Goal: Task Accomplishment & Management: Manage account settings

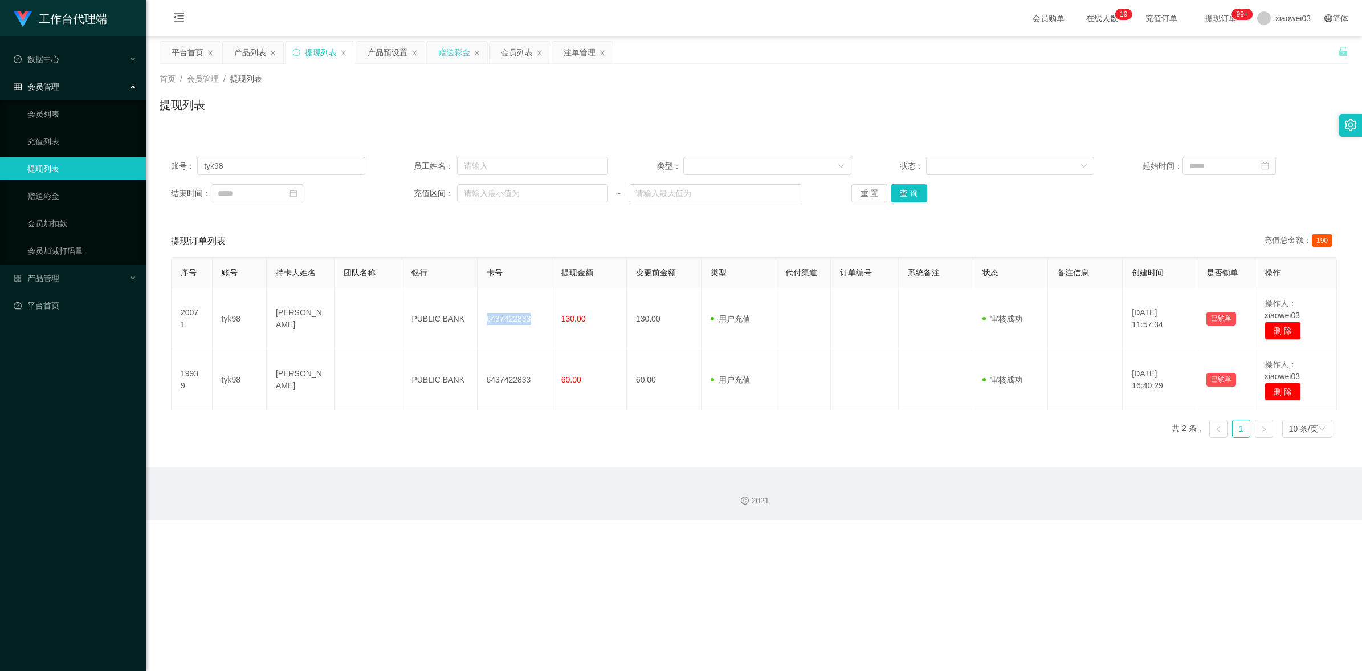
click at [453, 49] on div "赠送彩金" at bounding box center [454, 53] width 32 height 22
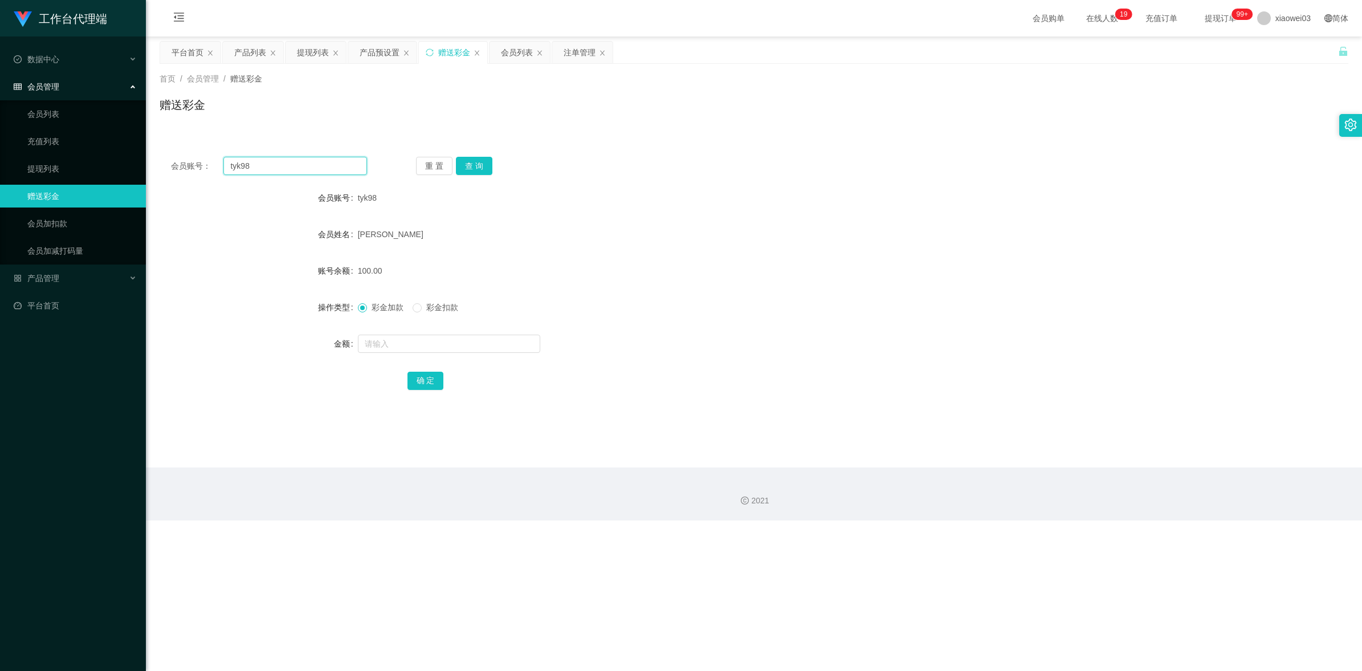
click at [338, 163] on input "tyk98" at bounding box center [295, 166] width 144 height 18
click at [337, 163] on input "tyk98" at bounding box center [295, 166] width 144 height 18
paste input "551011"
type input "551011"
click at [483, 161] on button "查 询" at bounding box center [474, 166] width 36 height 18
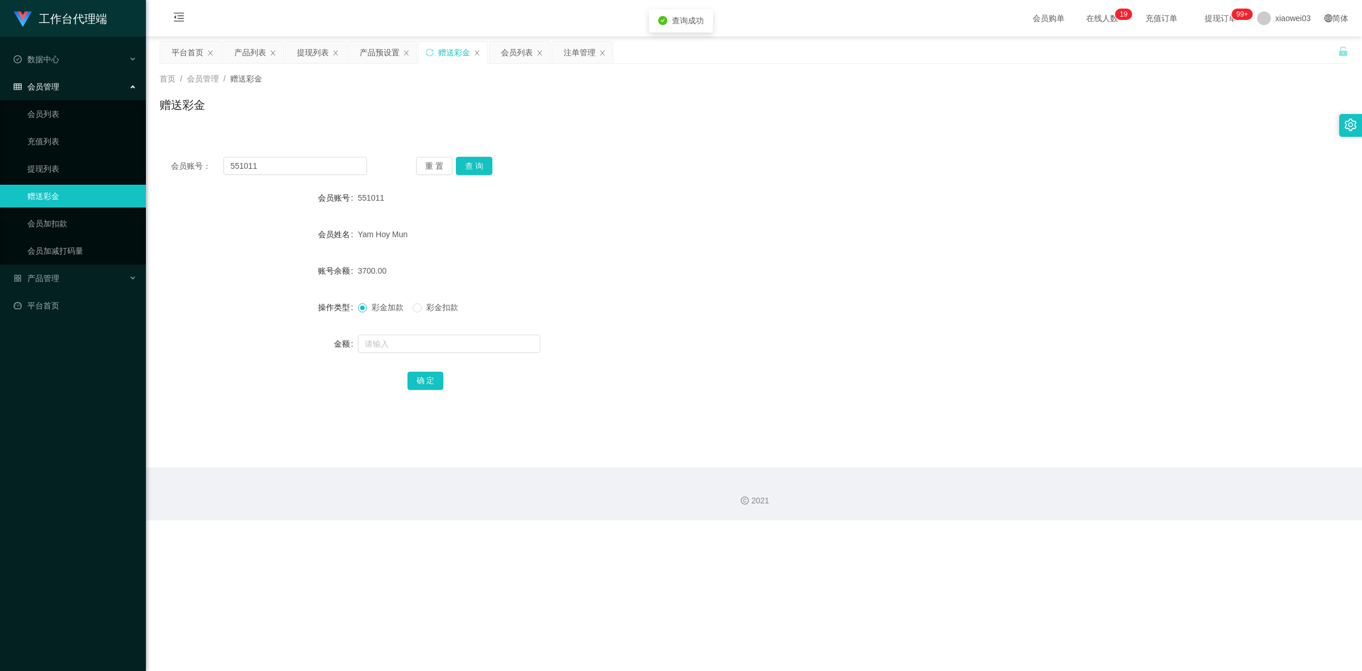
click at [626, 188] on div "551011" at bounding box center [704, 197] width 693 height 23
click at [459, 173] on button "查 询" at bounding box center [474, 166] width 36 height 18
click at [436, 172] on button "重 置" at bounding box center [434, 166] width 36 height 18
drag, startPoint x: 690, startPoint y: 188, endPoint x: 781, endPoint y: 177, distance: 92.4
click at [691, 188] on main "关闭左侧 关闭右侧 关闭其它 刷新页面 平台首页 产品列表 提现列表 产品预设置 赠送彩金 会员列表 注单管理 首页 / 会员管理 / 赠送彩金 / 赠送彩金…" at bounding box center [754, 251] width 1216 height 431
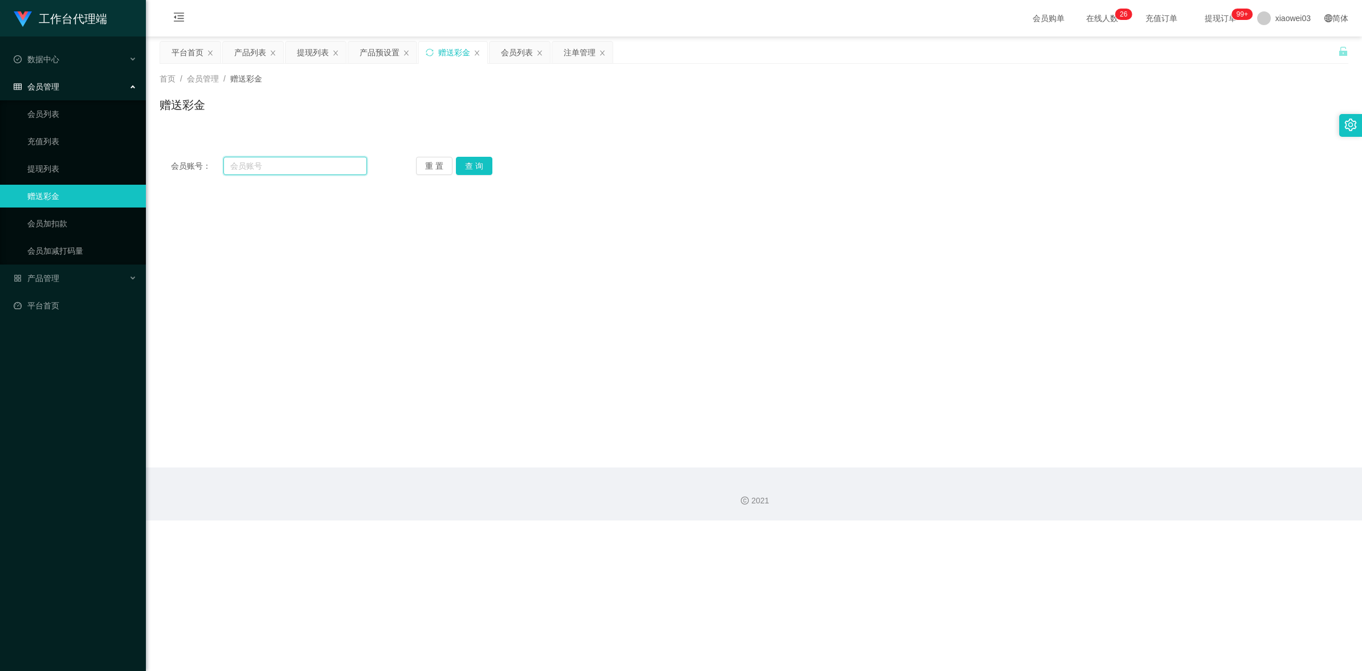
drag, startPoint x: 266, startPoint y: 174, endPoint x: 426, endPoint y: 178, distance: 160.2
click at [266, 174] on input "text" at bounding box center [295, 166] width 144 height 18
paste input "0164569476"
type input "0164569476"
click at [474, 158] on button "查 询" at bounding box center [474, 166] width 36 height 18
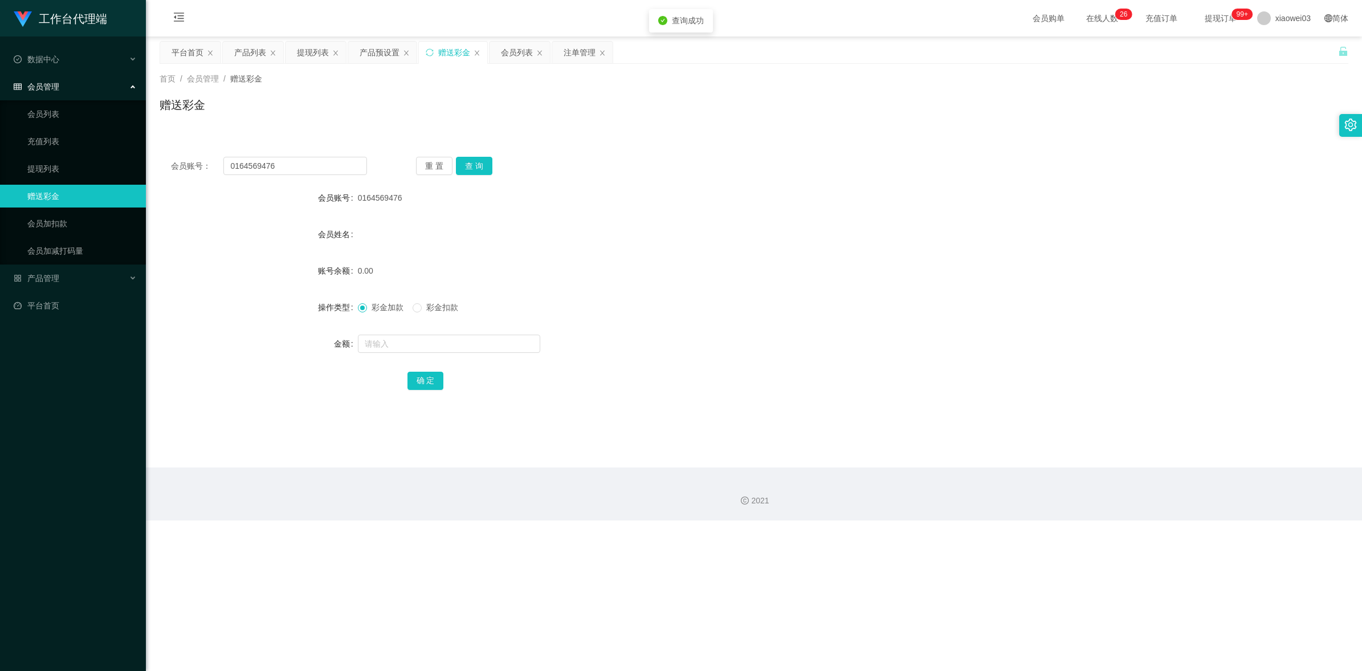
click at [700, 236] on div "会员姓名" at bounding box center [754, 234] width 1189 height 23
click at [376, 54] on div "产品预设置" at bounding box center [380, 53] width 40 height 22
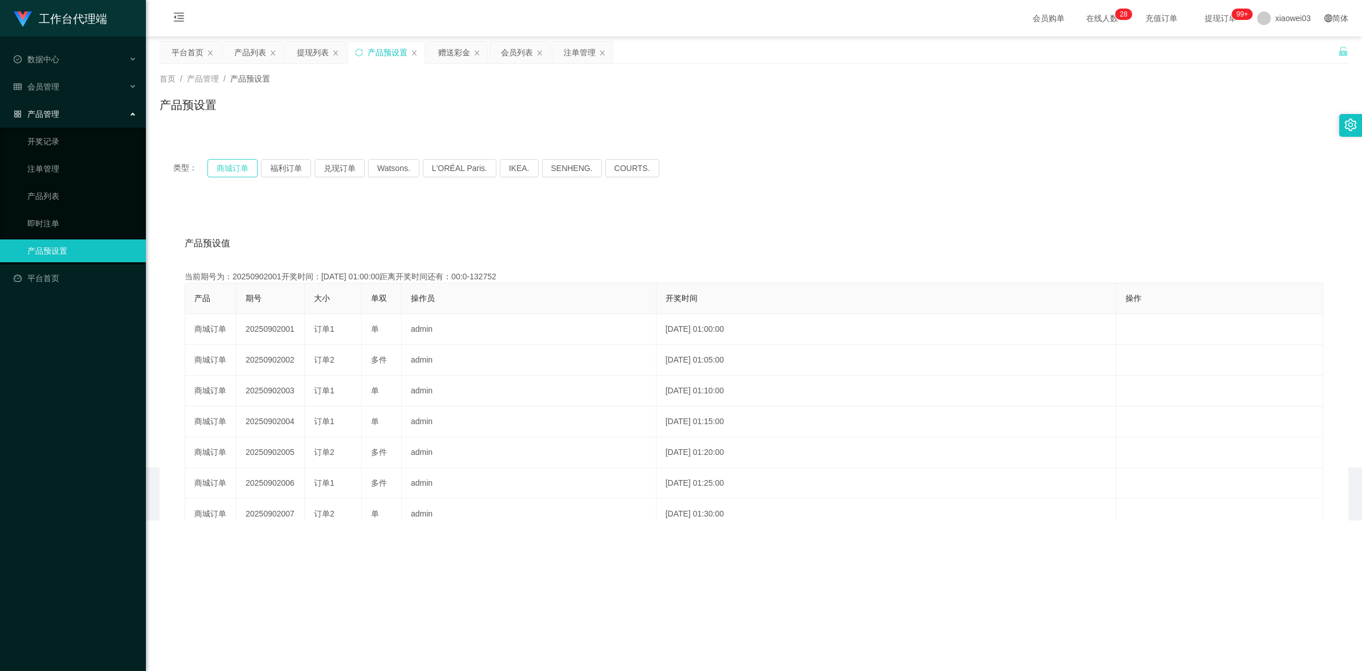
click at [220, 167] on button "商城订单" at bounding box center [232, 168] width 50 height 18
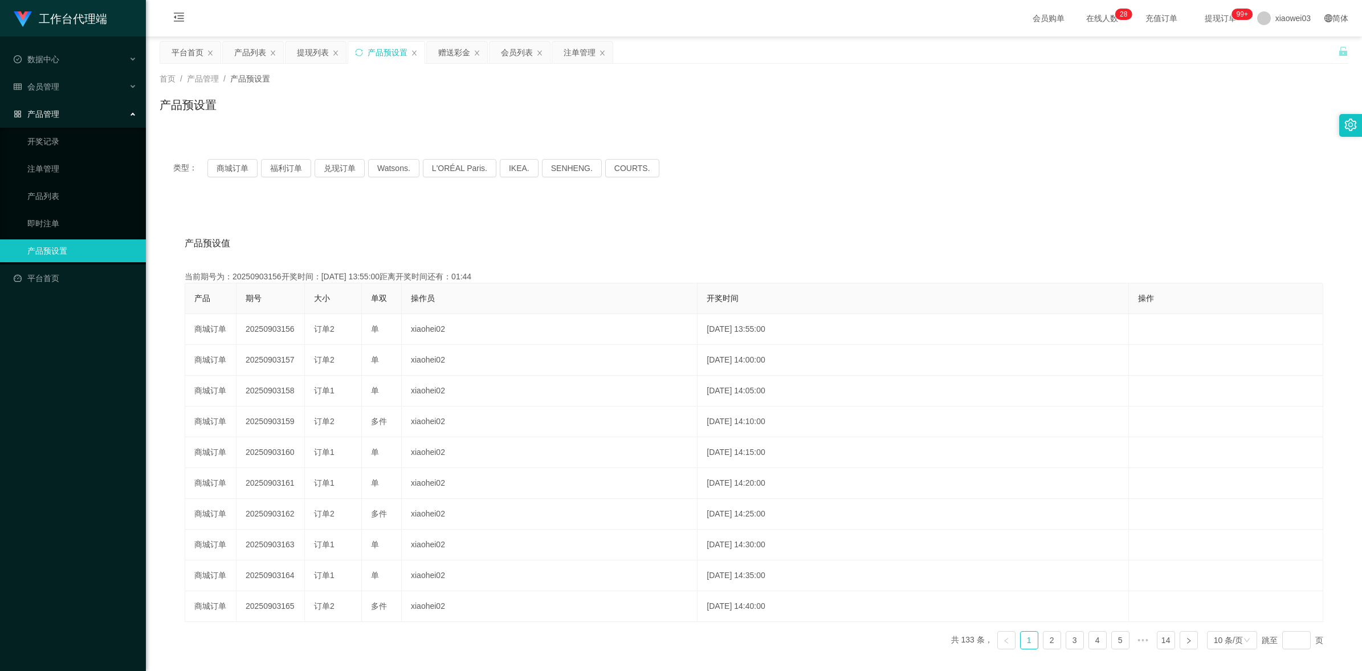
click at [1095, 246] on div "产品预设值 添加期号" at bounding box center [754, 243] width 1139 height 32
click at [458, 50] on div "赠送彩金" at bounding box center [454, 53] width 32 height 22
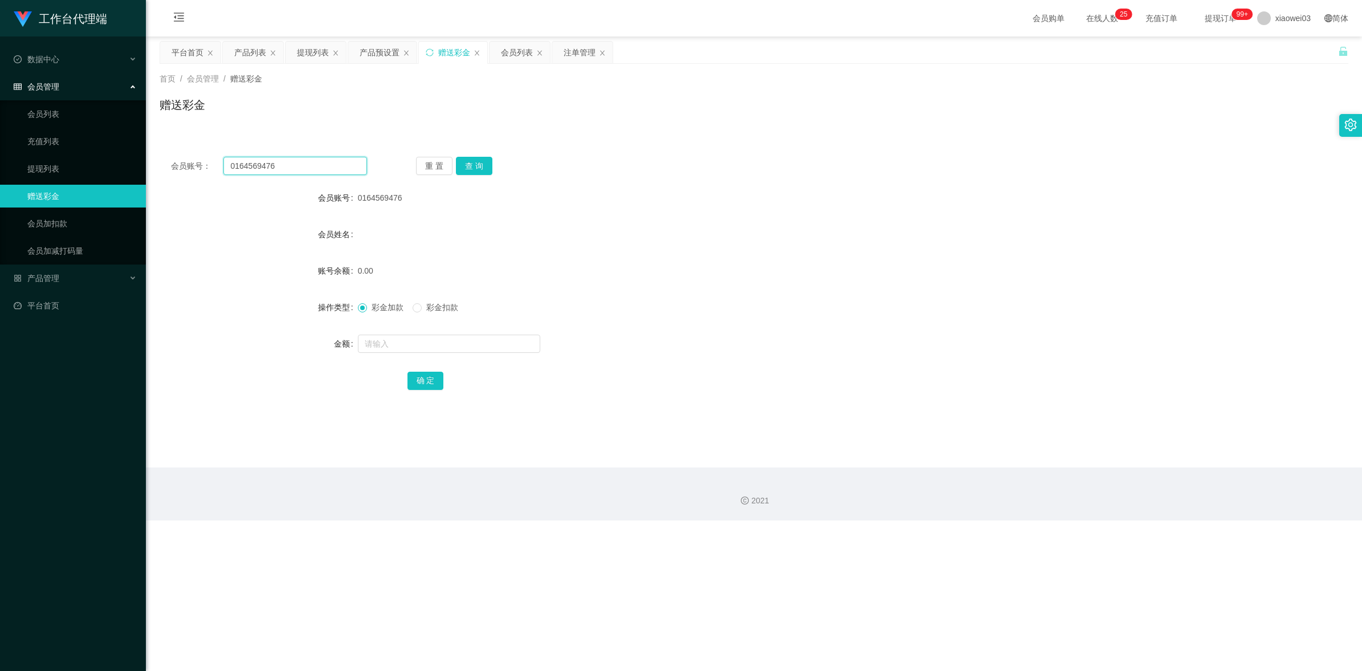
click at [316, 164] on input "0164569476" at bounding box center [295, 166] width 144 height 18
paste input "Yl"
type input "Yl"
click at [480, 161] on button "查 询" at bounding box center [474, 166] width 36 height 18
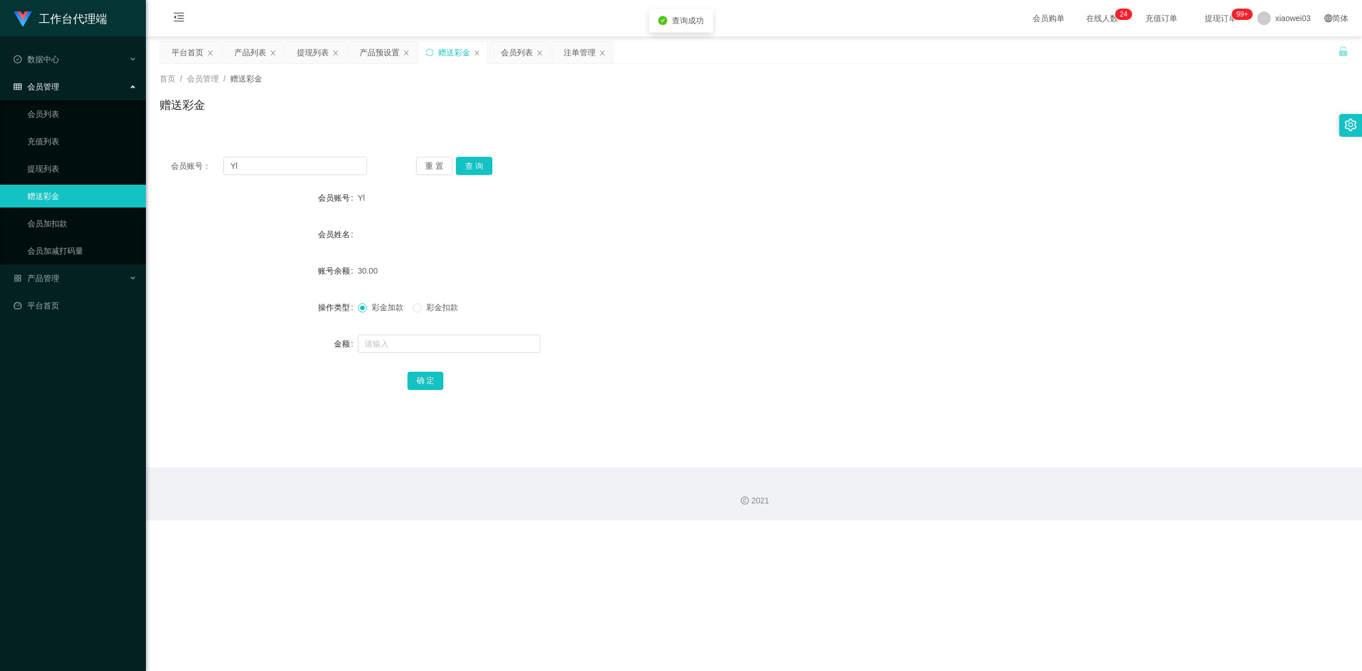
click at [565, 289] on form "会员账号 Yl 会员姓名 账号余额 30.00 操作类型 彩金加款 彩金扣款 金额 确 定" at bounding box center [754, 288] width 1189 height 205
drag, startPoint x: 379, startPoint y: 57, endPoint x: 354, endPoint y: 61, distance: 24.8
click at [380, 57] on div "产品预设置" at bounding box center [380, 53] width 40 height 22
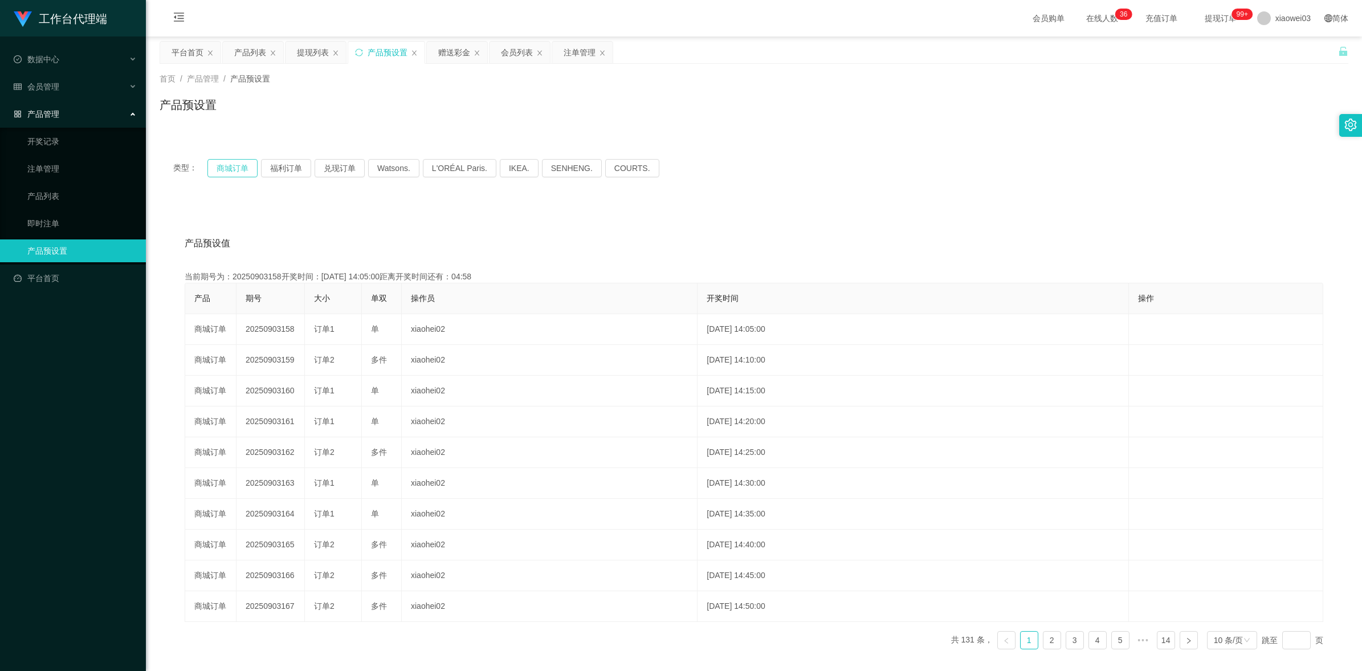
click at [231, 169] on button "商城订单" at bounding box center [232, 168] width 50 height 18
click at [764, 206] on div "产品预设值 添加期号 当前期号为：20250903158开奖时间：[DATE] 14:05:00距离开奖时间还有： 产品 期号 大小 单双 操作员 开奖时间 …" at bounding box center [754, 437] width 1189 height 470
click at [577, 51] on div "注单管理" at bounding box center [580, 53] width 32 height 22
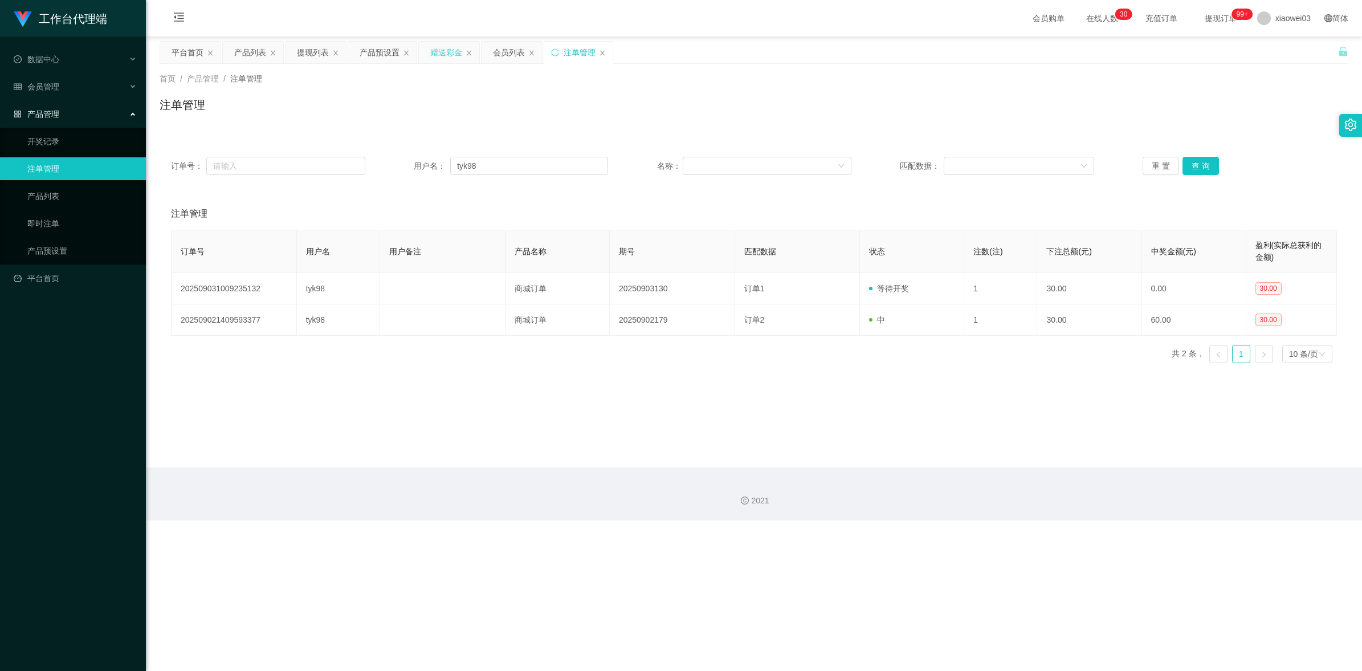
click at [462, 50] on div "赠送彩金" at bounding box center [446, 53] width 32 height 22
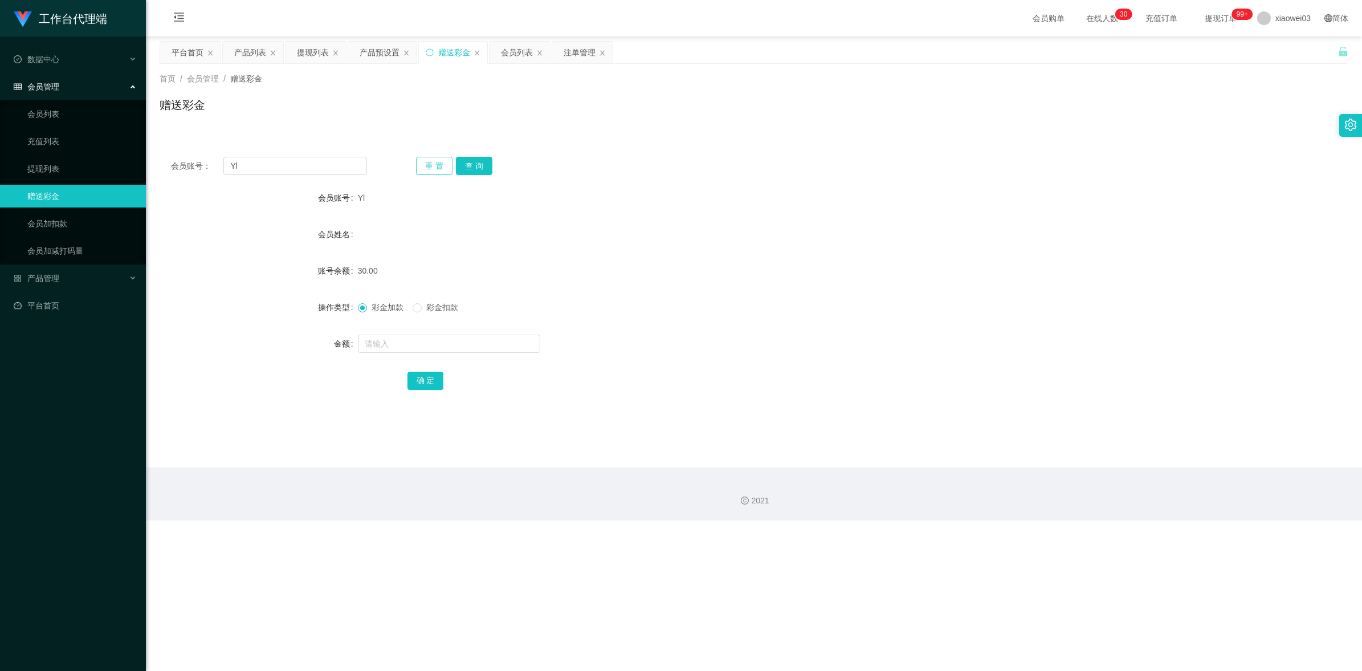
click at [423, 166] on button "重 置" at bounding box center [434, 166] width 36 height 18
click at [325, 156] on div "会员账号： 重 置 查 询 会员账号 Yl 会员姓名 账号余额 30.00 操作类型 彩金加款 彩金扣款 金额 确 定" at bounding box center [754, 165] width 1189 height 41
drag, startPoint x: 322, startPoint y: 167, endPoint x: 331, endPoint y: 167, distance: 8.5
click at [322, 167] on input "text" at bounding box center [295, 166] width 144 height 18
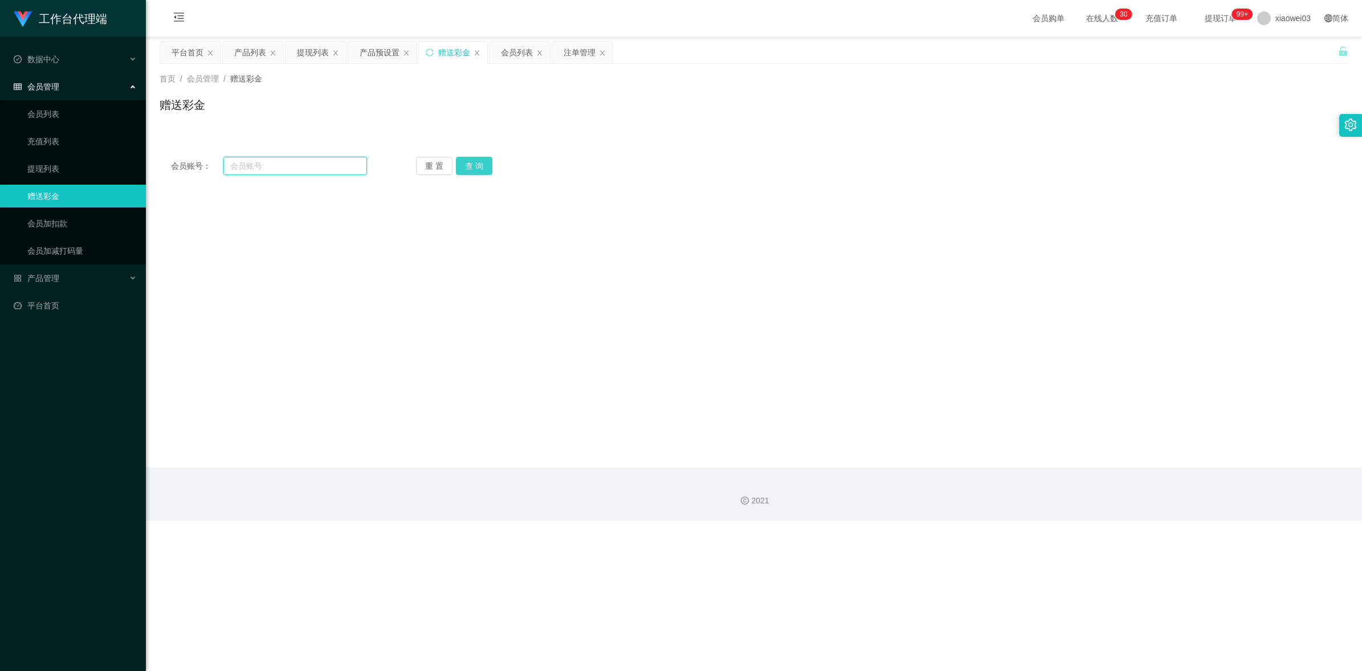
paste input "Wern"
click at [488, 161] on button "查 询" at bounding box center [474, 166] width 36 height 18
click at [930, 198] on div "Wern" at bounding box center [704, 197] width 693 height 23
click at [300, 171] on input "Wern" at bounding box center [295, 166] width 144 height 18
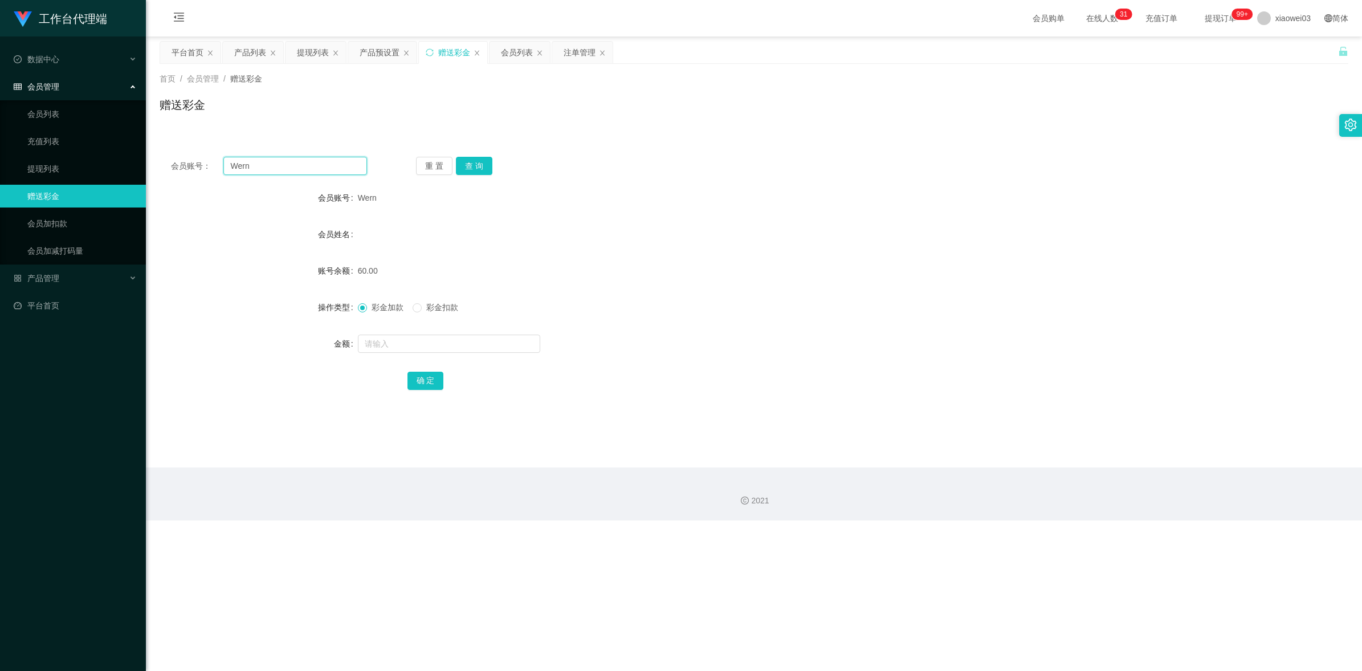
paste input "nthao"
type input "nthao"
click at [486, 164] on button "查 询" at bounding box center [474, 166] width 36 height 18
click at [775, 263] on div "32.00" at bounding box center [704, 270] width 693 height 23
click at [568, 49] on div "注单管理" at bounding box center [580, 53] width 32 height 22
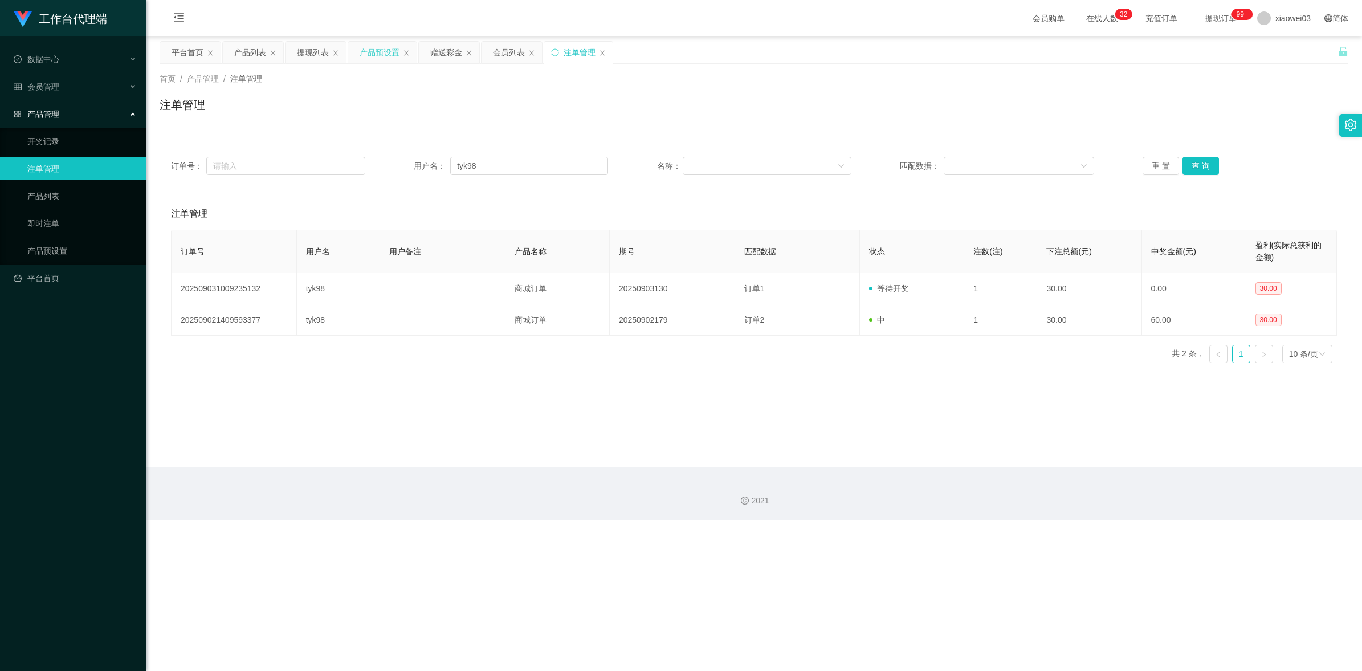
click at [391, 57] on div "产品预设置" at bounding box center [380, 53] width 40 height 22
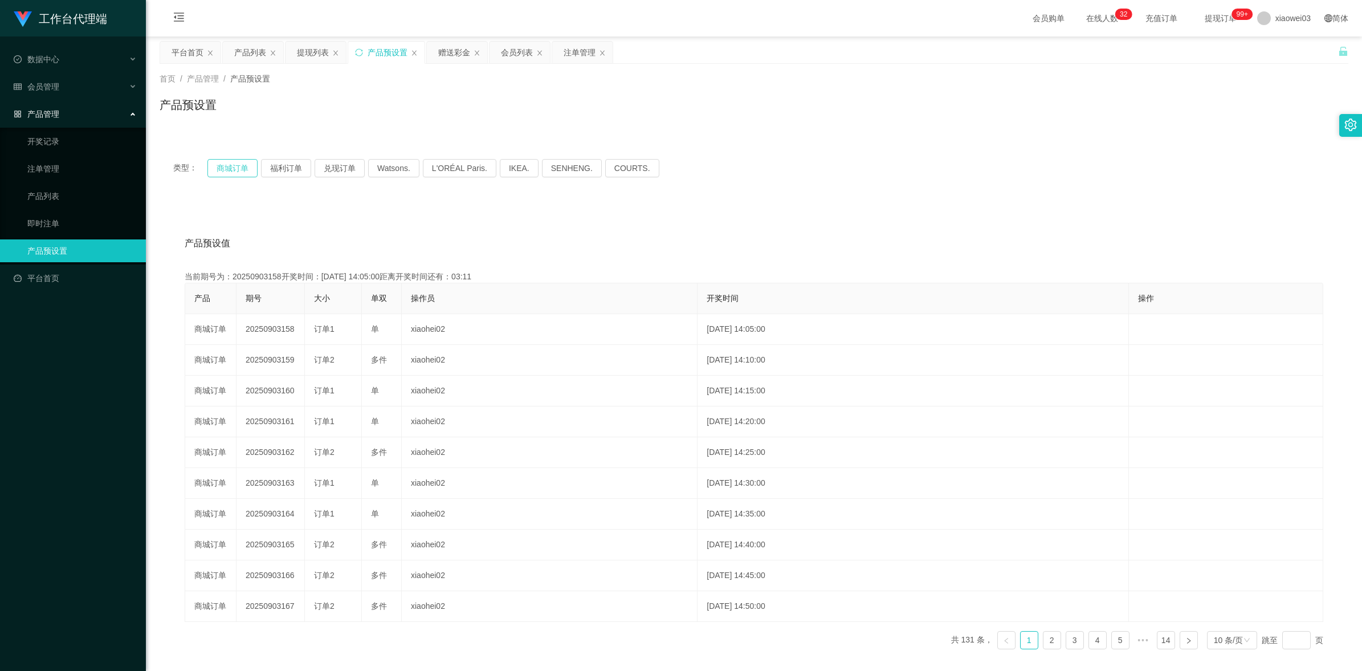
click at [230, 163] on button "商城订单" at bounding box center [232, 168] width 50 height 18
drag, startPoint x: 859, startPoint y: 226, endPoint x: 1010, endPoint y: 124, distance: 181.8
click at [861, 226] on div "产品预设值 添加期号 当前期号为：20250903158开奖时间：[DATE] 14:05:00距离开奖时间还有： 产品 期号 大小 单双 操作员 开奖时间 …" at bounding box center [754, 437] width 1189 height 470
click at [447, 44] on div "赠送彩金" at bounding box center [454, 53] width 32 height 22
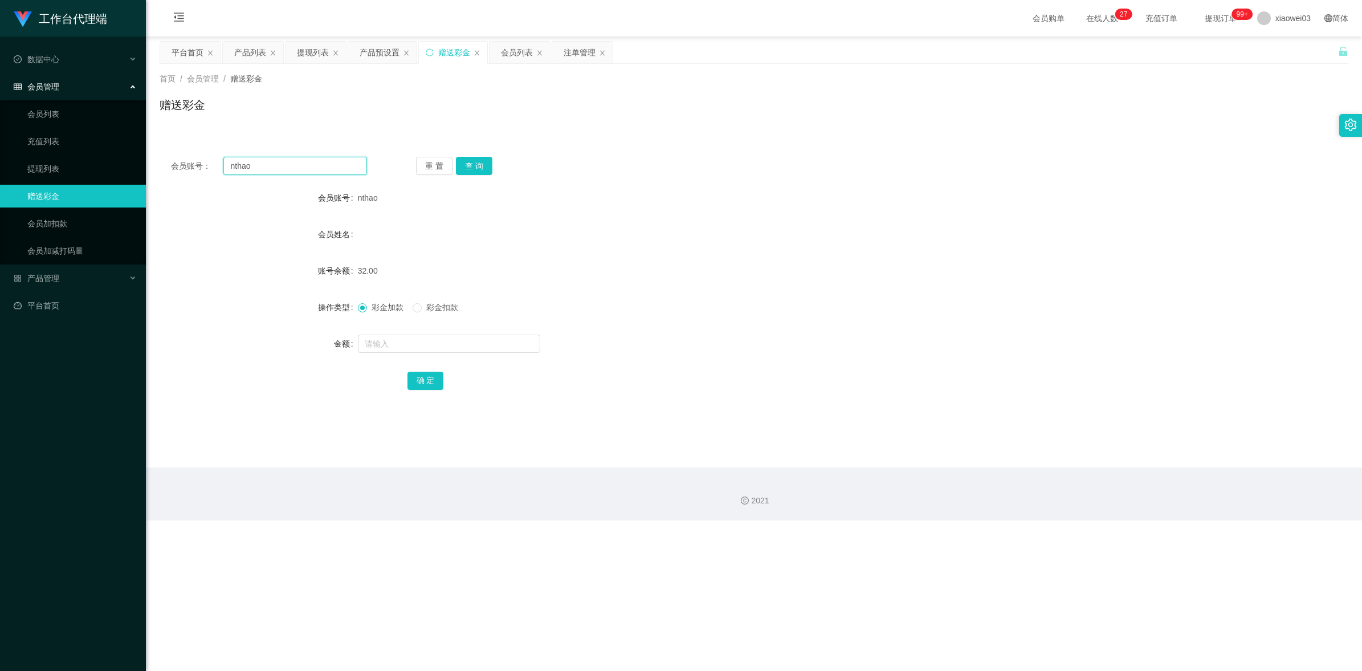
click at [295, 161] on input "nthao" at bounding box center [295, 166] width 144 height 18
paste input "0164140326"
click at [477, 172] on button "查 询" at bounding box center [474, 166] width 36 height 18
drag, startPoint x: 735, startPoint y: 226, endPoint x: 745, endPoint y: 226, distance: 9.7
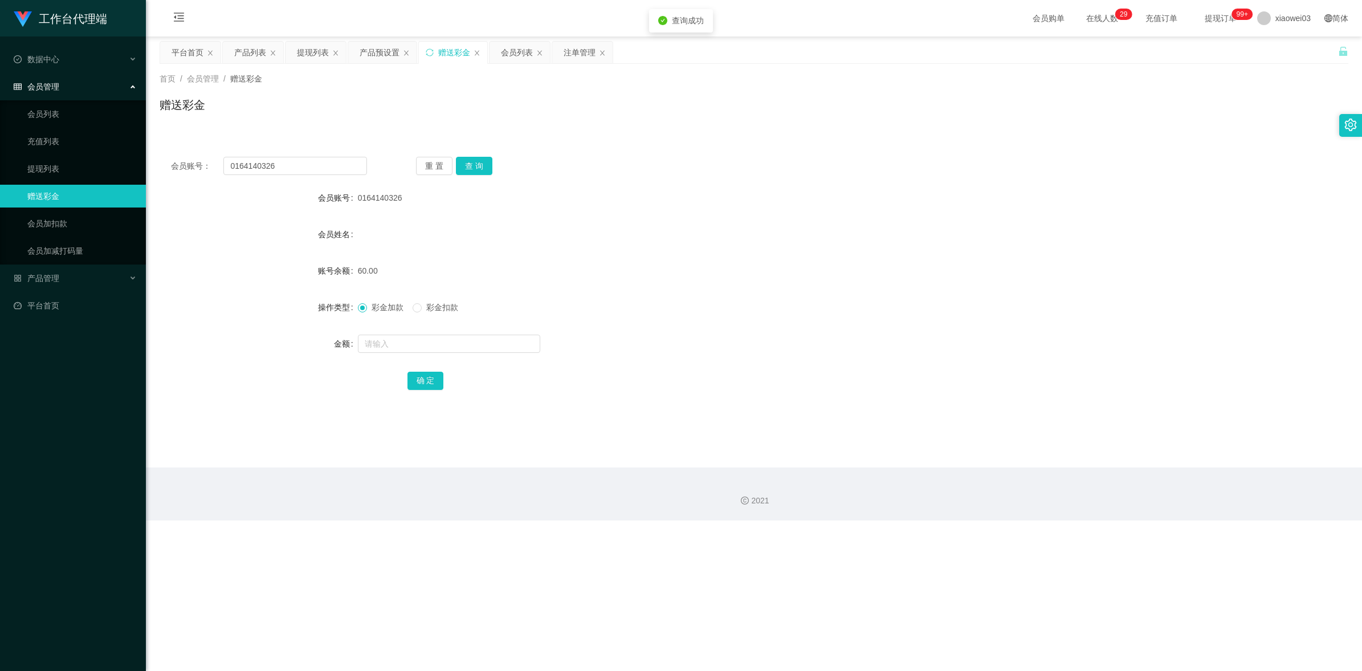
click at [738, 226] on div "会员姓名" at bounding box center [754, 234] width 1189 height 23
click at [302, 166] on input "0164140326" at bounding box center [295, 166] width 144 height 18
paste input "56947"
click at [479, 160] on button "查 询" at bounding box center [474, 166] width 36 height 18
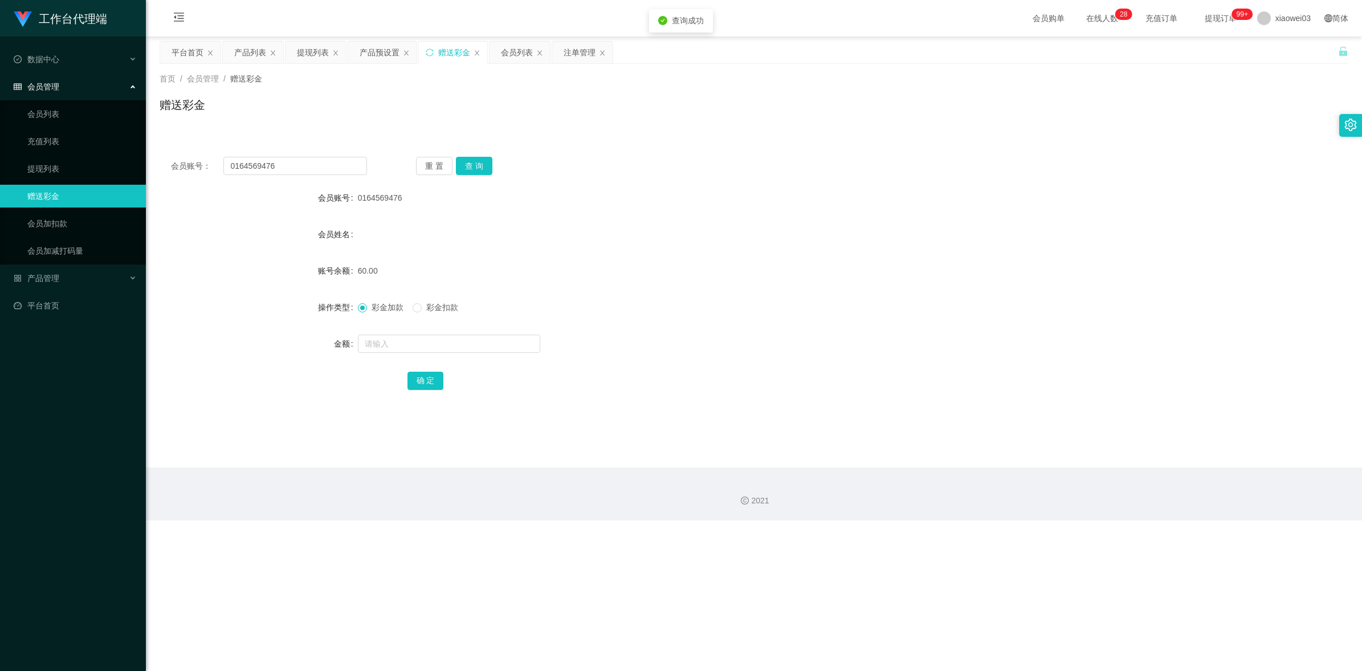
click at [594, 264] on div "60.00" at bounding box center [704, 270] width 693 height 23
click at [321, 167] on input "0164569476" at bounding box center [295, 166] width 144 height 18
drag, startPoint x: 469, startPoint y: 166, endPoint x: 516, endPoint y: 192, distance: 53.3
click at [469, 166] on button "查 询" at bounding box center [474, 166] width 36 height 18
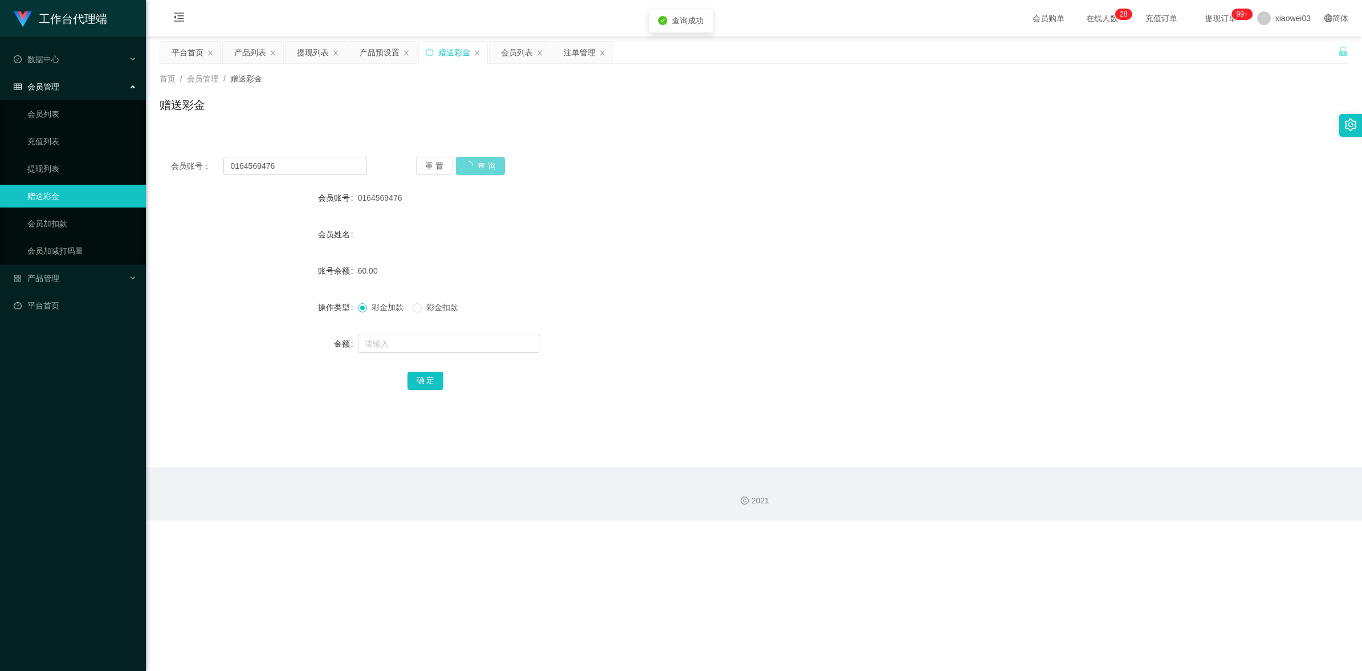
click at [687, 259] on div "60.00" at bounding box center [704, 270] width 693 height 23
click at [315, 169] on input "0164569476" at bounding box center [295, 166] width 144 height 18
drag, startPoint x: 486, startPoint y: 160, endPoint x: 480, endPoint y: 169, distance: 10.8
click at [486, 160] on button "查 询" at bounding box center [474, 166] width 36 height 18
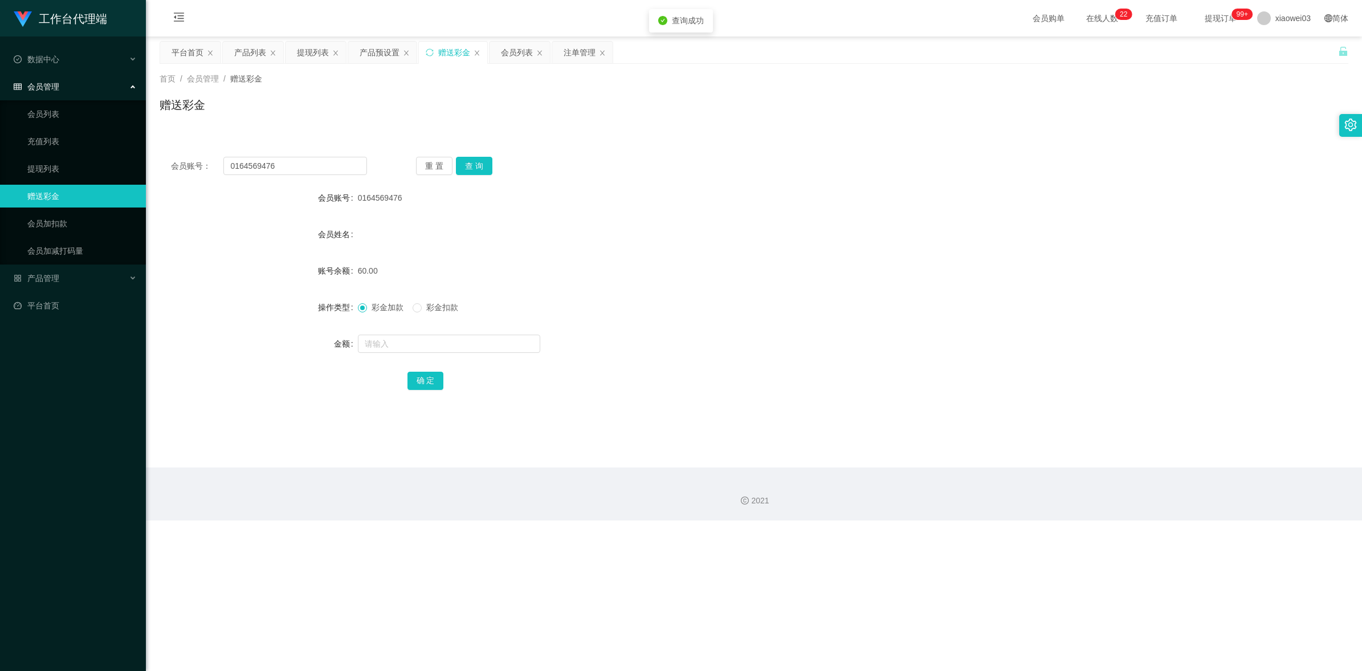
click at [661, 286] on form "会员账号 0164569476 会员姓名 账号余额 60.00 操作类型 彩金加款 彩金扣款 金额 确 定" at bounding box center [754, 288] width 1189 height 205
click at [325, 173] on input "0164569476" at bounding box center [295, 166] width 144 height 18
paste input "KCyee"
type input "KCyee"
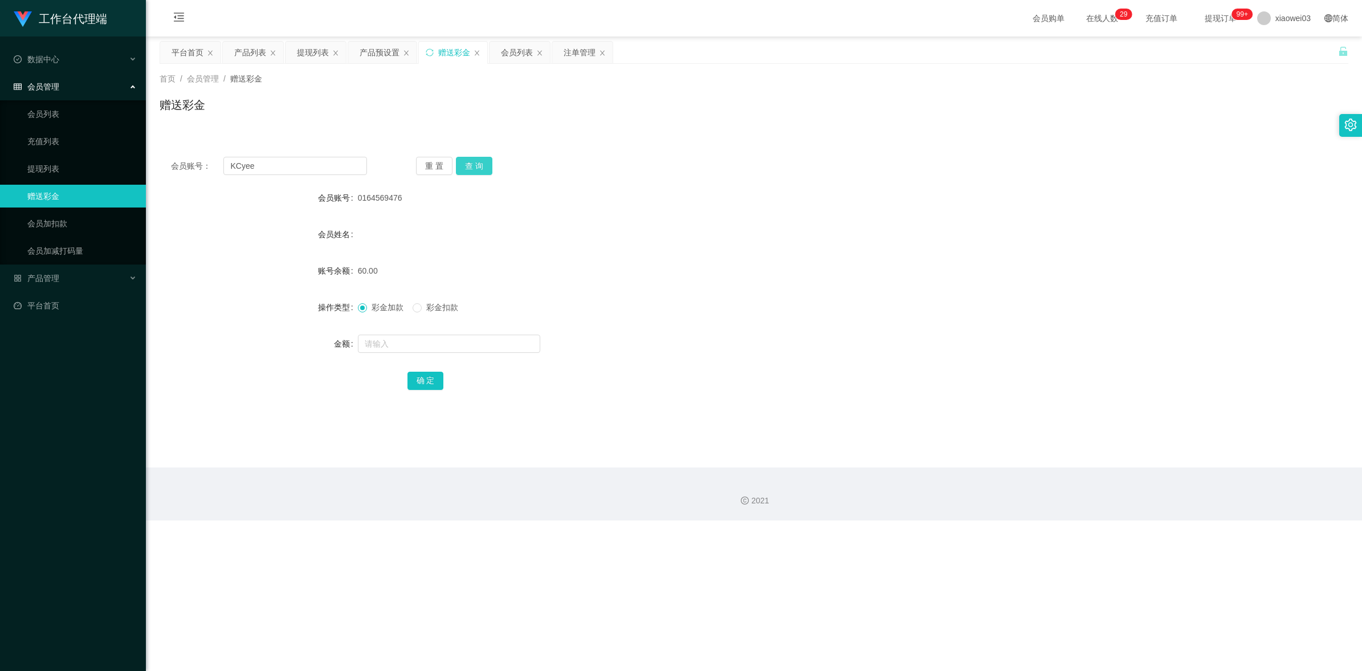
click at [483, 165] on button "查 询" at bounding box center [474, 166] width 36 height 18
click at [815, 229] on div "会员姓名" at bounding box center [754, 234] width 1189 height 23
click at [573, 54] on div "注单管理" at bounding box center [580, 53] width 32 height 22
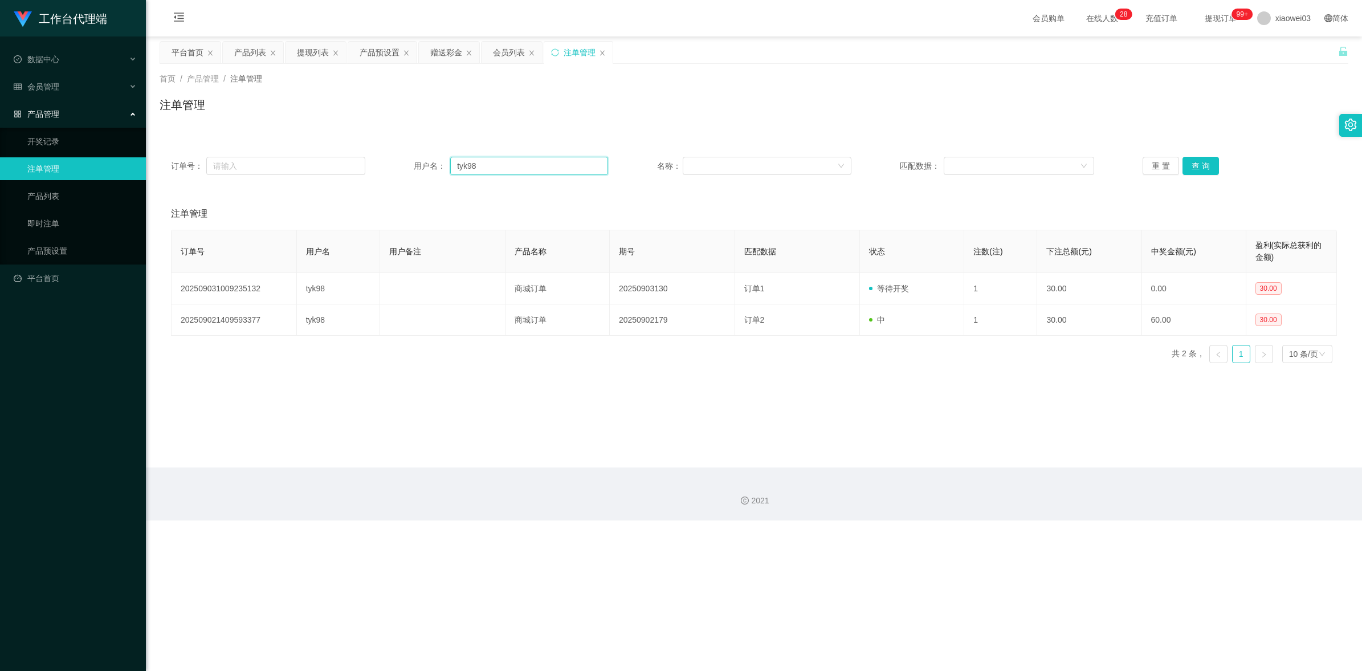
click at [516, 169] on input "tyk98" at bounding box center [529, 166] width 158 height 18
paste input "KCyee"
type input "KCyee"
drag, startPoint x: 1196, startPoint y: 167, endPoint x: 1171, endPoint y: 181, distance: 28.3
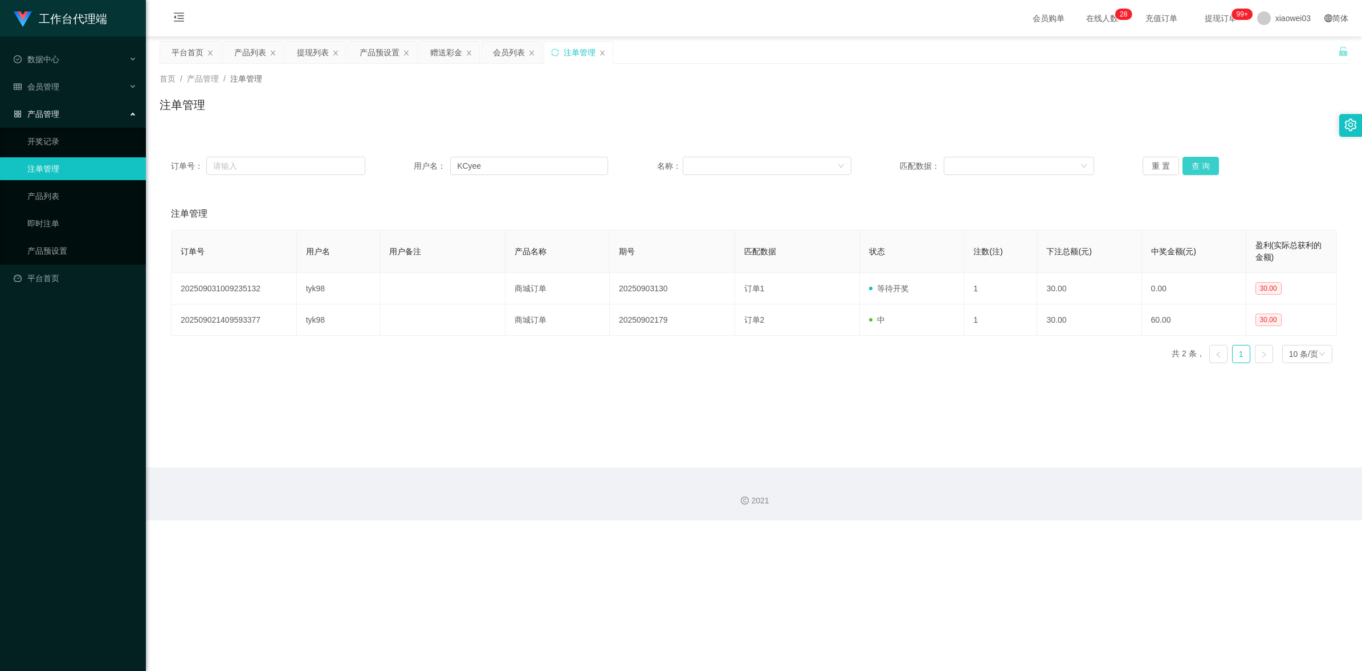
click at [1196, 167] on button "查 询" at bounding box center [1200, 166] width 36 height 18
drag, startPoint x: 922, startPoint y: 430, endPoint x: 935, endPoint y: 420, distance: 16.2
click at [924, 429] on main "关闭左侧 关闭右侧 关闭其它 刷新页面 平台首页 产品列表 提现列表 产品预设置 赠送彩金 会员列表 注单管理 首页 / 产品管理 / 注单管理 / 注单管理…" at bounding box center [754, 251] width 1216 height 431
click at [520, 47] on div "会员列表" at bounding box center [509, 53] width 32 height 22
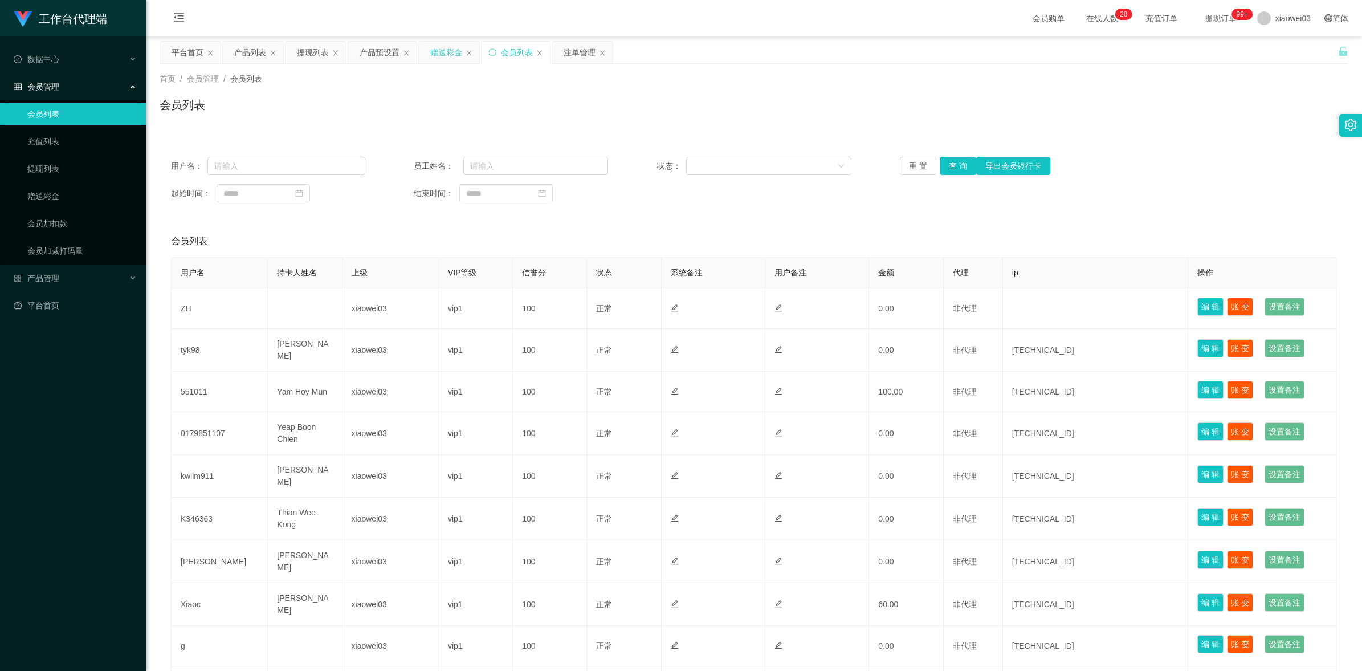
click at [439, 54] on div "赠送彩金" at bounding box center [446, 53] width 32 height 22
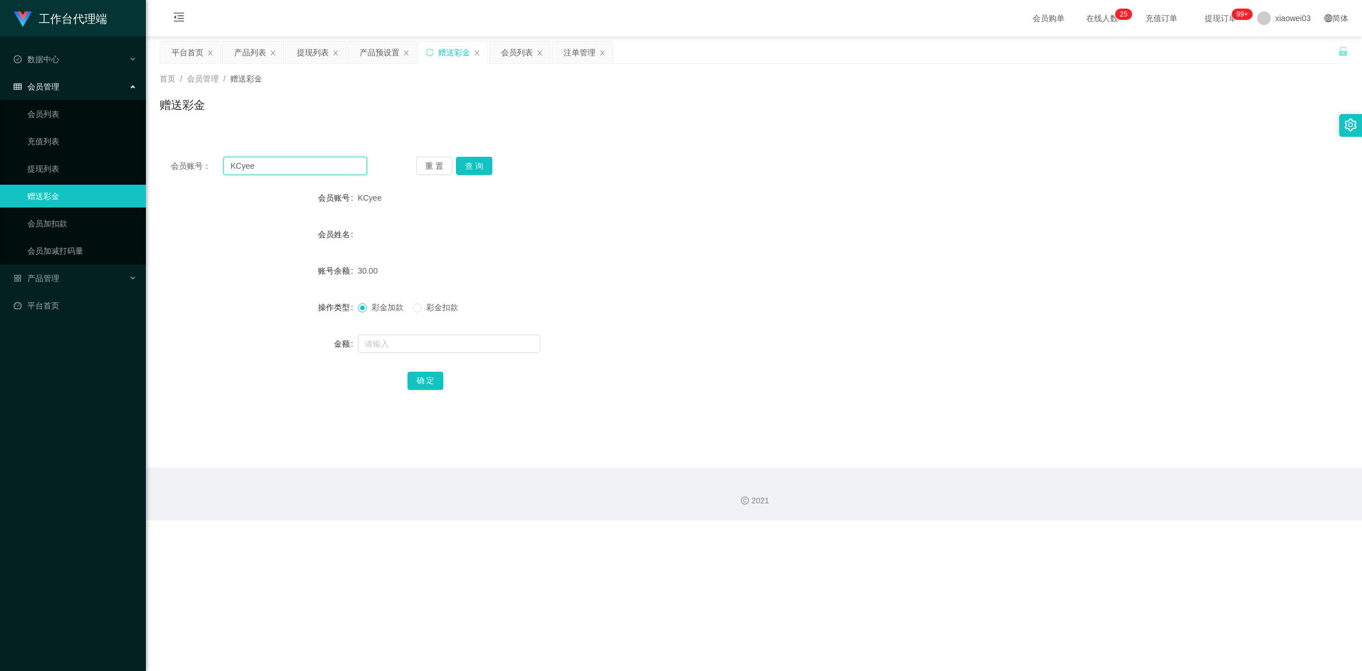
click at [323, 164] on input "KCyee" at bounding box center [295, 166] width 144 height 18
drag, startPoint x: 480, startPoint y: 163, endPoint x: 563, endPoint y: 186, distance: 85.7
click at [480, 163] on button "查 询" at bounding box center [474, 166] width 36 height 18
click at [809, 209] on div "KCyee" at bounding box center [704, 197] width 693 height 23
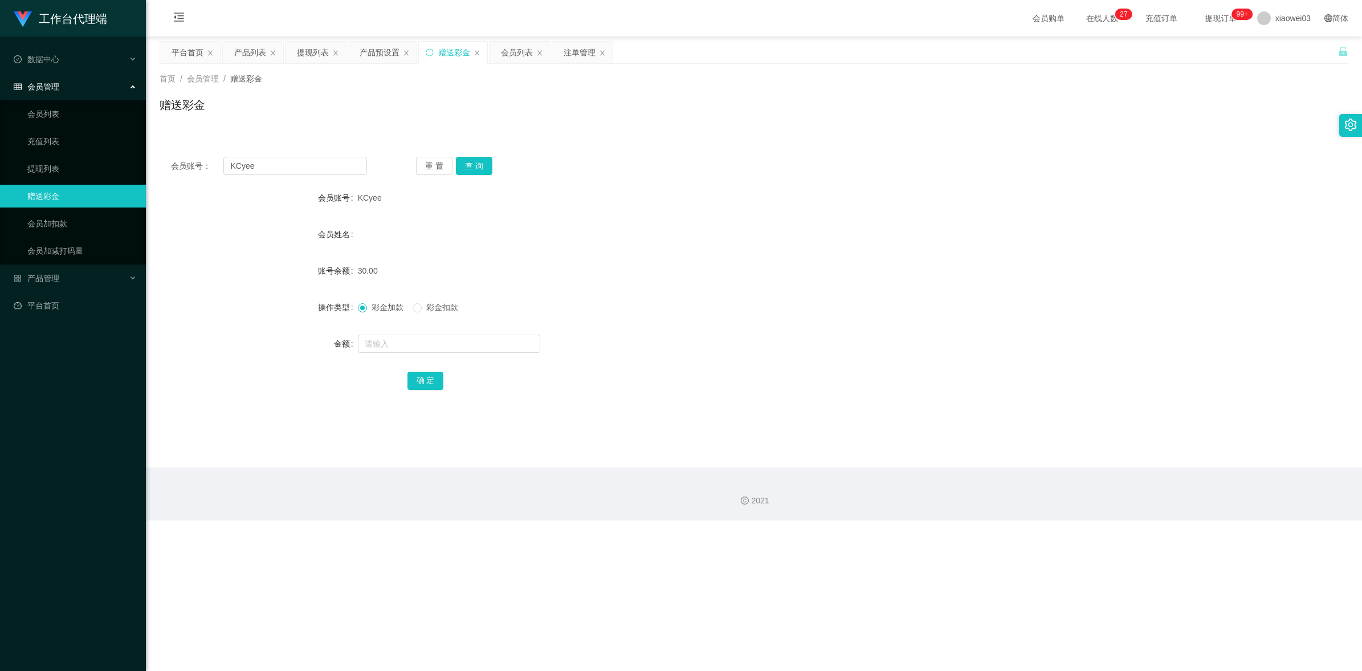
click at [443, 116] on div "赠送彩金" at bounding box center [754, 109] width 1189 height 26
click at [341, 166] on input "KCyee" at bounding box center [295, 166] width 144 height 18
paste input "Weng2839"
type input "Weng2839"
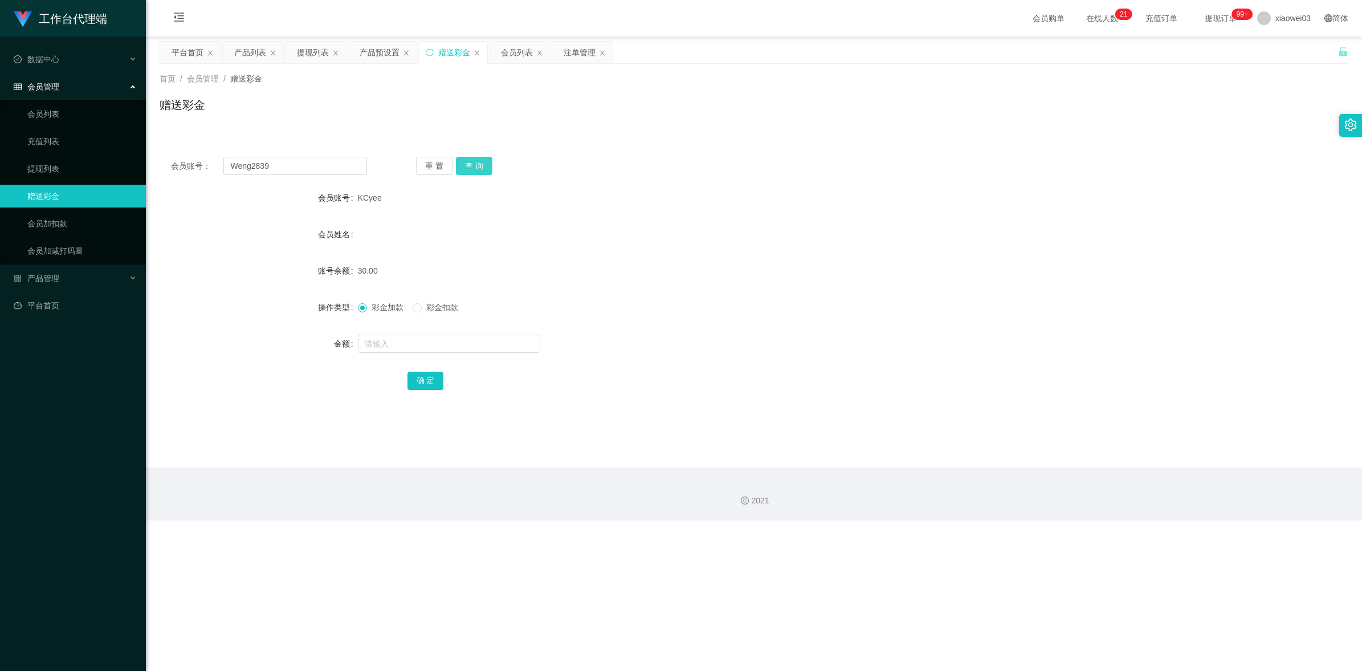
drag, startPoint x: 475, startPoint y: 163, endPoint x: 529, endPoint y: 176, distance: 55.6
click at [475, 163] on button "查 询" at bounding box center [474, 166] width 36 height 18
click at [701, 205] on div "Weng2839" at bounding box center [704, 197] width 693 height 23
click at [369, 46] on div "产品预设置" at bounding box center [380, 53] width 40 height 22
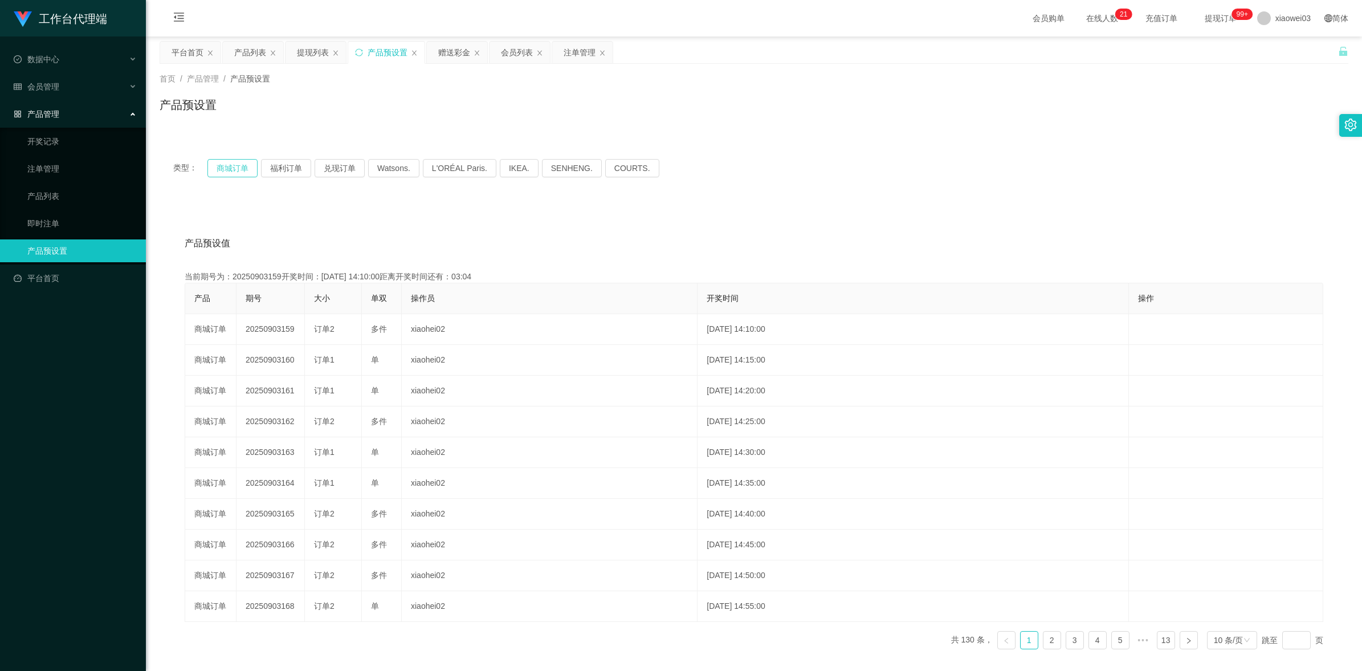
click at [231, 174] on button "商城订单" at bounding box center [232, 168] width 50 height 18
click at [225, 160] on button "商城订单" at bounding box center [232, 168] width 50 height 18
click at [873, 172] on div "类型： 商城订单 福利订单 兑现订单 Watsons. L'ORÉAL Paris. IKEA. [GEOGRAPHIC_DATA]. COURTS." at bounding box center [753, 168] width 1161 height 18
click at [463, 55] on div "赠送彩金" at bounding box center [454, 53] width 32 height 22
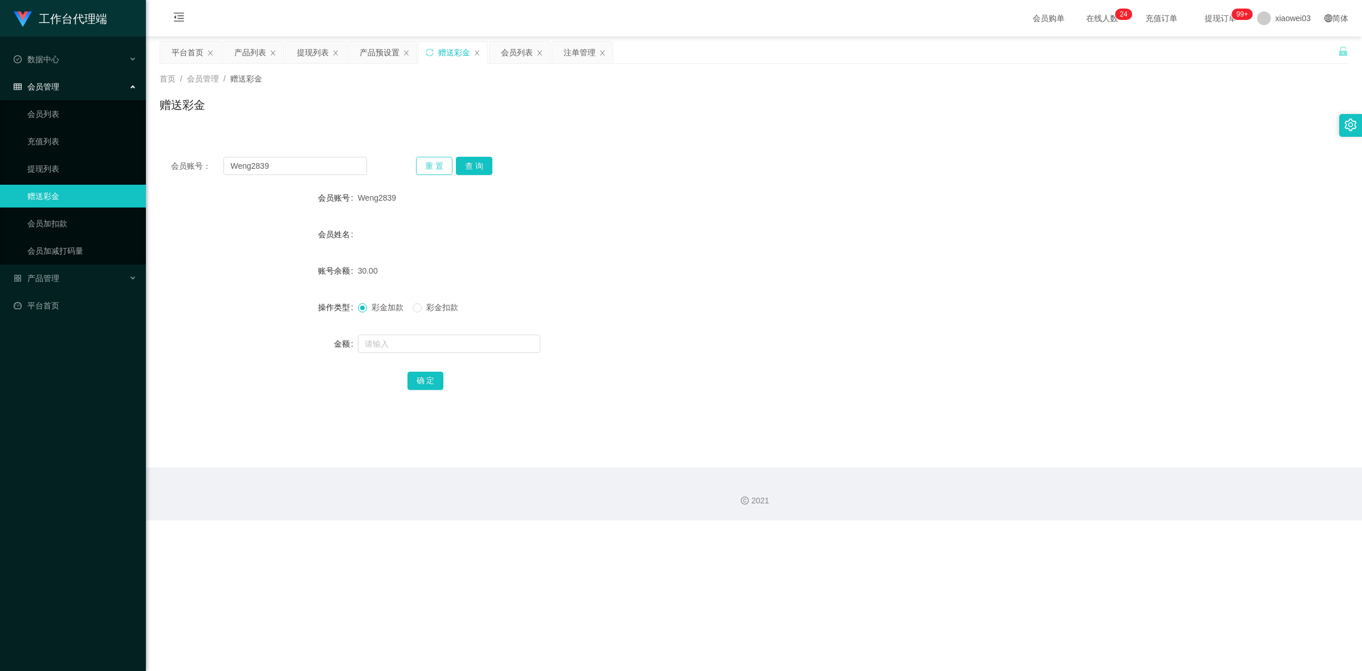
click at [443, 163] on button "重 置" at bounding box center [434, 166] width 36 height 18
click at [342, 167] on input "text" at bounding box center [295, 166] width 144 height 18
paste input "zhaoxun12925"
drag, startPoint x: 468, startPoint y: 167, endPoint x: 536, endPoint y: 186, distance: 70.4
click at [468, 167] on button "查 询" at bounding box center [474, 166] width 36 height 18
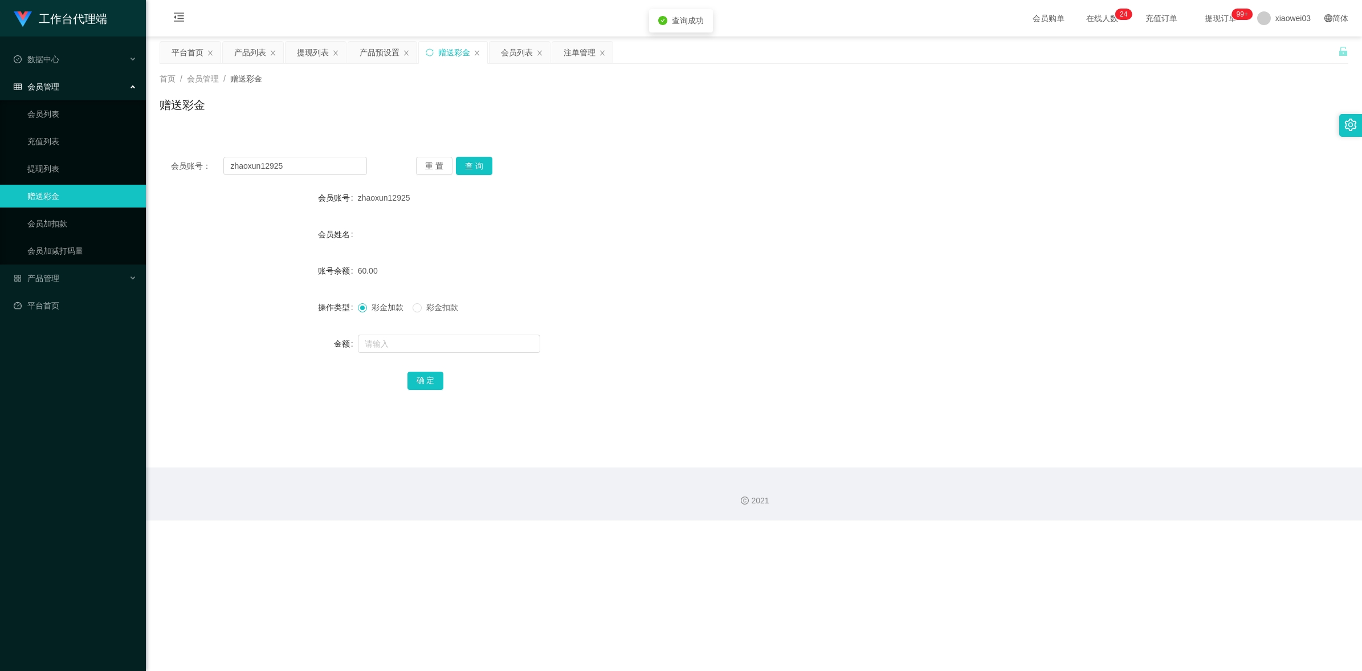
click at [732, 231] on div "会员姓名" at bounding box center [754, 234] width 1189 height 23
click at [300, 154] on div "会员账号： zhaoxun12925 重 置 查 询 会员账号 zhaoxun12925 会员姓名 账号余额 60.00 操作类型 彩金加款 彩金扣款 金额 …" at bounding box center [754, 280] width 1189 height 271
drag, startPoint x: 300, startPoint y: 154, endPoint x: 317, endPoint y: 169, distance: 22.7
click at [317, 169] on input "zhaoxun12925" at bounding box center [295, 166] width 144 height 18
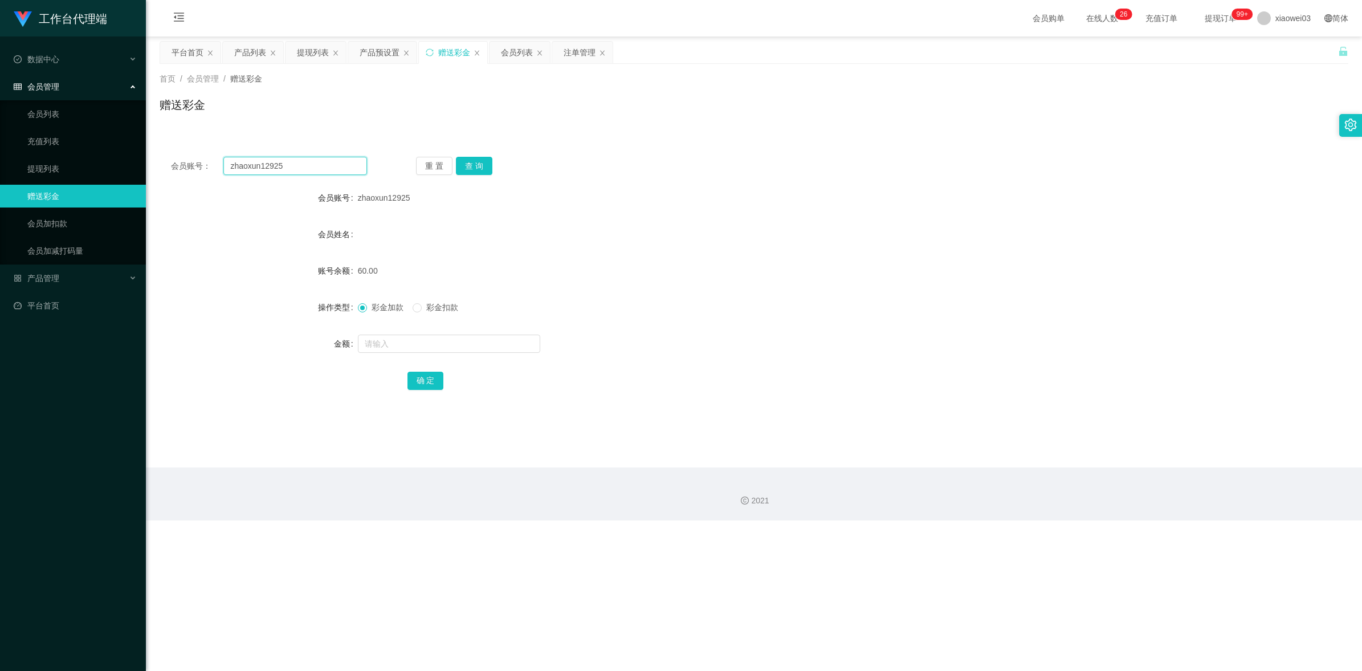
click at [328, 169] on input "zhaoxun12925" at bounding box center [295, 166] width 144 height 18
paste input "0164569476"
type input "0164569476"
drag, startPoint x: 480, startPoint y: 165, endPoint x: 507, endPoint y: 190, distance: 36.3
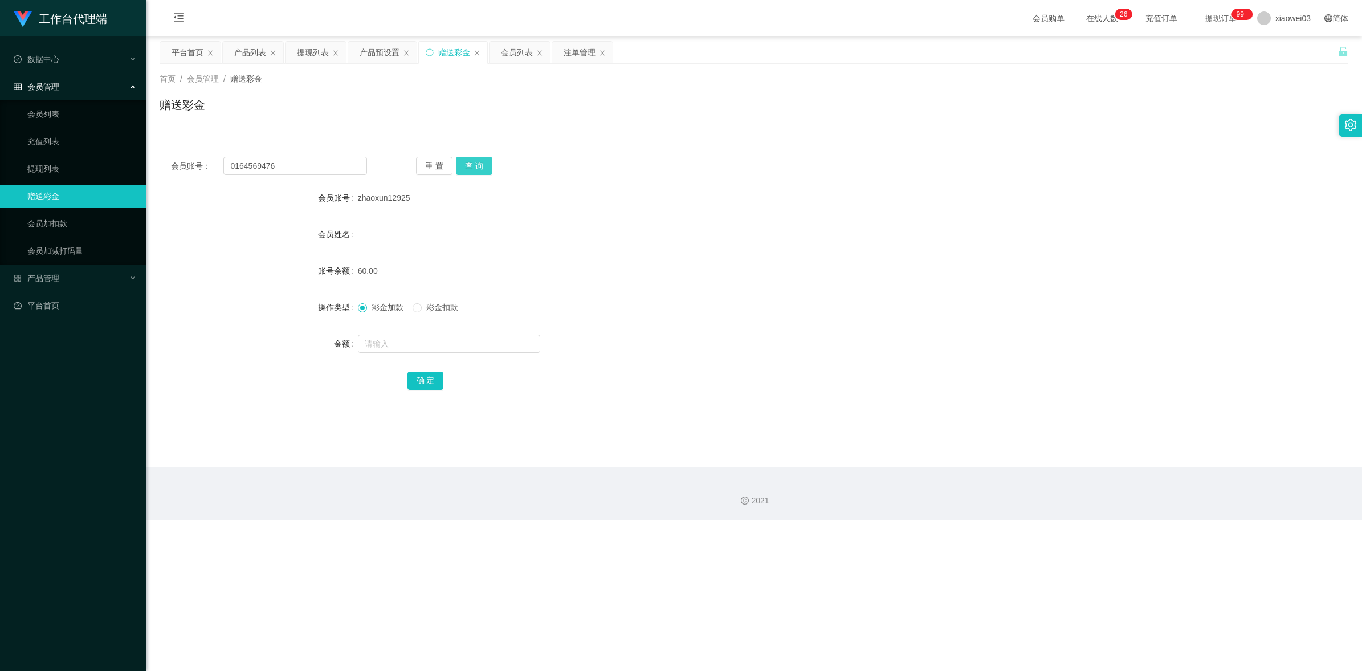
click at [480, 165] on button "查 询" at bounding box center [474, 166] width 36 height 18
click at [728, 244] on div "[PERSON_NAME]" at bounding box center [704, 234] width 693 height 23
click at [263, 51] on div "产品列表" at bounding box center [250, 53] width 32 height 22
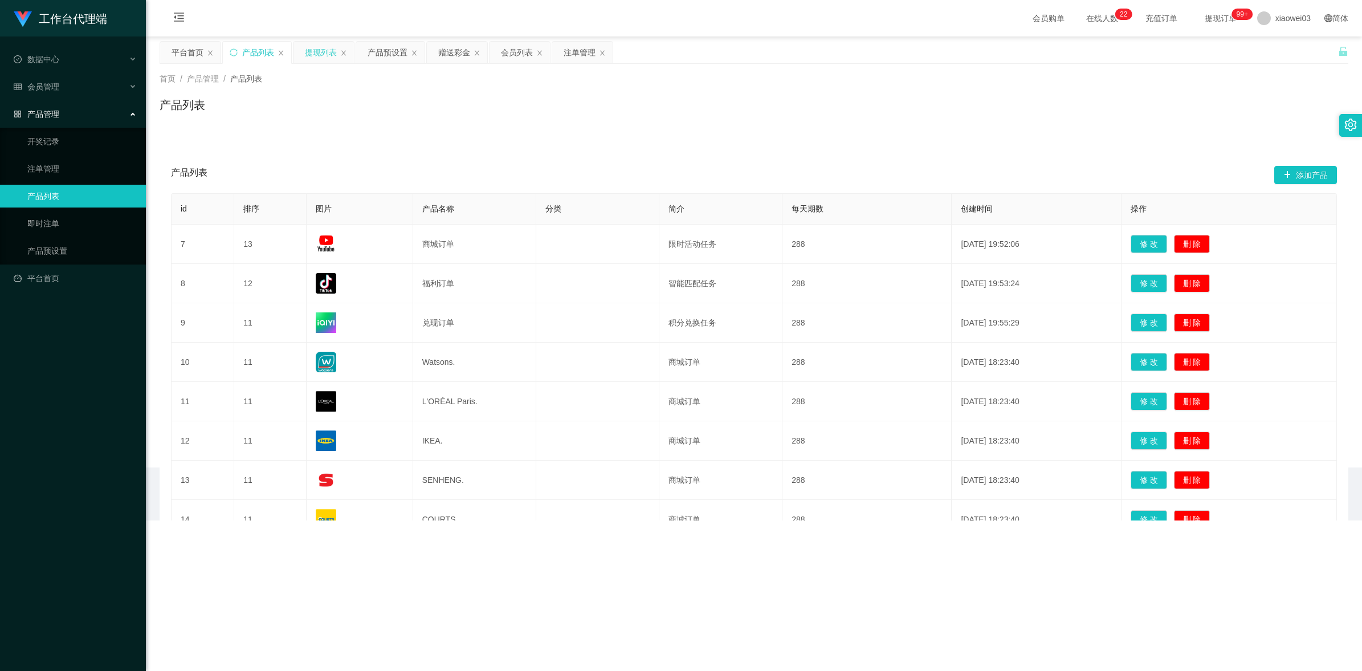
click at [332, 50] on div "提现列表" at bounding box center [321, 53] width 32 height 22
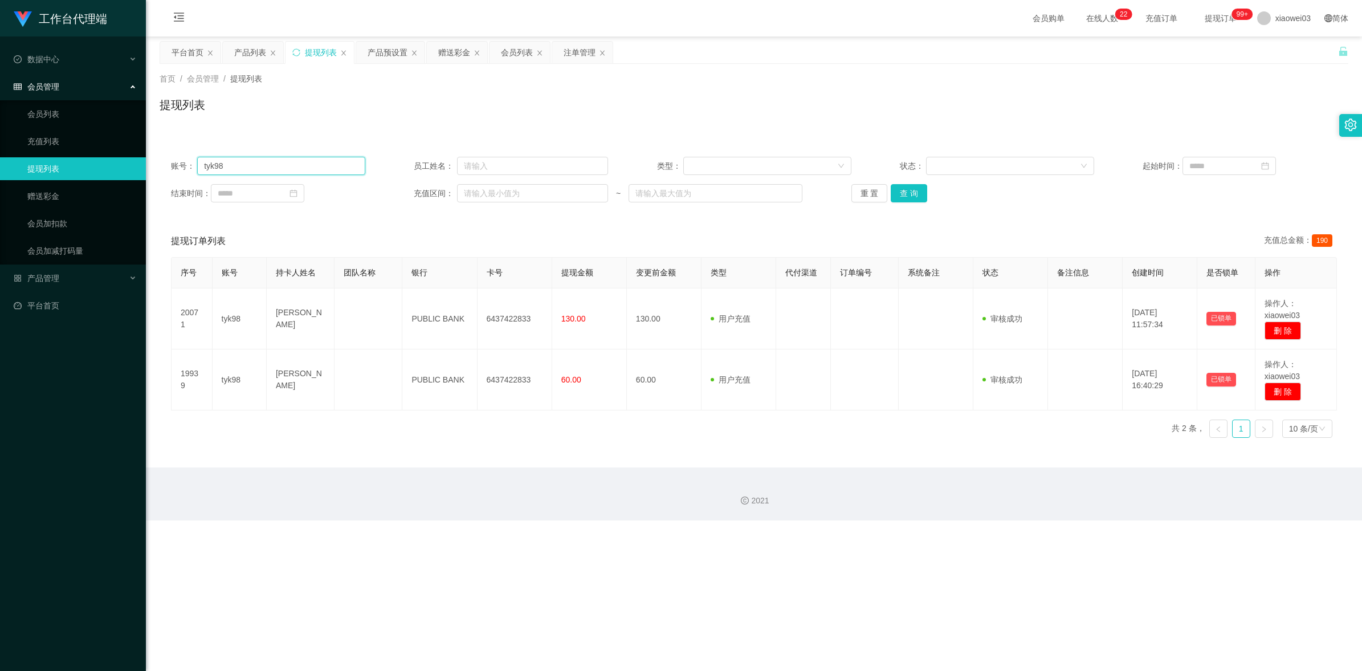
click at [278, 171] on input "tyk98" at bounding box center [281, 166] width 168 height 18
paste input "0164569476"
click at [911, 198] on button "查 询" at bounding box center [909, 193] width 36 height 18
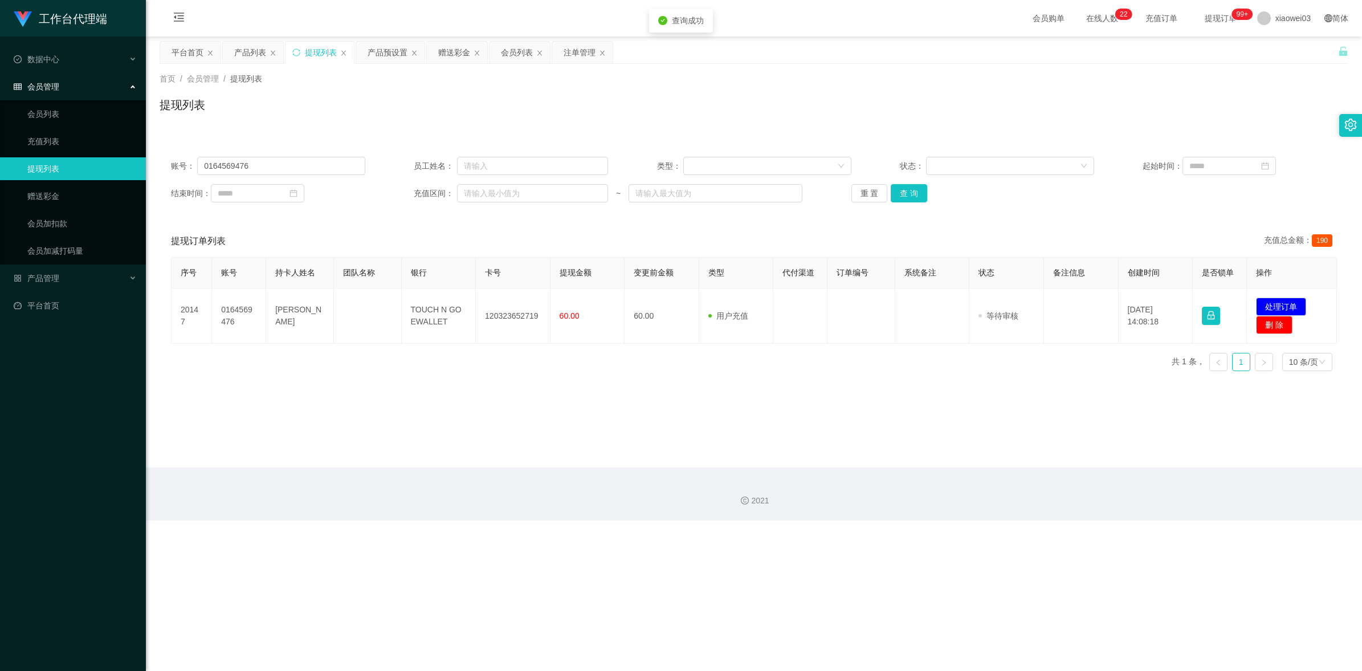
click at [579, 509] on div "2021" at bounding box center [754, 493] width 1216 height 53
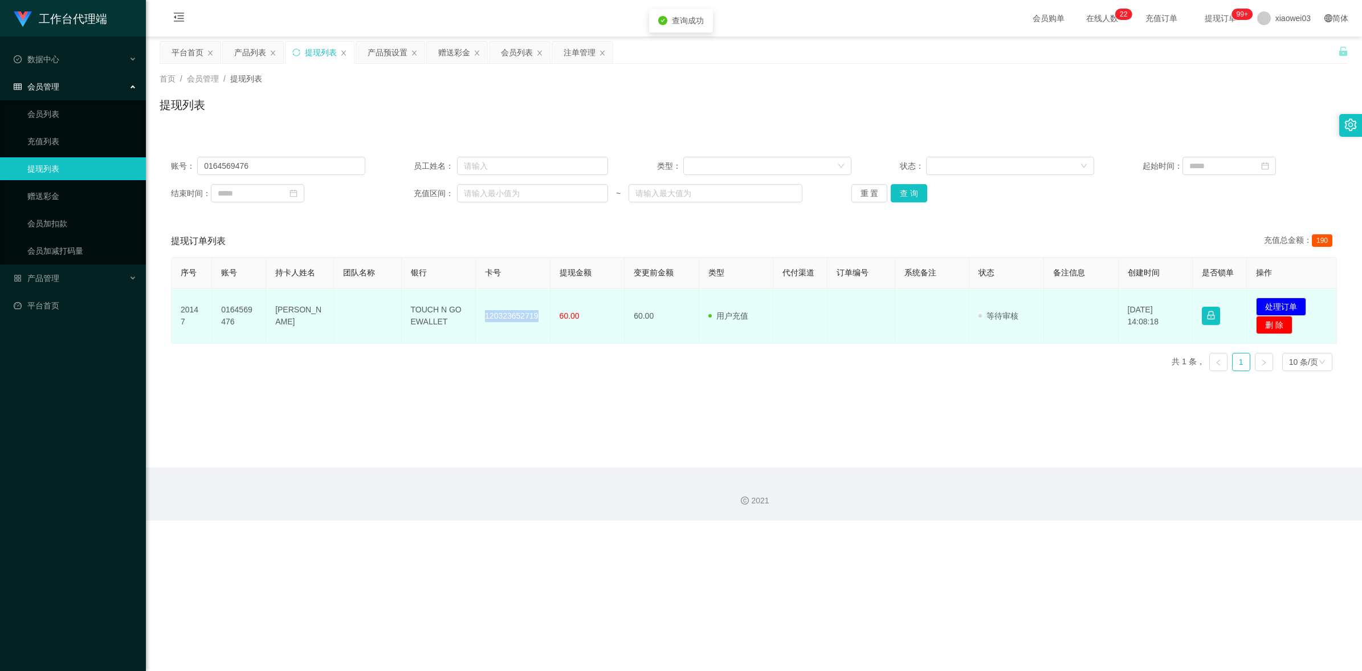
drag, startPoint x: 536, startPoint y: 313, endPoint x: 484, endPoint y: 313, distance: 51.3
click at [484, 313] on td "120323652719" at bounding box center [513, 315] width 75 height 55
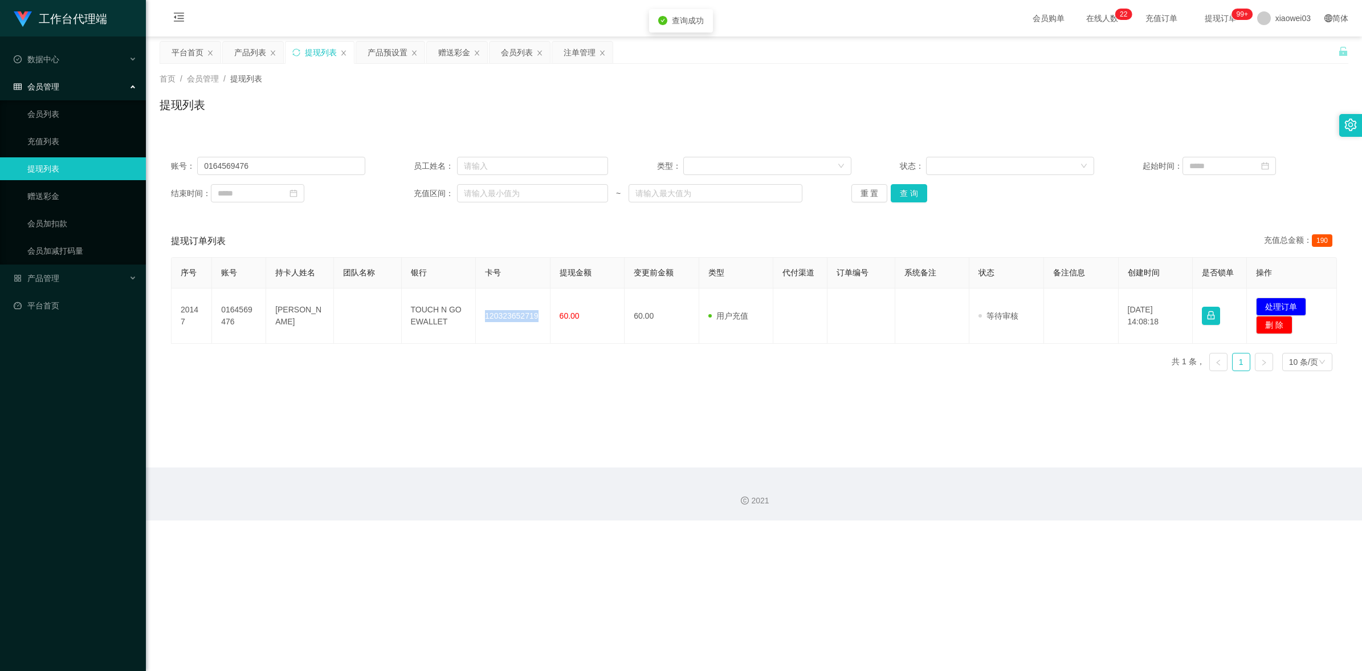
copy td "120323652719"
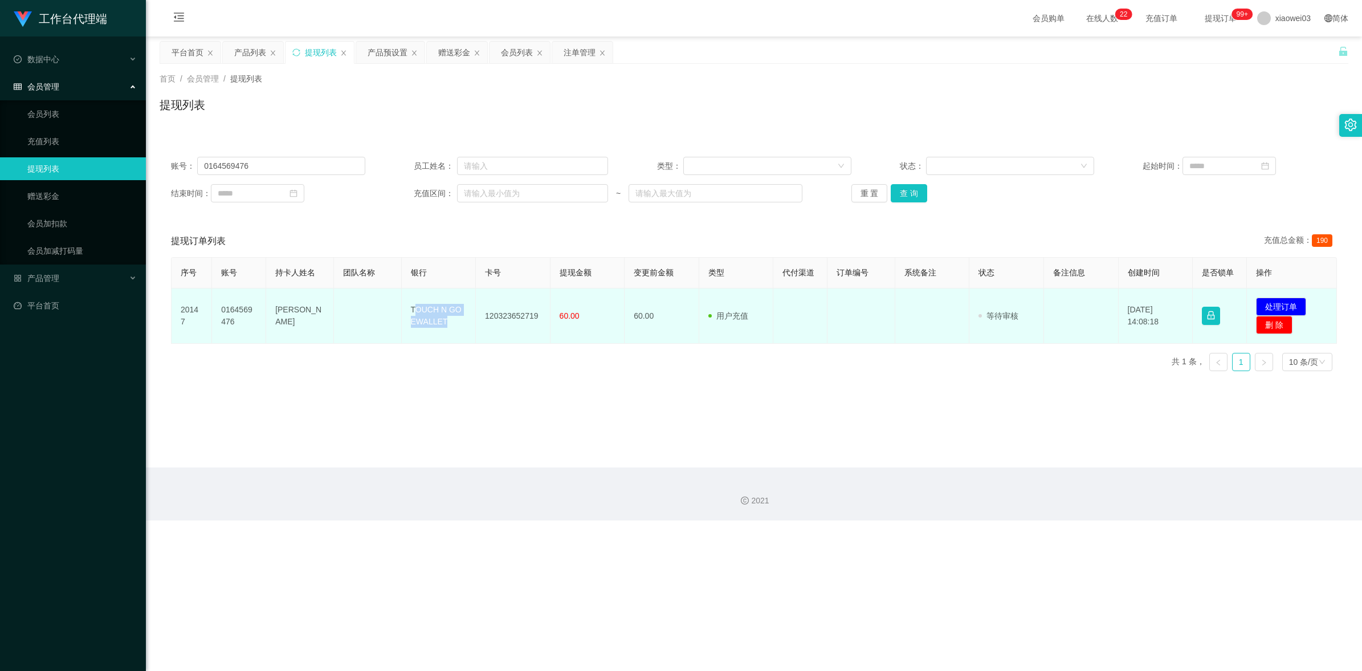
drag, startPoint x: 452, startPoint y: 325, endPoint x: 414, endPoint y: 303, distance: 43.7
click at [414, 303] on td "TOUCH N GO EWALLET" at bounding box center [439, 315] width 75 height 55
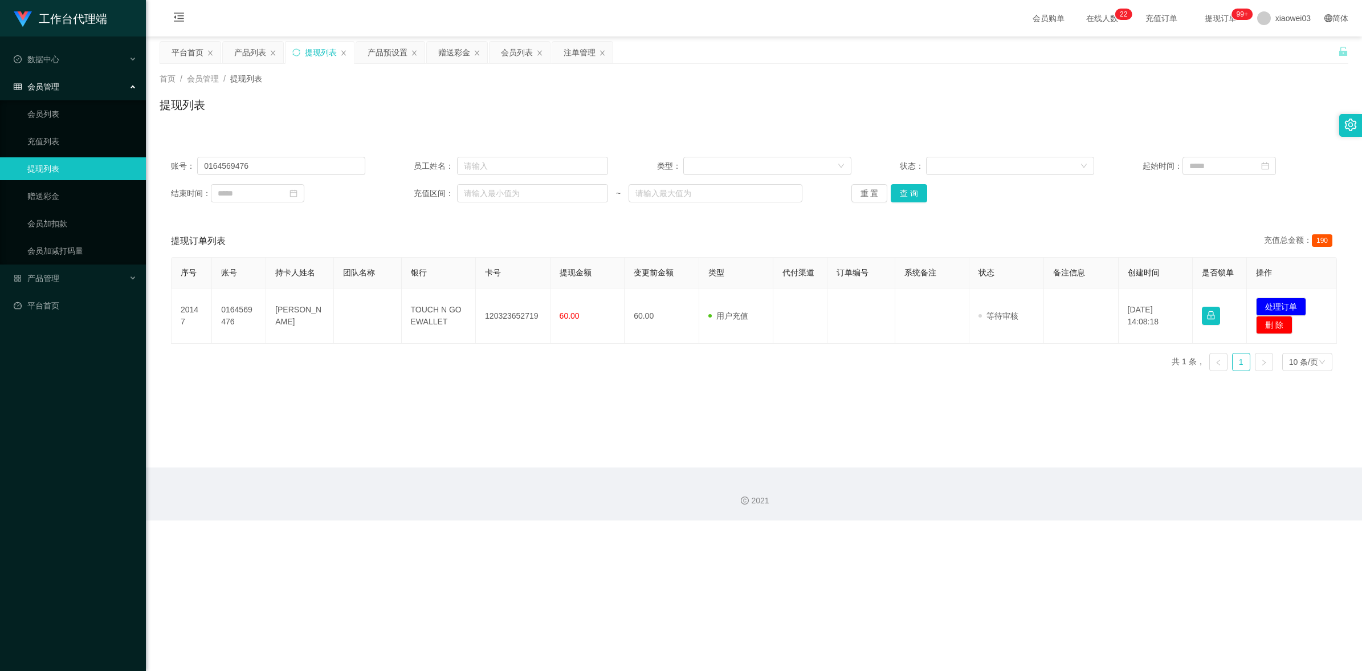
drag, startPoint x: 414, startPoint y: 303, endPoint x: 455, endPoint y: 345, distance: 58.4
click at [455, 345] on div "序号 账号 持卡人姓名 团队名称 银行 卡号 提现金额 变更前金额 类型 代付渠道 订单编号 系统备注 状态 备注信息 创建时间 是否锁单 操作 20147 …" at bounding box center [754, 318] width 1166 height 123
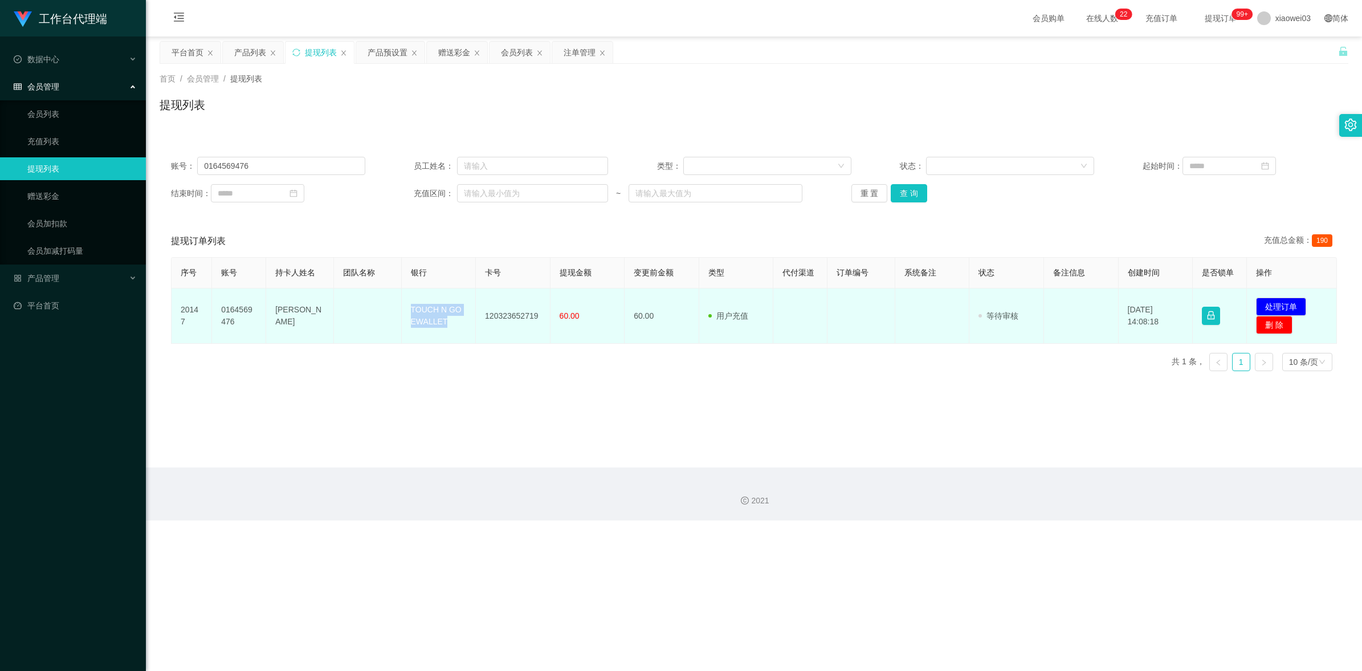
drag, startPoint x: 440, startPoint y: 323, endPoint x: 406, endPoint y: 303, distance: 39.8
click at [406, 303] on td "TOUCH N GO EWALLET" at bounding box center [439, 315] width 75 height 55
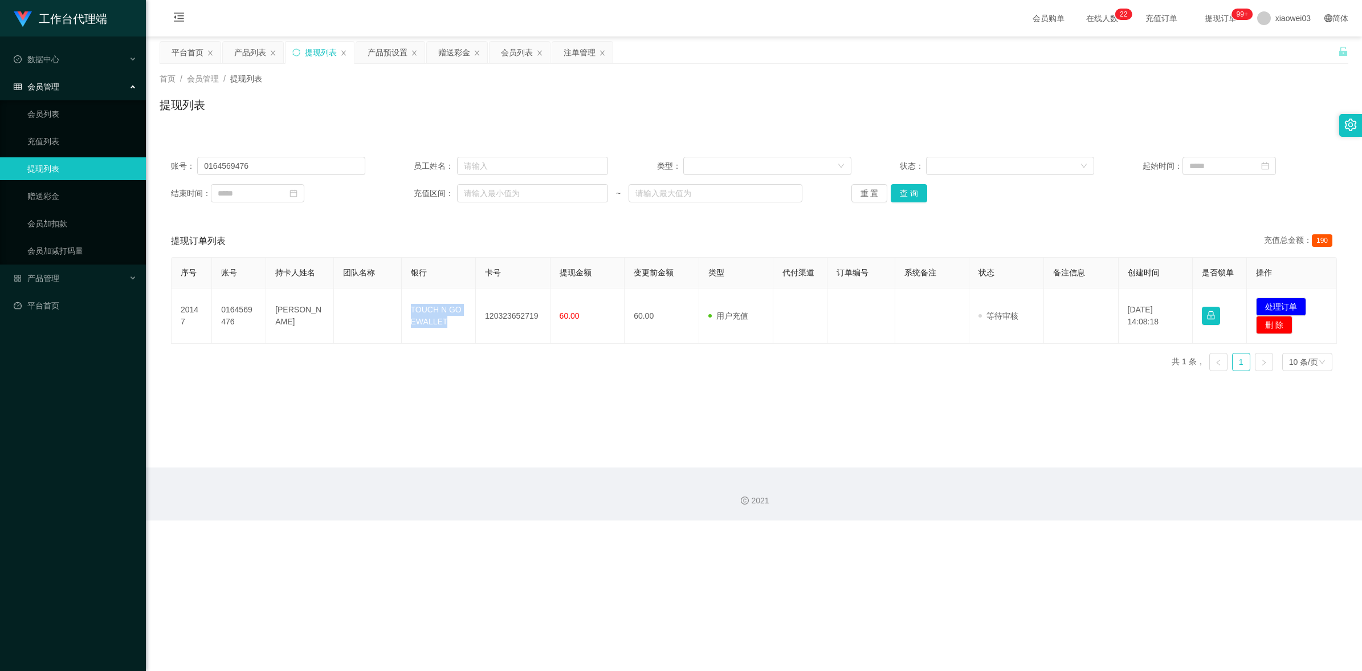
copy td "TOUCH N GO EWALLET"
click at [739, 420] on main "关闭左侧 关闭右侧 关闭其它 刷新页面 平台首页 产品列表 提现列表 产品预设置 赠送彩金 会员列表 注单管理 首页 / 会员管理 / 提现列表 / 提现列表…" at bounding box center [754, 251] width 1216 height 431
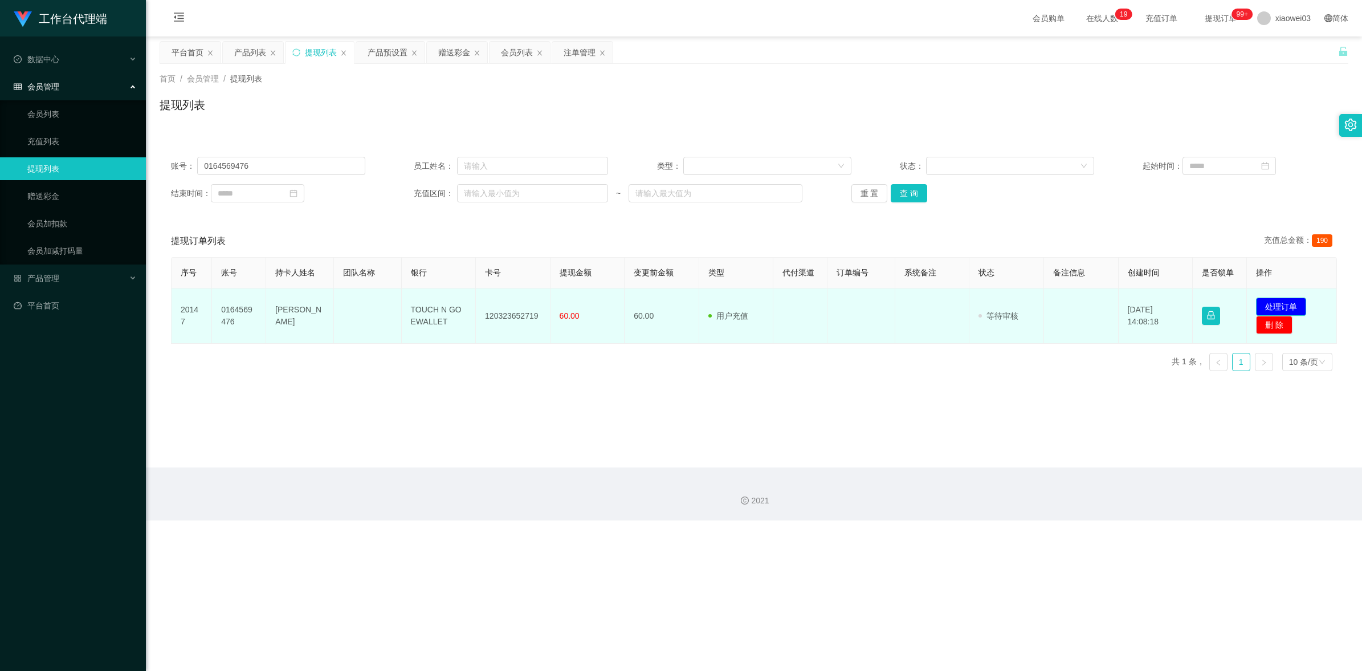
click at [1278, 305] on button "处理订单" at bounding box center [1281, 306] width 50 height 18
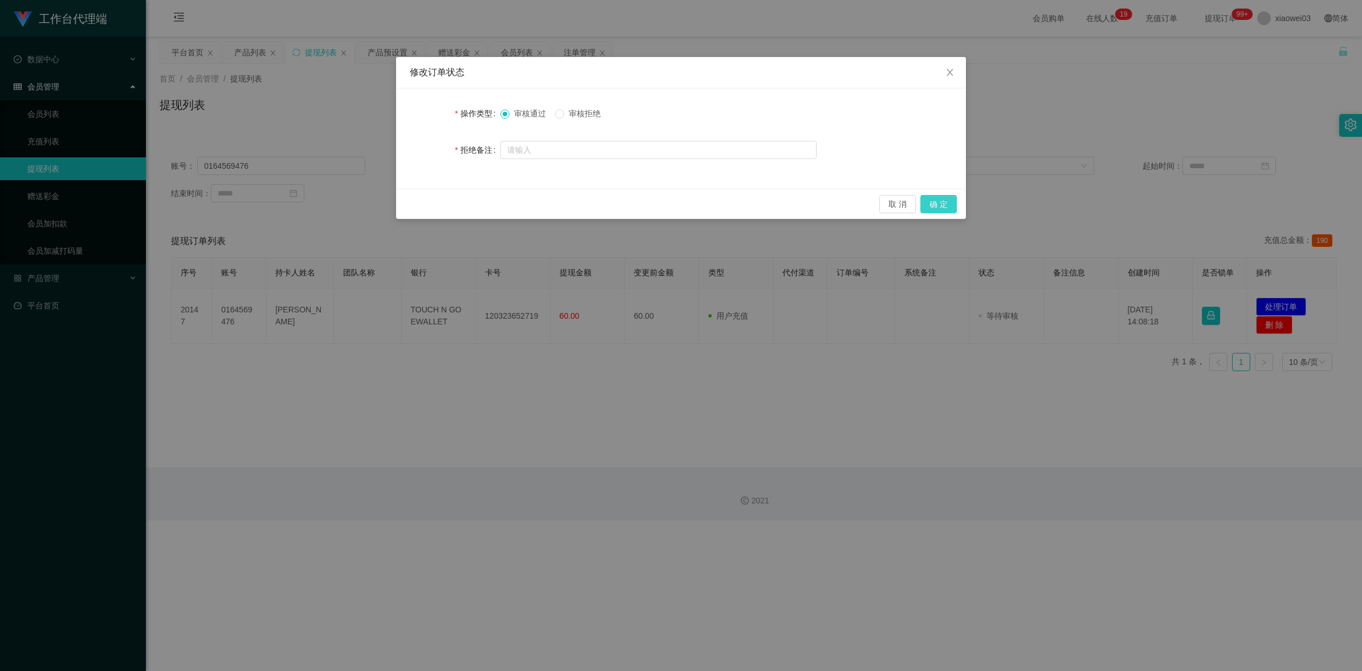
drag, startPoint x: 936, startPoint y: 207, endPoint x: 868, endPoint y: 451, distance: 253.3
click at [937, 207] on button "确 定" at bounding box center [938, 204] width 36 height 18
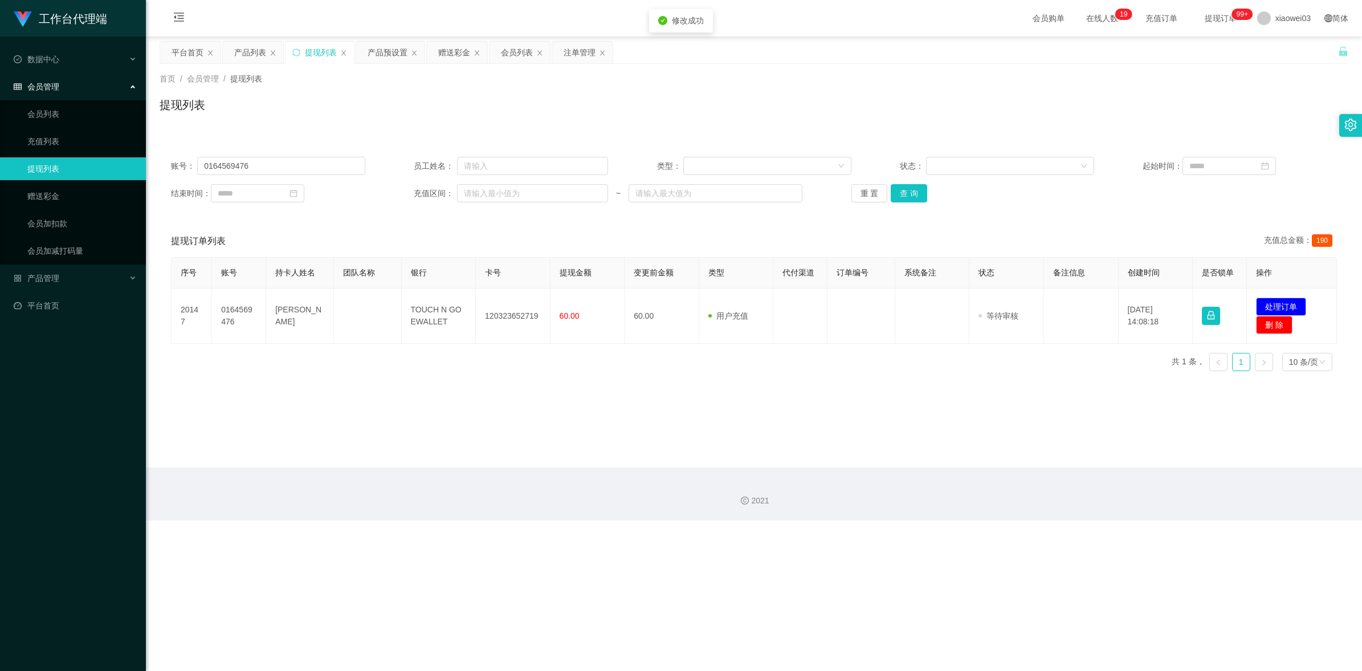
click at [845, 484] on div "修改订单状态 操作类型 审核通过 审核拒绝 拒绝备注 取 消 确 定" at bounding box center [681, 335] width 1362 height 671
click at [313, 168] on input "0164569476" at bounding box center [281, 166] width 168 height 18
paste input "14032"
type input "0164140326"
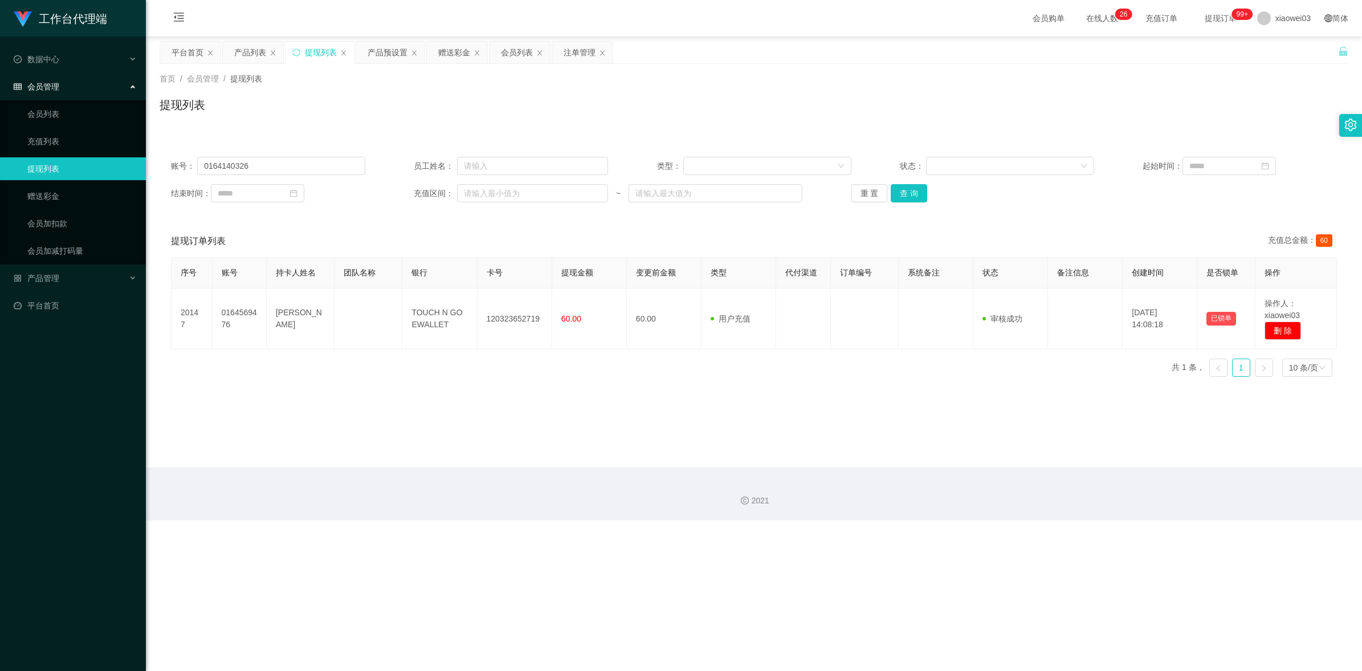
click at [916, 183] on div "账号： 0164140326 员工姓名： 类型： 状态： 起始时间： 结束时间： 充值区间： ~ 重 置 查 询" at bounding box center [754, 179] width 1189 height 68
click at [919, 191] on button "查 询" at bounding box center [909, 193] width 36 height 18
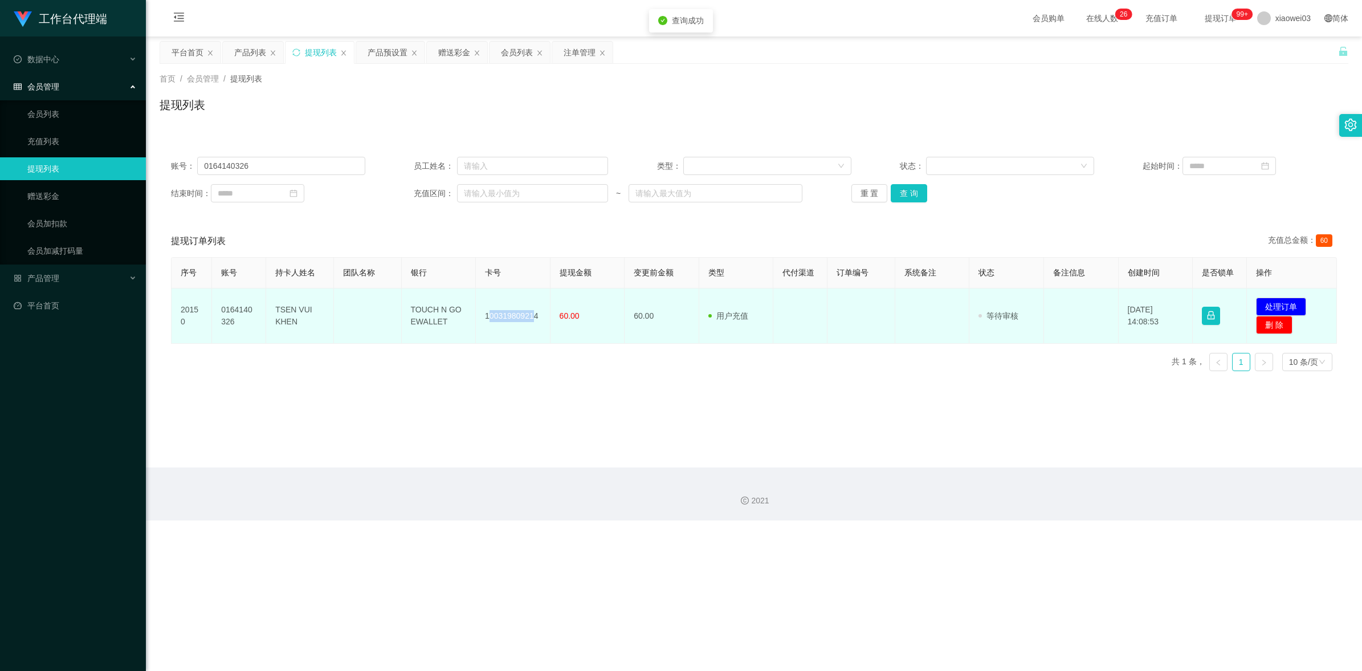
drag, startPoint x: 533, startPoint y: 318, endPoint x: 488, endPoint y: 319, distance: 45.0
click at [488, 319] on td "100319809214" at bounding box center [513, 315] width 75 height 55
drag, startPoint x: 488, startPoint y: 319, endPoint x: 540, endPoint y: 342, distance: 56.9
click at [562, 349] on div "序号 账号 持卡人姓名 团队名称 银行 卡号 提现金额 变更前金额 类型 代付渠道 订单编号 系统备注 状态 备注信息 创建时间 是否锁单 操作 20150 …" at bounding box center [754, 318] width 1166 height 123
drag, startPoint x: 537, startPoint y: 315, endPoint x: 486, endPoint y: 315, distance: 50.7
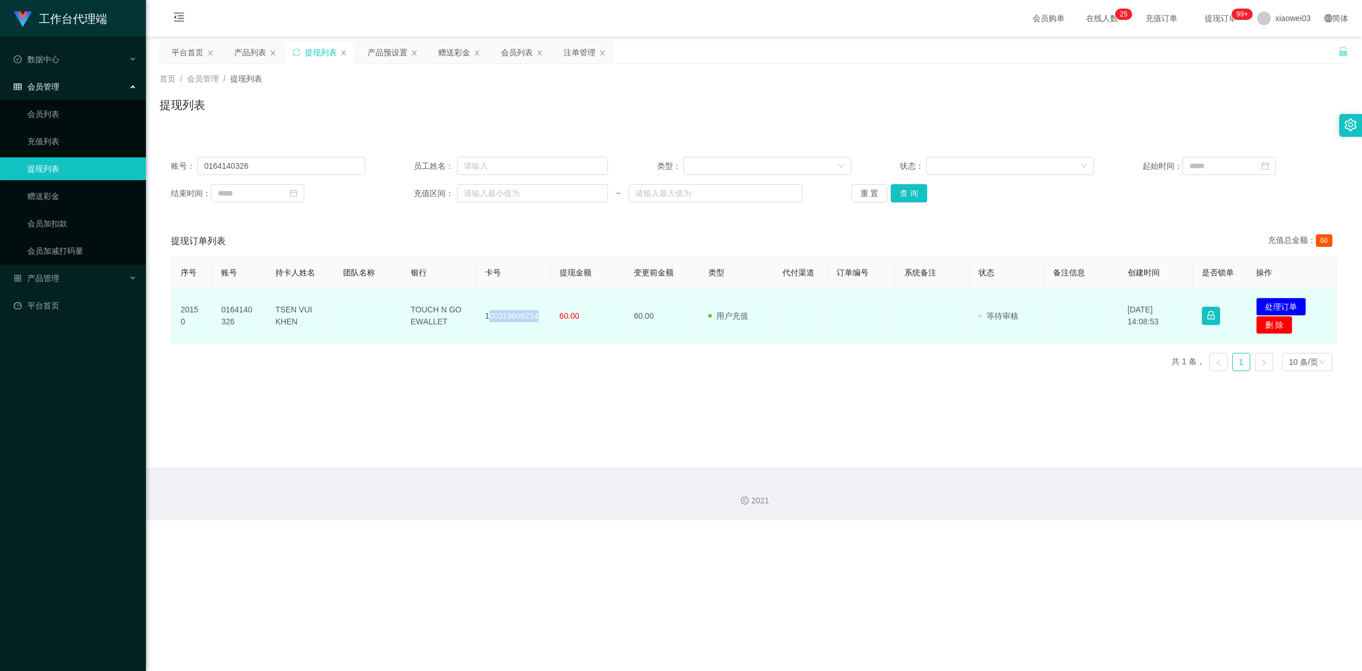
click at [486, 315] on td "100319809214" at bounding box center [513, 315] width 75 height 55
copy td "100319809214"
drag, startPoint x: 448, startPoint y: 327, endPoint x: 409, endPoint y: 297, distance: 48.4
click at [409, 297] on td "TOUCH N GO EWALLET" at bounding box center [439, 315] width 75 height 55
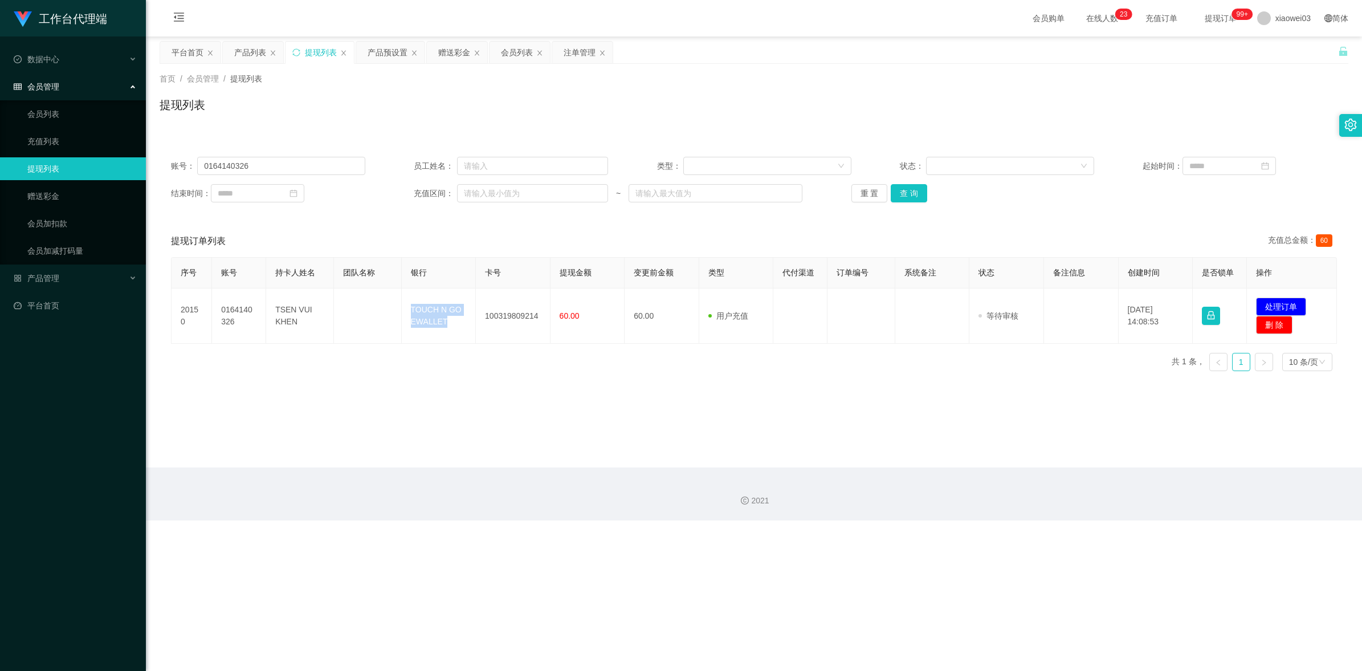
copy td "TOUCH N GO EWALLET"
click at [850, 407] on main "关闭左侧 关闭右侧 关闭其它 刷新页面 平台首页 产品列表 提现列表 产品预设置 赠送彩金 会员列表 注单管理 首页 / 会员管理 / 提现列表 / 提现列表…" at bounding box center [754, 251] width 1216 height 431
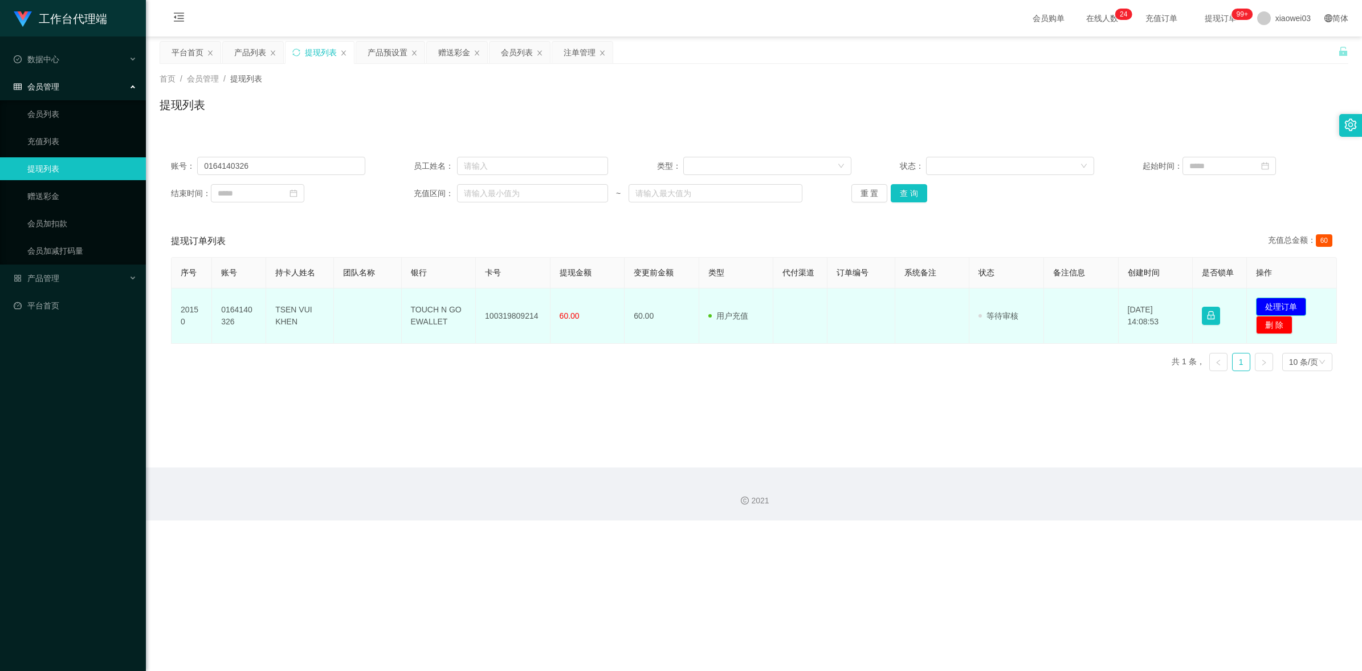
click at [1276, 306] on button "处理订单" at bounding box center [1281, 306] width 50 height 18
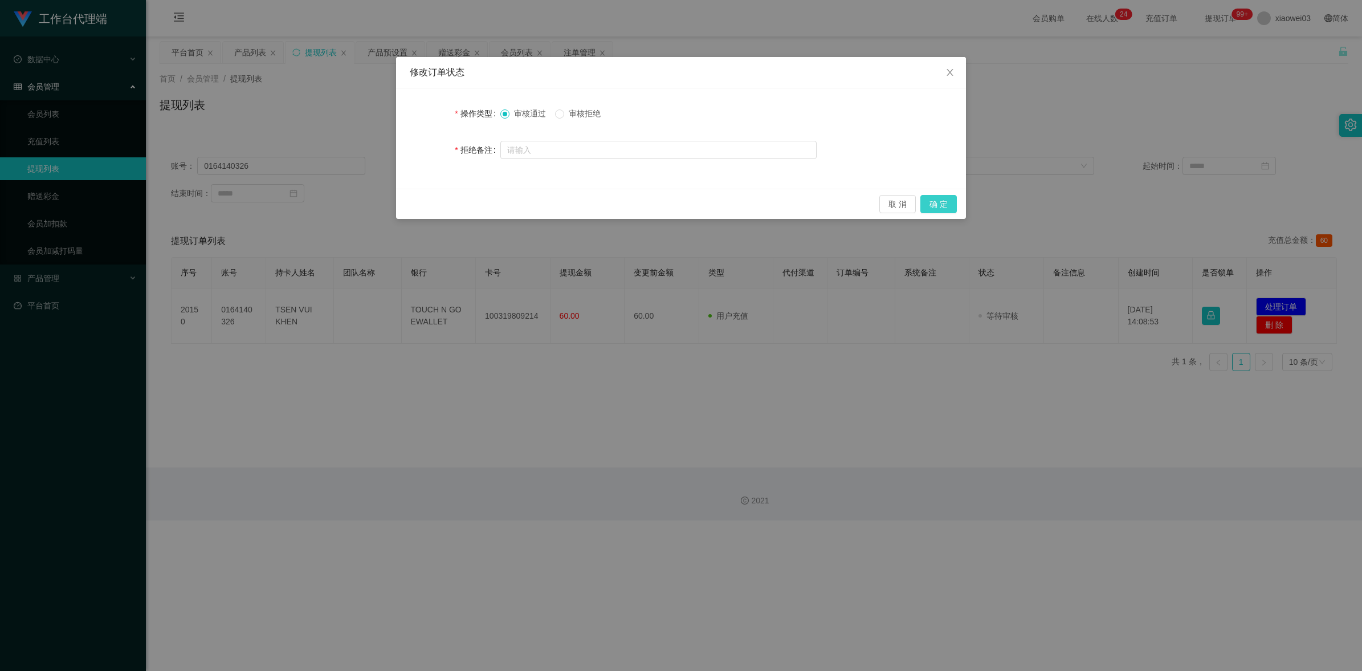
click at [933, 202] on button "确 定" at bounding box center [938, 204] width 36 height 18
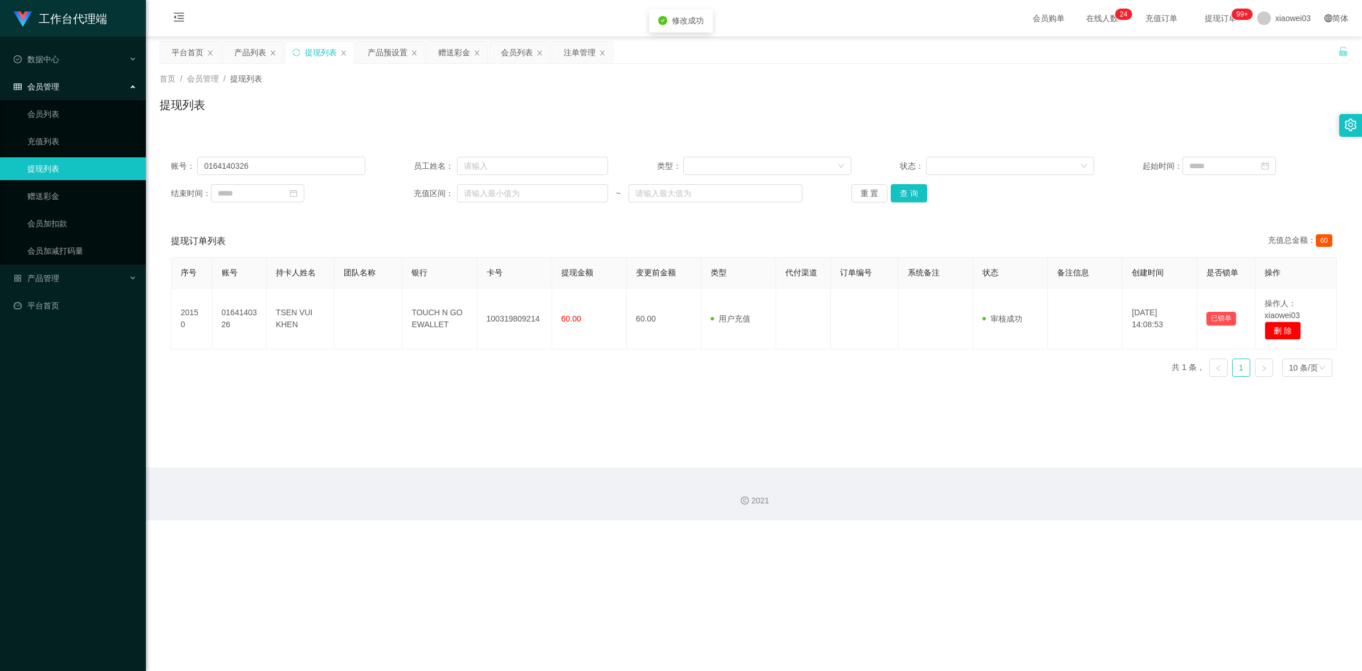
drag, startPoint x: 864, startPoint y: 472, endPoint x: 1190, endPoint y: 148, distance: 459.4
click at [864, 473] on div "2021" at bounding box center [754, 493] width 1216 height 53
click at [460, 49] on div "赠送彩金" at bounding box center [454, 53] width 32 height 22
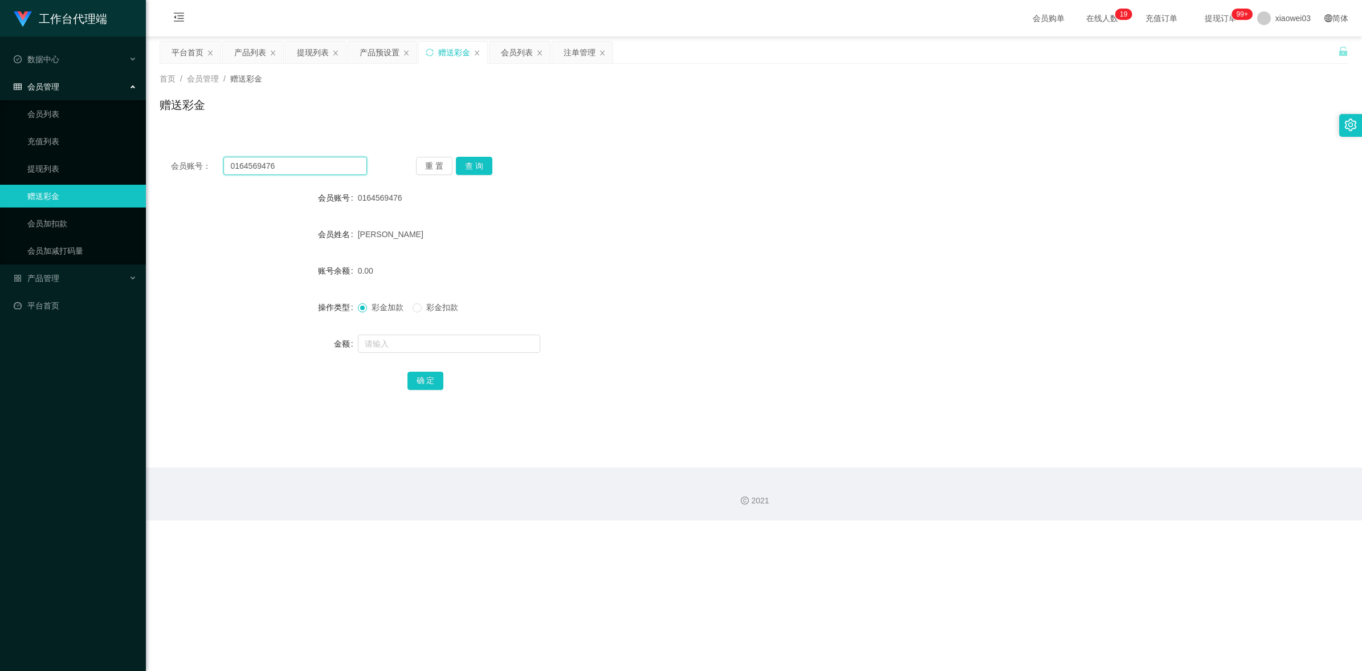
click at [350, 164] on input "0164569476" at bounding box center [295, 166] width 144 height 18
paste input "Weng2839"
click at [480, 158] on button "查 询" at bounding box center [474, 166] width 36 height 18
drag, startPoint x: 731, startPoint y: 241, endPoint x: 1069, endPoint y: 133, distance: 355.4
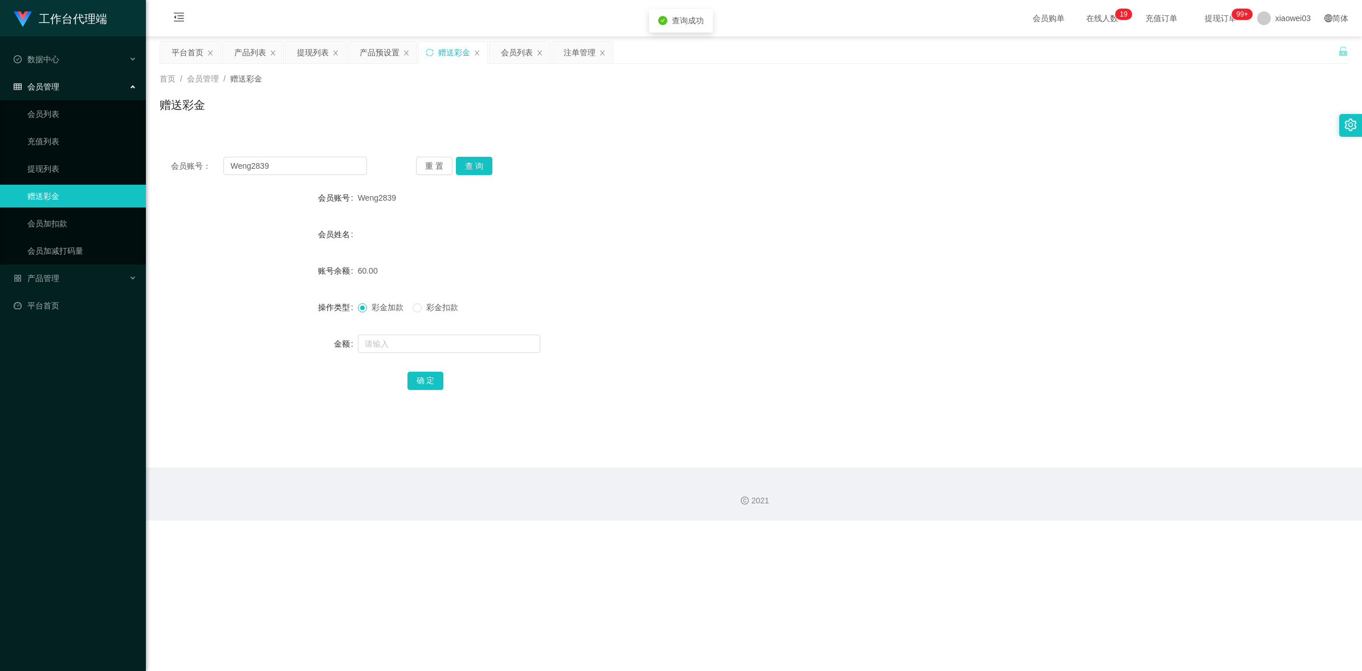
click at [733, 241] on div "会员姓名" at bounding box center [754, 234] width 1189 height 23
click at [332, 162] on input "Weng2839" at bounding box center [295, 166] width 144 height 18
paste input "KCyee"
type input "KCyee"
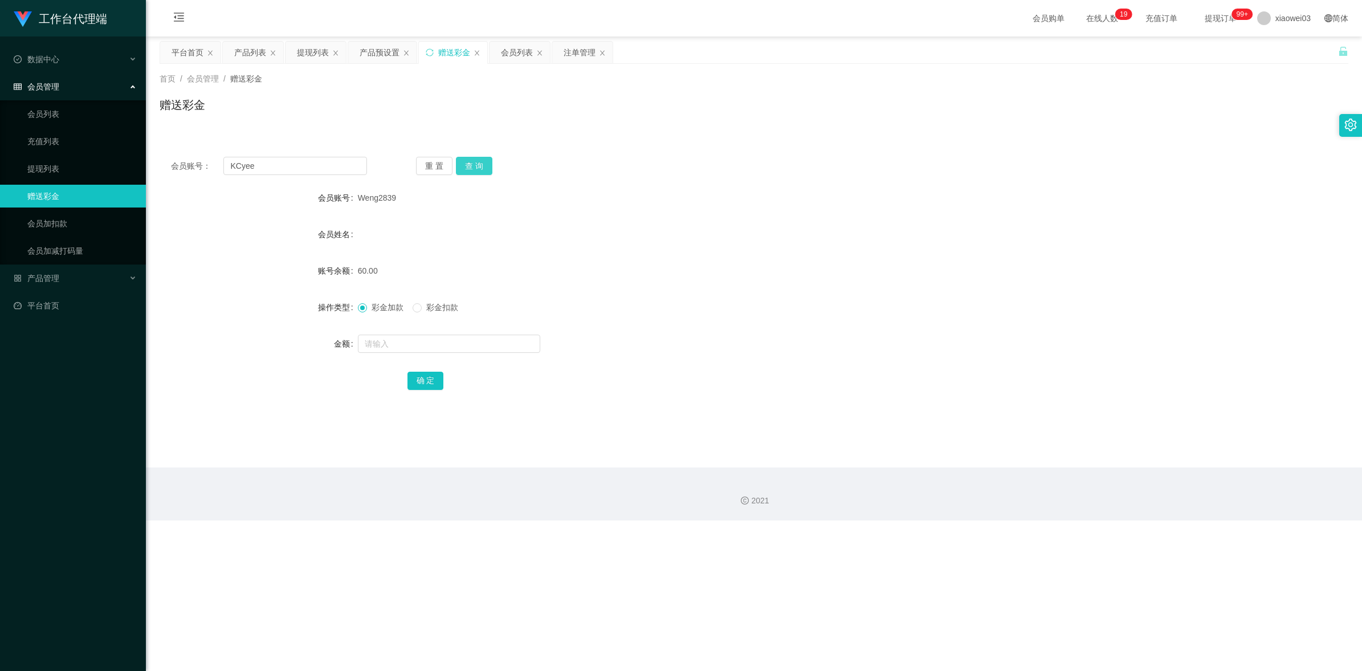
click at [470, 169] on button "查 询" at bounding box center [474, 166] width 36 height 18
click at [628, 220] on form "会员账号 KCyee 会员姓名 账号余额 30.00 操作类型 彩金加款 彩金扣款 金额 确 定" at bounding box center [754, 288] width 1189 height 205
click at [377, 55] on div "产品预设置" at bounding box center [380, 53] width 40 height 22
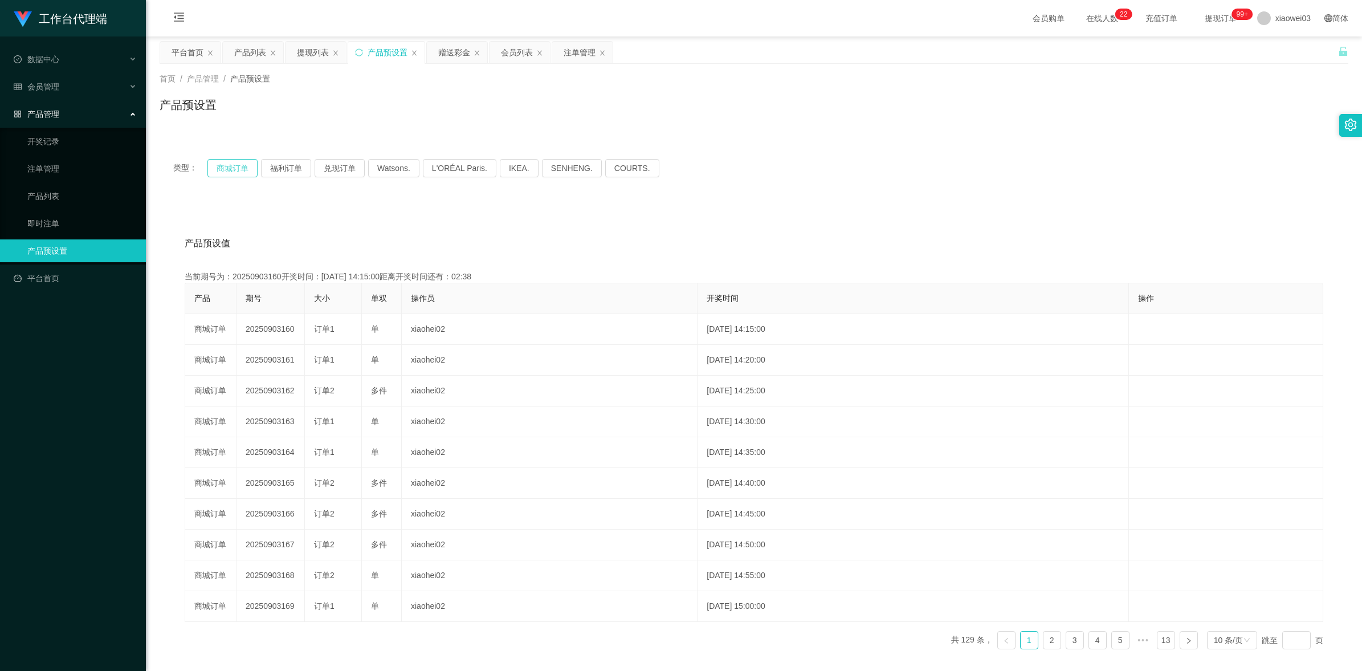
click at [223, 169] on button "商城订单" at bounding box center [232, 168] width 50 height 18
click at [931, 217] on div "产品预设值 添加期号 当前期号为：20250903160开奖时间：[DATE] 14:15:00距离开奖时间还有： 产品 期号 大小 单双 操作员 开奖时间 …" at bounding box center [754, 437] width 1189 height 470
click at [302, 51] on div "提现列表" at bounding box center [313, 53] width 32 height 22
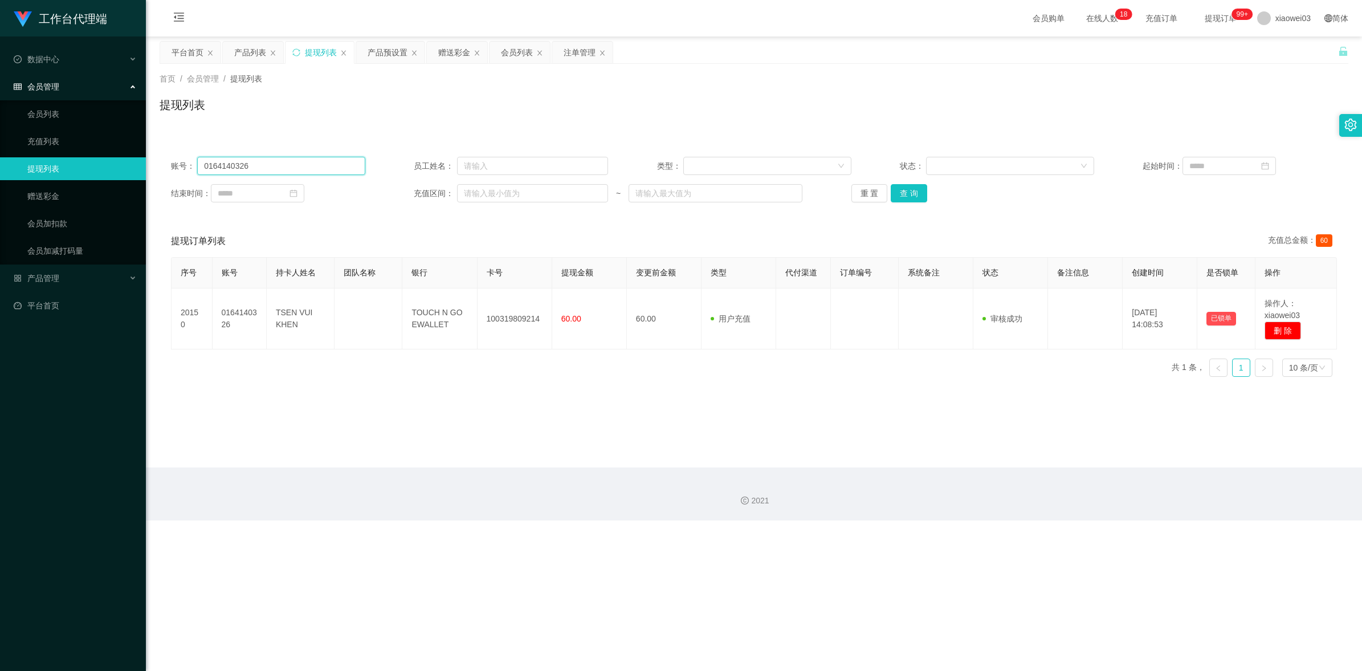
click at [309, 163] on input "0164140326" at bounding box center [281, 166] width 168 height 18
click at [309, 161] on input "0164140326" at bounding box center [281, 166] width 168 height 18
paste input "ZhengZheng88"
type input "ZhengZheng88"
click at [911, 188] on button "查 询" at bounding box center [909, 193] width 36 height 18
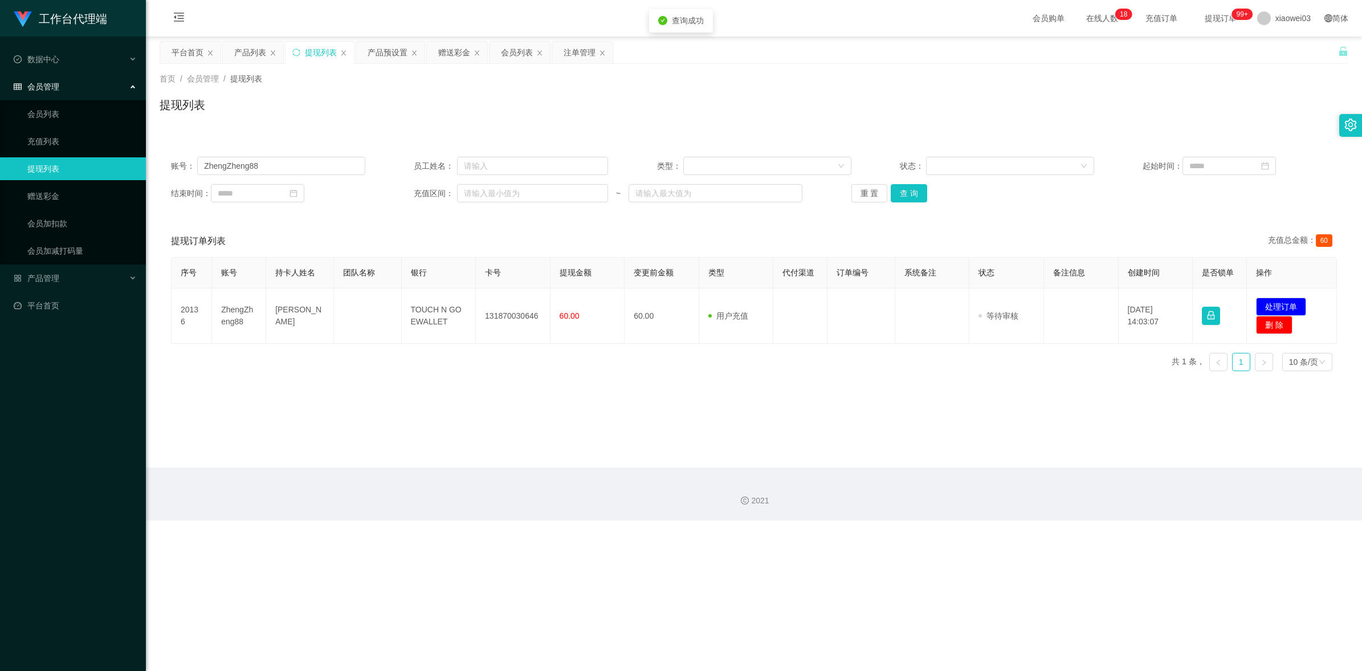
click at [619, 427] on main "关闭左侧 关闭右侧 关闭其它 刷新页面 平台首页 产品列表 提现列表 产品预设置 赠送彩金 会员列表 注单管理 首页 / 会员管理 / 提现列表 / 提现列表…" at bounding box center [754, 251] width 1216 height 431
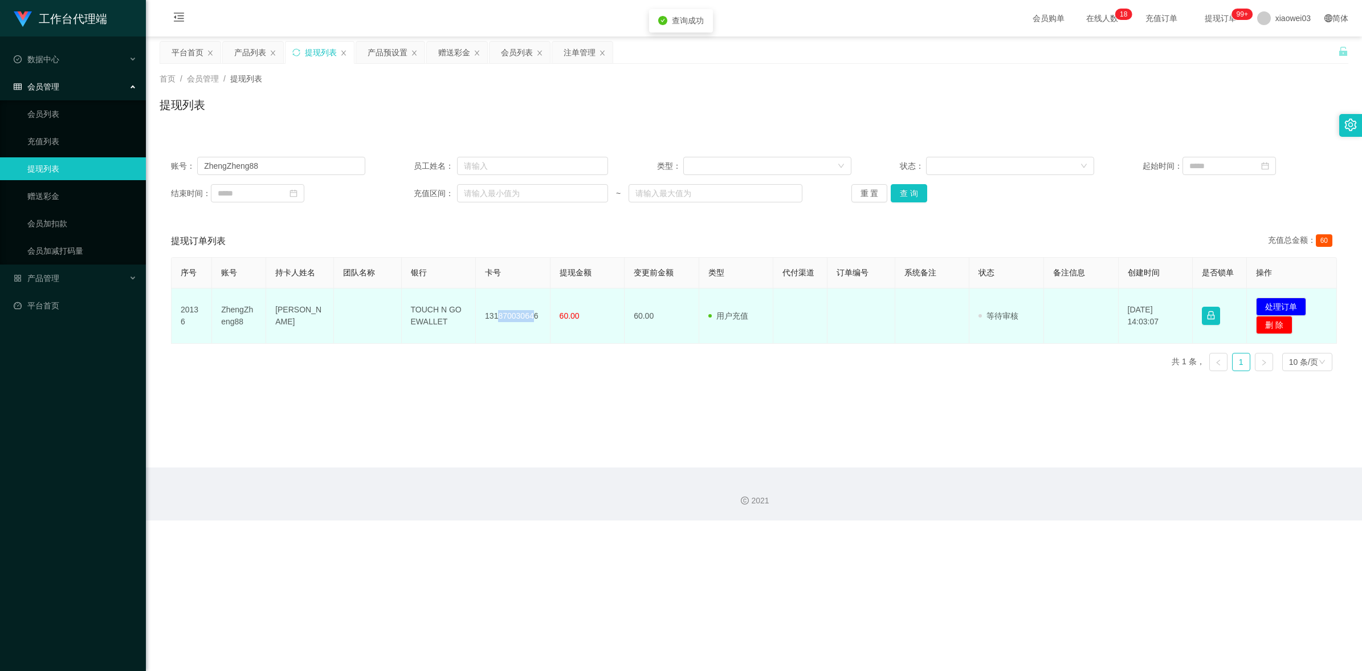
drag, startPoint x: 531, startPoint y: 317, endPoint x: 497, endPoint y: 314, distance: 33.7
click at [497, 314] on td "131870030646" at bounding box center [513, 315] width 75 height 55
drag, startPoint x: 497, startPoint y: 314, endPoint x: 533, endPoint y: 339, distance: 43.8
click at [537, 355] on div "序号 账号 持卡人姓名 团队名称 银行 卡号 提现金额 变更前金额 类型 代付渠道 订单编号 系统备注 状态 备注信息 创建时间 是否锁单 操作 20136 …" at bounding box center [754, 318] width 1166 height 123
drag, startPoint x: 537, startPoint y: 314, endPoint x: 483, endPoint y: 305, distance: 54.3
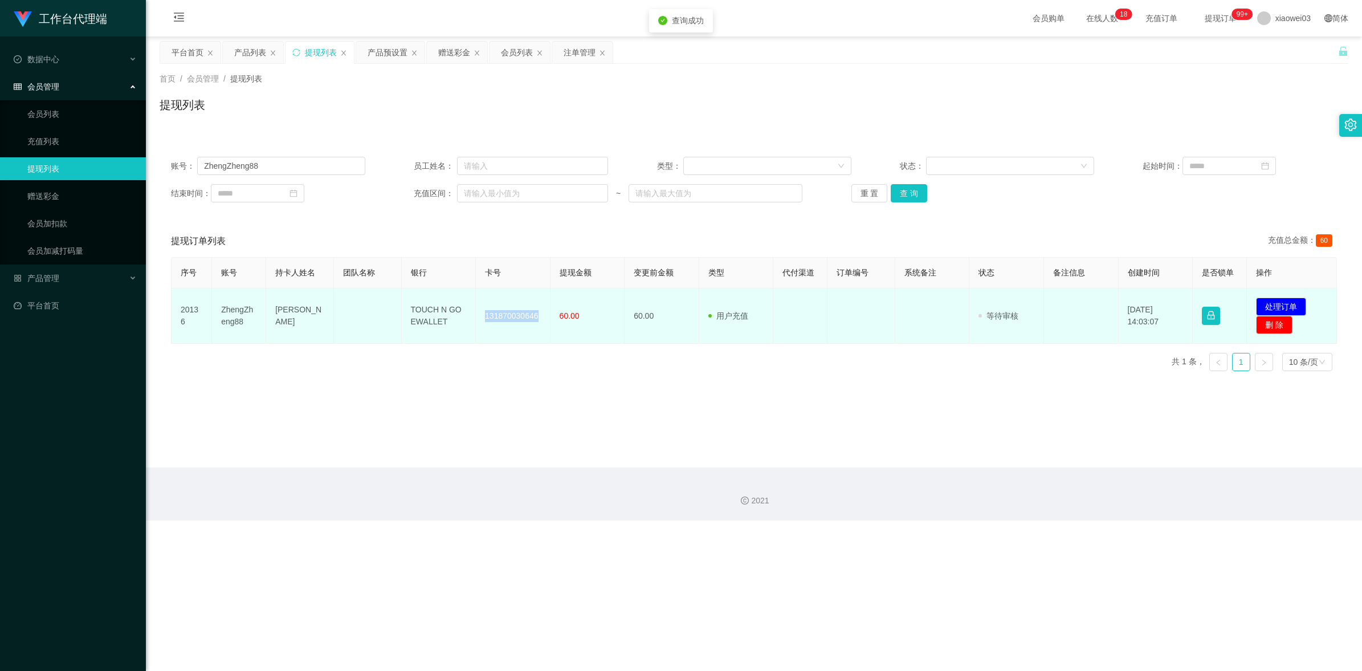
click at [483, 305] on td "131870030646" at bounding box center [513, 315] width 75 height 55
copy td "131870030646"
drag, startPoint x: 456, startPoint y: 329, endPoint x: 406, endPoint y: 304, distance: 56.1
click at [406, 304] on td "TOUCH N GO EWALLET" at bounding box center [439, 315] width 75 height 55
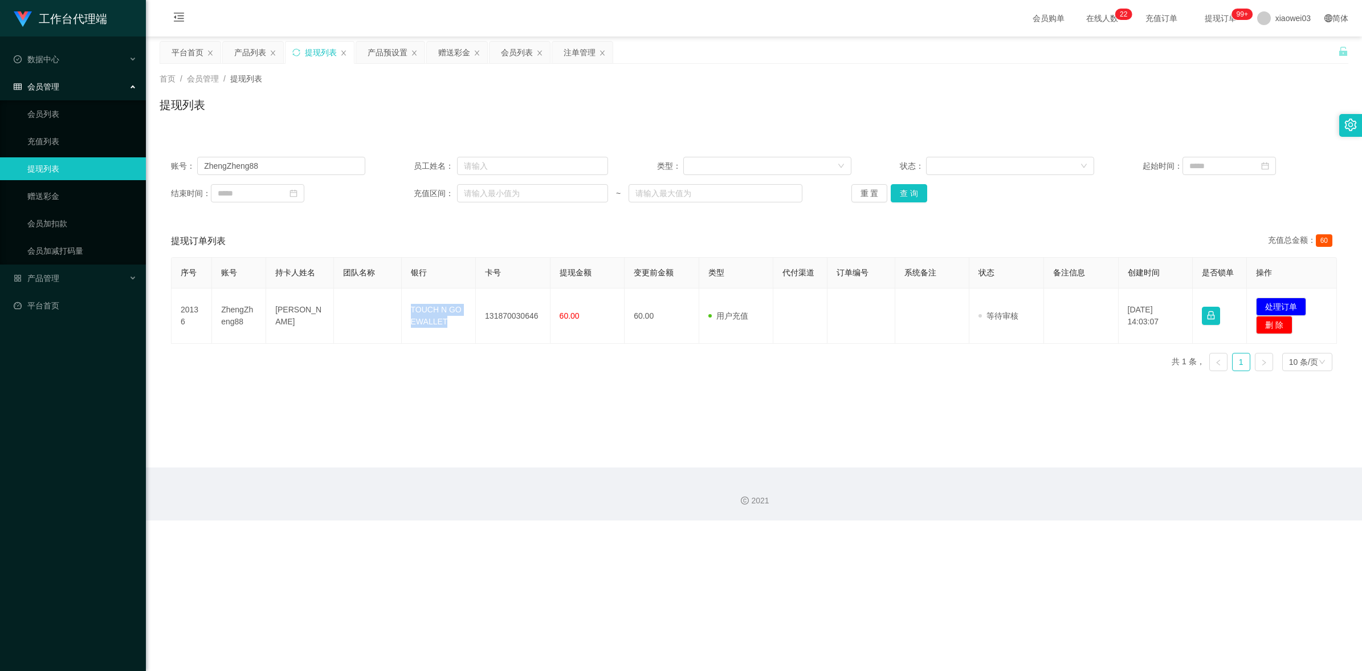
copy td "TOUCH N GO EWALLET"
drag, startPoint x: 1269, startPoint y: 303, endPoint x: 1217, endPoint y: 308, distance: 52.6
click at [1271, 303] on button "处理订单" at bounding box center [1281, 306] width 50 height 18
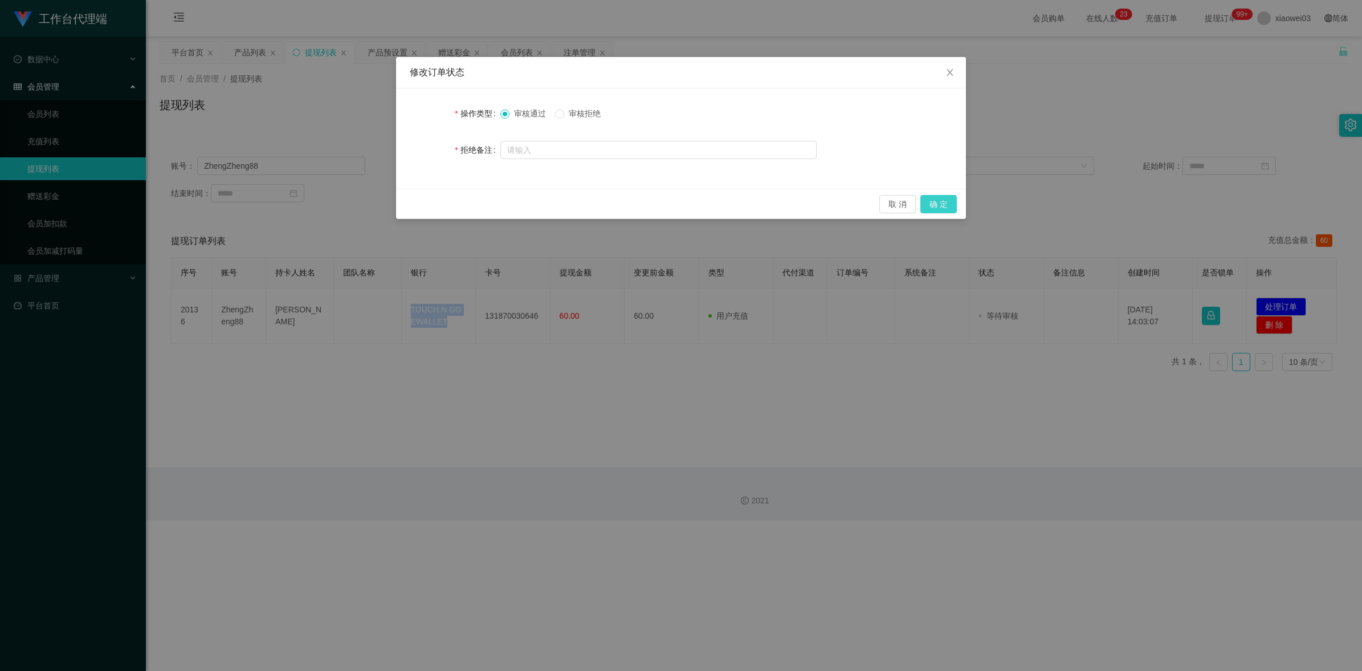
click at [940, 204] on button "确 定" at bounding box center [938, 204] width 36 height 18
click at [862, 468] on div "修改订单状态 操作类型 审核通过 审核拒绝 拒绝备注 取 消 确 定" at bounding box center [681, 335] width 1362 height 671
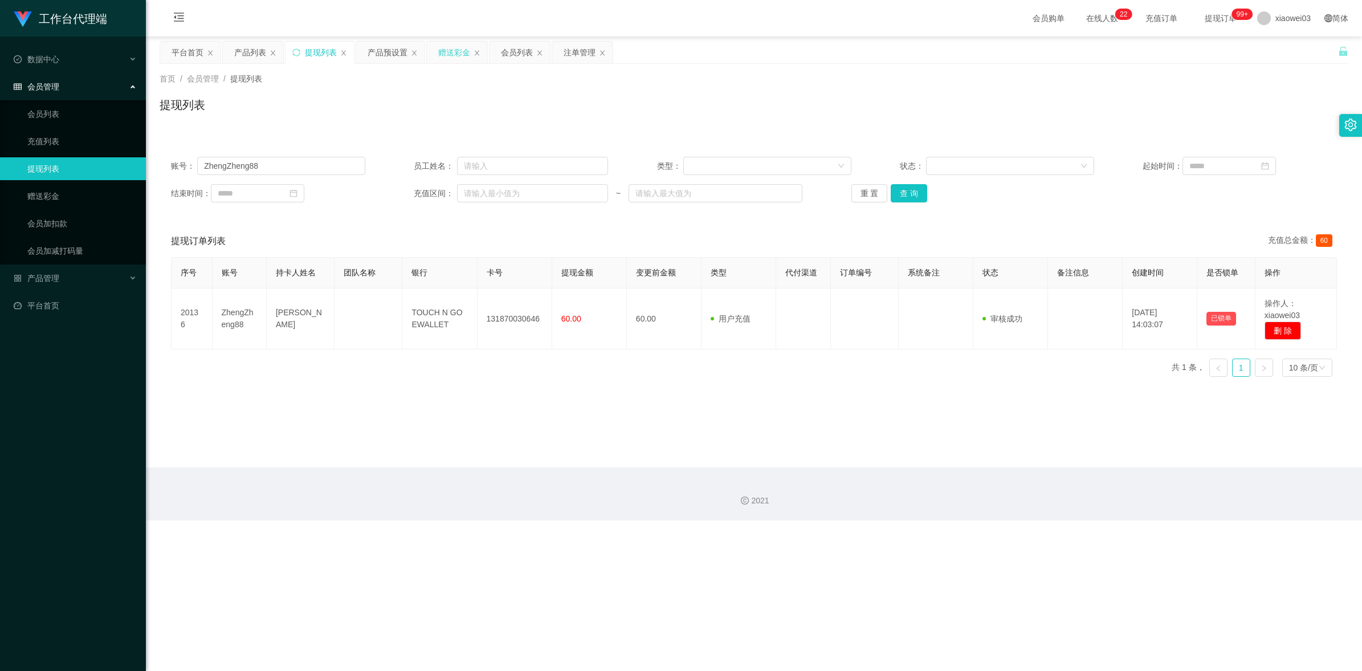
click at [464, 59] on div "赠送彩金" at bounding box center [454, 53] width 32 height 22
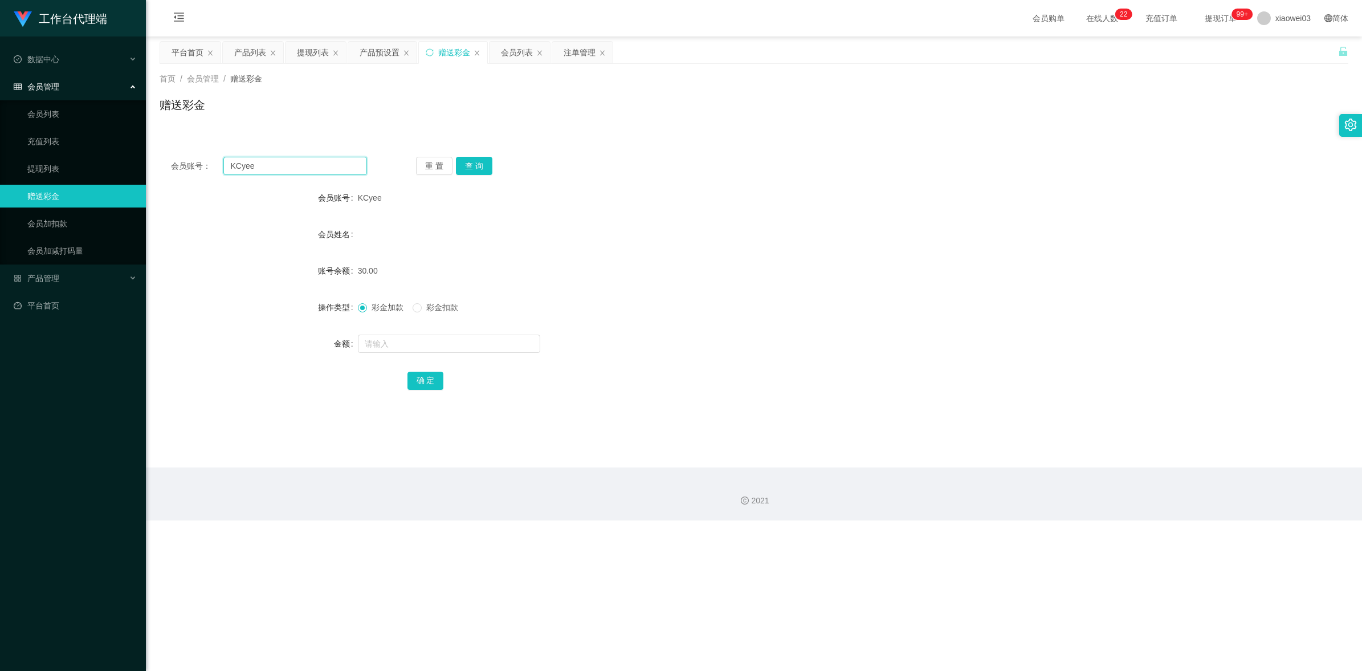
click at [324, 172] on input "KCyee" at bounding box center [295, 166] width 144 height 18
paste input "nthao"
click at [462, 161] on button "查 询" at bounding box center [474, 166] width 36 height 18
click at [678, 200] on div "nthao" at bounding box center [704, 197] width 693 height 23
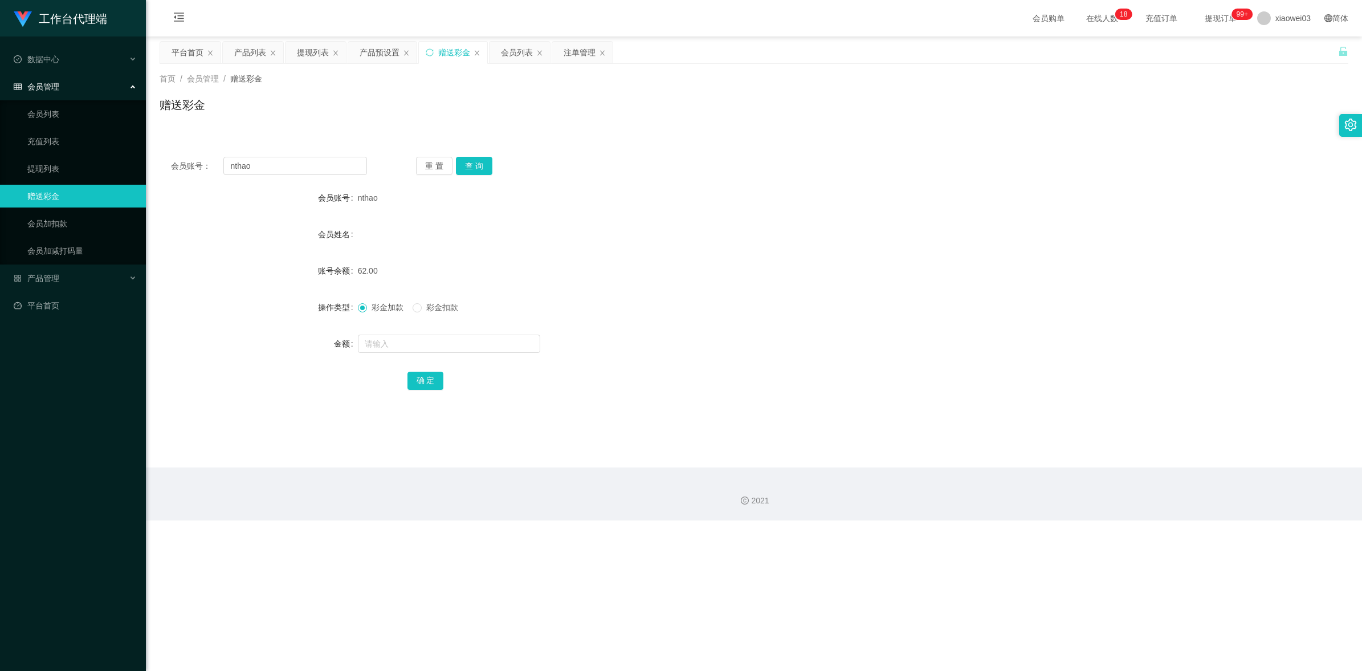
click at [283, 152] on div "会员账号： nthao 重 置 查 询 会员账号 nthao 会员姓名 账号余额 62.00 操作类型 彩金加款 彩金扣款 金额 确 定" at bounding box center [754, 280] width 1189 height 271
drag, startPoint x: 283, startPoint y: 152, endPoint x: 291, endPoint y: 161, distance: 12.5
click at [291, 161] on input "nthao" at bounding box center [295, 166] width 144 height 18
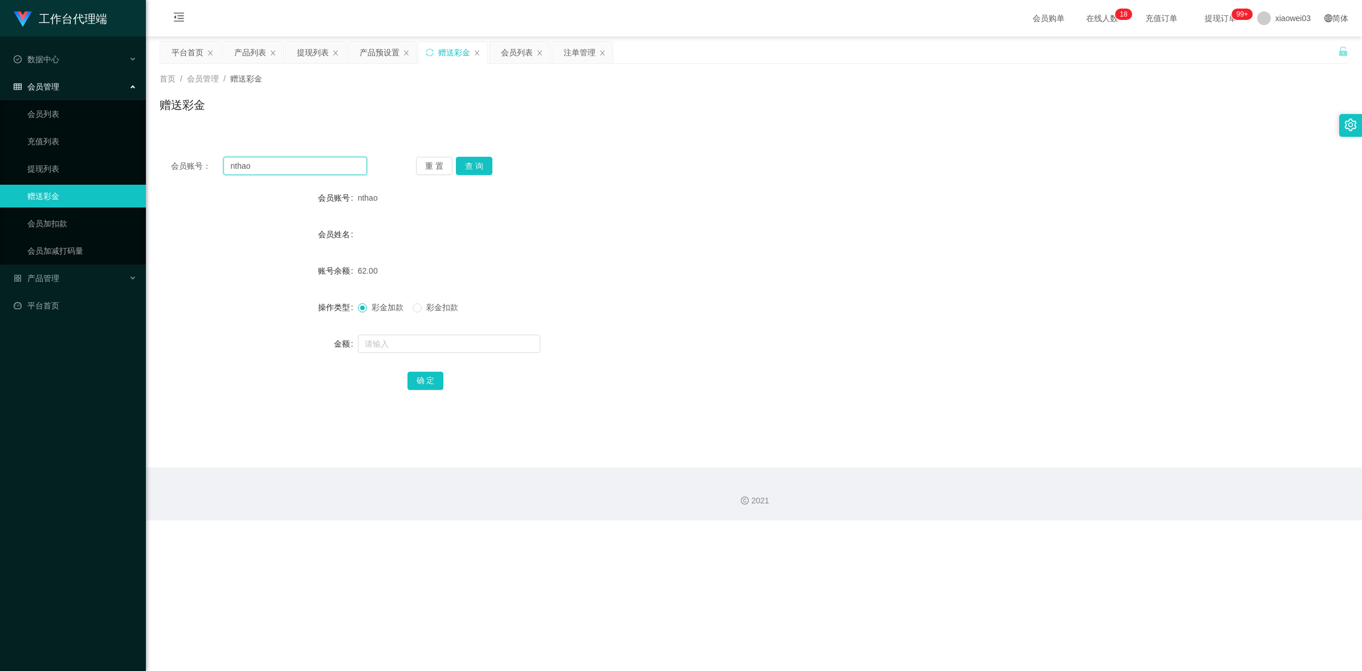
paste input "241319"
type input "241319"
drag, startPoint x: 472, startPoint y: 167, endPoint x: 483, endPoint y: 174, distance: 13.1
click at [472, 167] on button "查 询" at bounding box center [474, 166] width 36 height 18
click at [616, 254] on form "会员账号 241319 会员姓名 账号余额 0.00 操作类型 彩金加款 彩金扣款 金额 确 定" at bounding box center [754, 288] width 1189 height 205
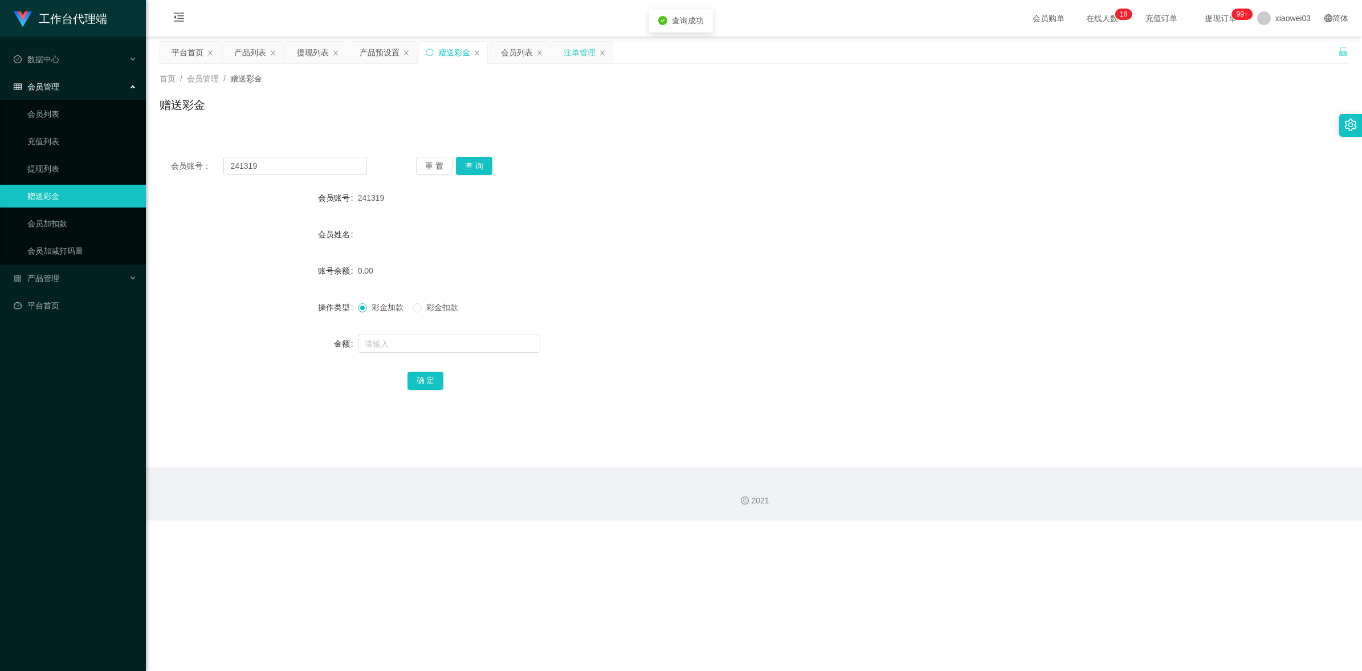
click at [579, 53] on div "注单管理" at bounding box center [580, 53] width 32 height 22
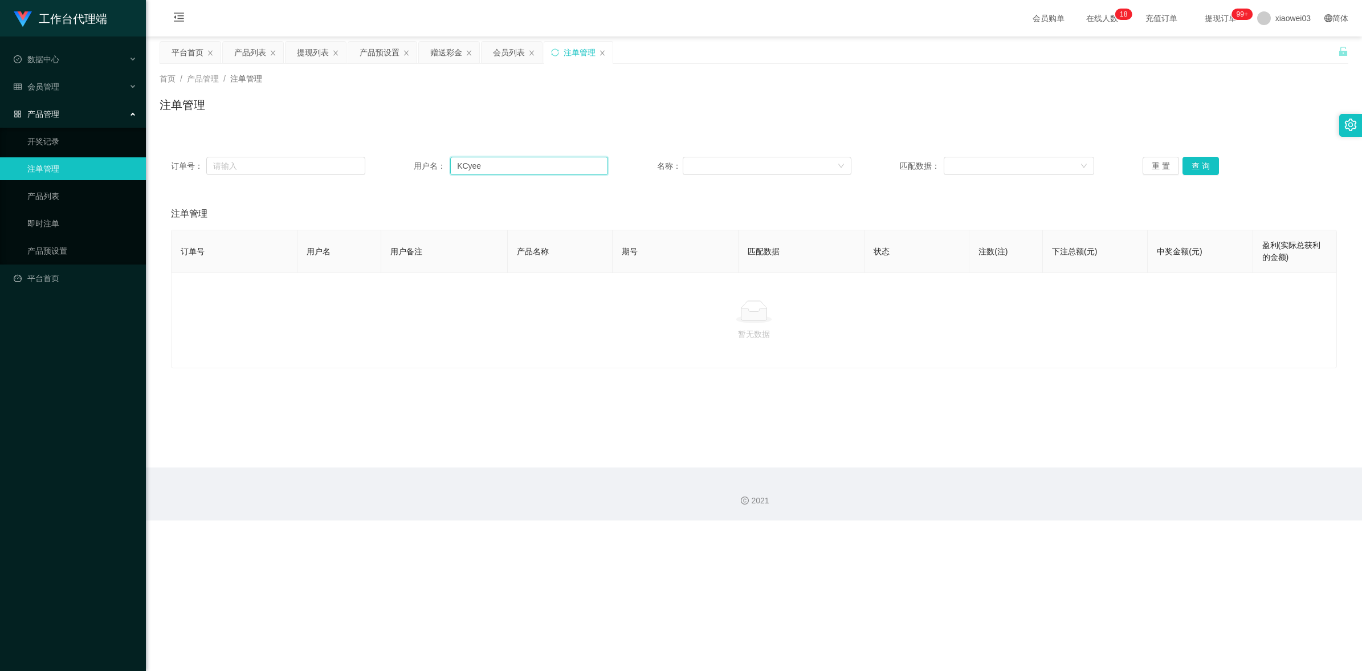
click at [514, 163] on input "KCyee" at bounding box center [529, 166] width 158 height 18
paste input "241319"
type input "241319"
click at [1194, 164] on button "查 询" at bounding box center [1200, 166] width 36 height 18
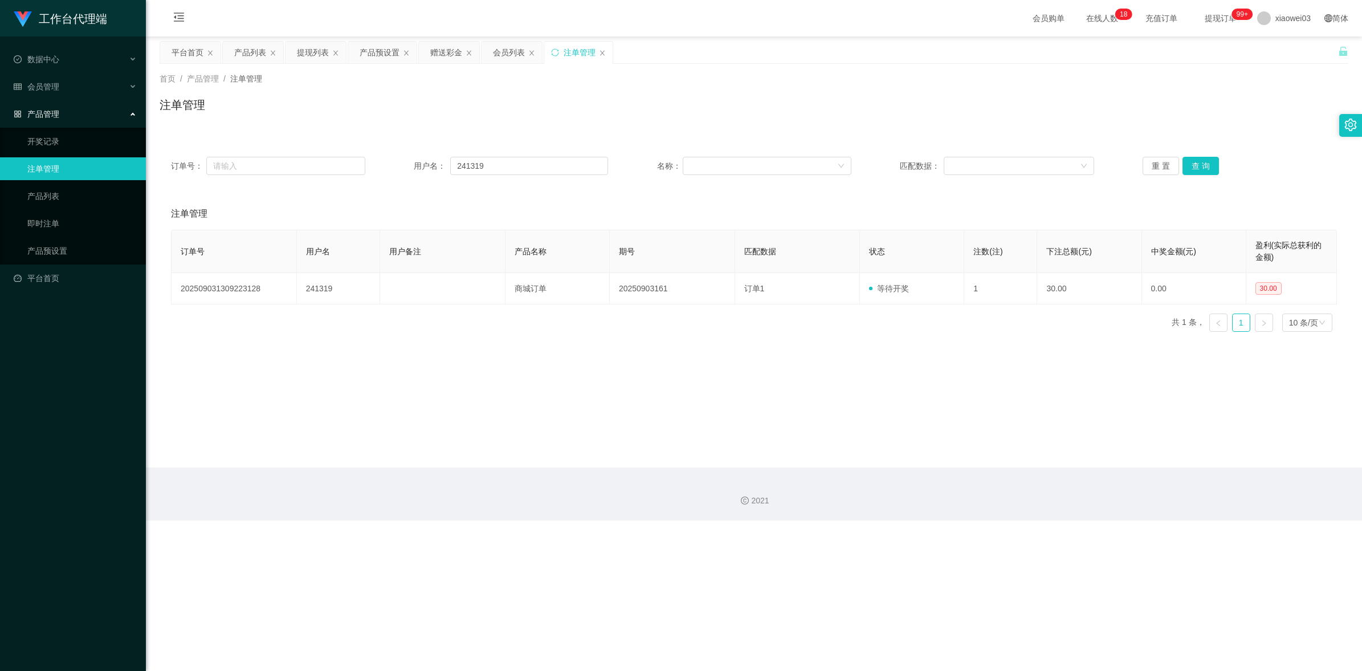
click at [889, 389] on main "关闭左侧 关闭右侧 关闭其它 刷新页面 平台首页 产品列表 提现列表 产品预设置 赠送彩金 会员列表 注单管理 首页 / 产品管理 / 注单管理 / 注单管理…" at bounding box center [754, 251] width 1216 height 431
click at [528, 166] on input "241319" at bounding box center [529, 166] width 158 height 18
paste input "KCyee"
click at [1191, 169] on button "查 询" at bounding box center [1200, 166] width 36 height 18
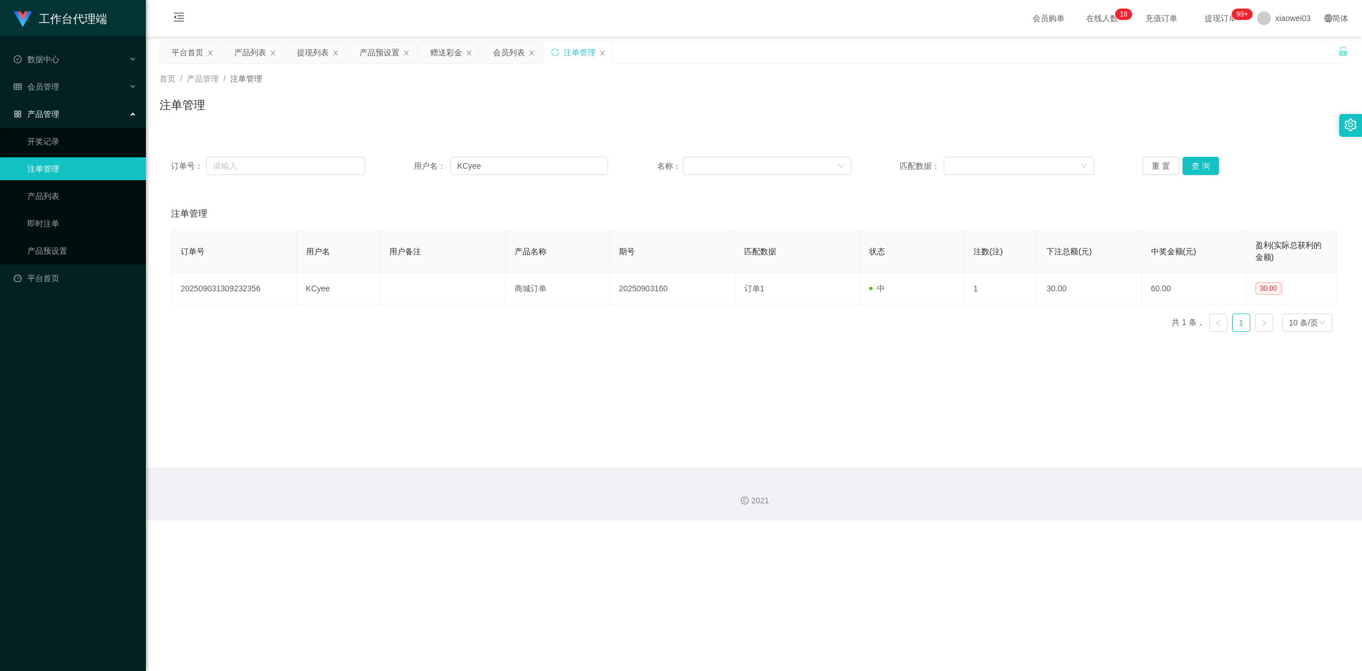
click at [887, 389] on main "关闭左侧 关闭右侧 关闭其它 刷新页面 平台首页 产品列表 提现列表 产品预设置 赠送彩金 会员列表 注单管理 首页 / 产品管理 / 注单管理 / 注单管理…" at bounding box center [754, 251] width 1216 height 431
click at [497, 169] on input "KCyee" at bounding box center [529, 166] width 158 height 18
paste input "241319"
type input "241319"
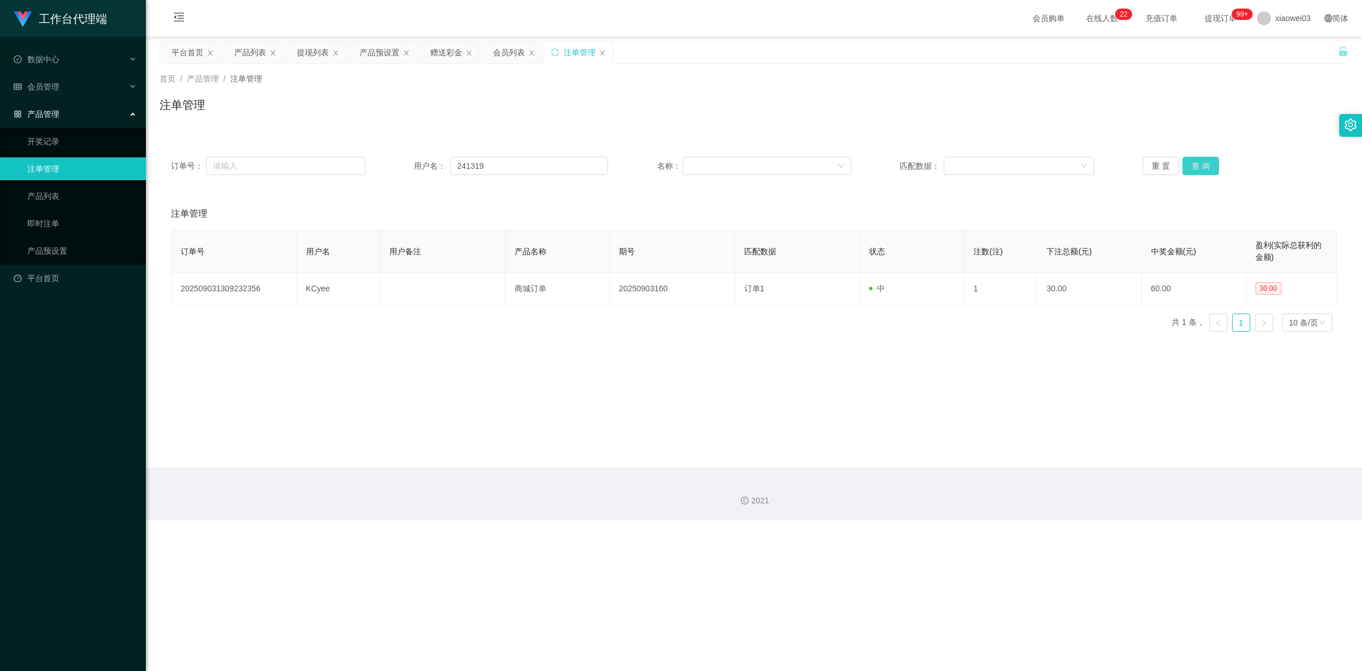
click at [1209, 160] on button "查 询" at bounding box center [1200, 166] width 36 height 18
click at [397, 59] on div "产品预设置" at bounding box center [380, 53] width 40 height 22
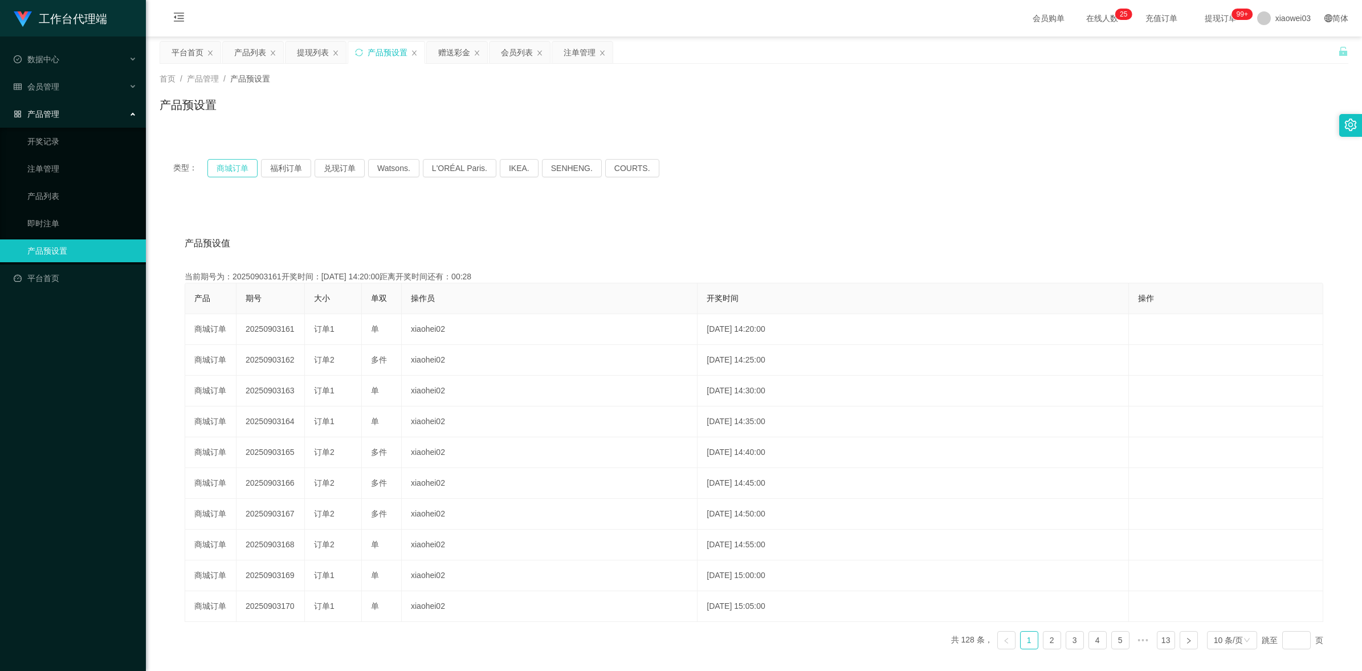
click at [244, 164] on button "商城订单" at bounding box center [232, 168] width 50 height 18
click at [320, 55] on div "提现列表" at bounding box center [313, 53] width 32 height 22
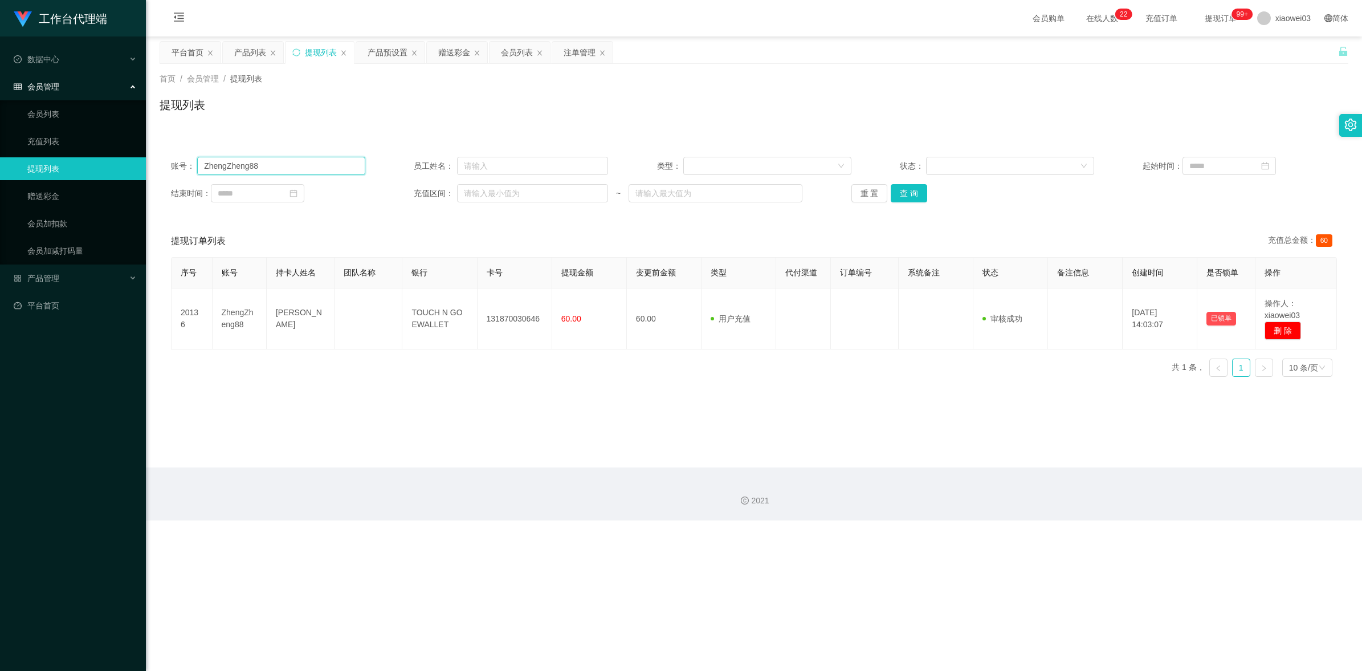
click at [306, 171] on input "ZhengZheng88" at bounding box center [281, 166] width 168 height 18
paste input "Weng2839"
type input "Weng2839"
click at [904, 197] on button "查 询" at bounding box center [909, 193] width 36 height 18
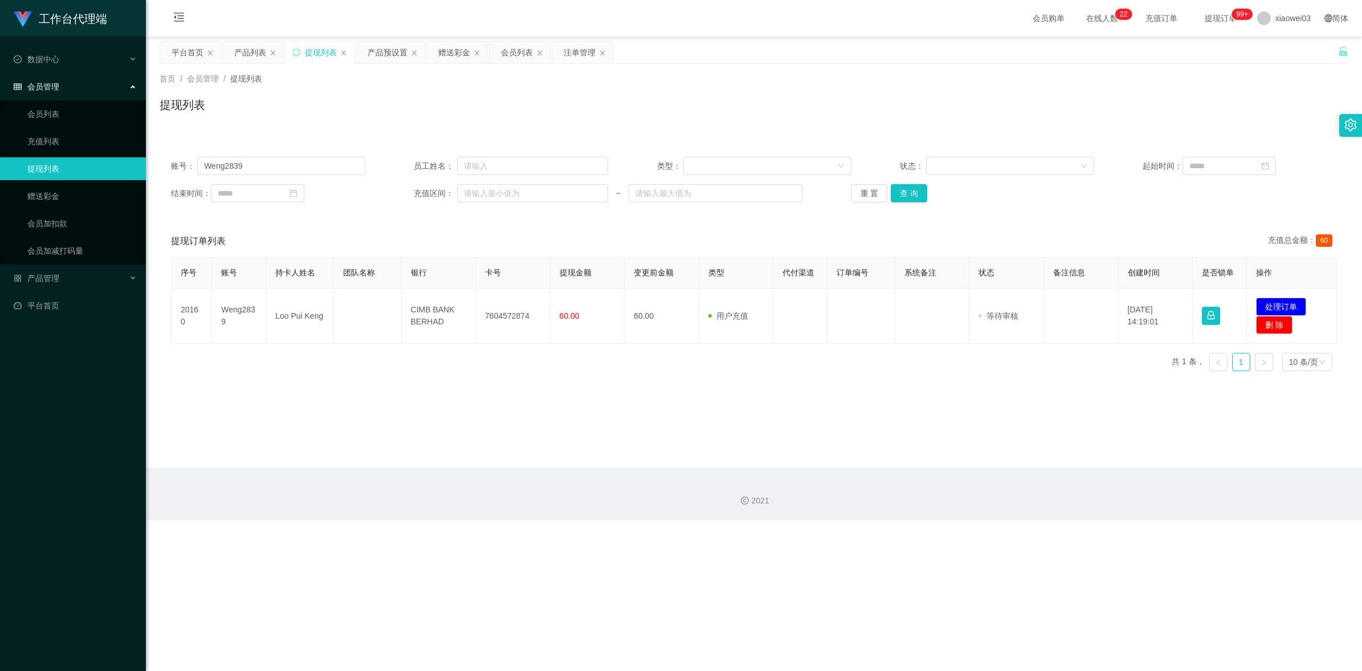
click at [630, 456] on main "关闭左侧 关闭右侧 关闭其它 刷新页面 平台首页 产品列表 提现列表 产品预设置 赠送彩金 会员列表 注单管理 首页 / 会员管理 / 提现列表 / 提现列表…" at bounding box center [754, 251] width 1216 height 431
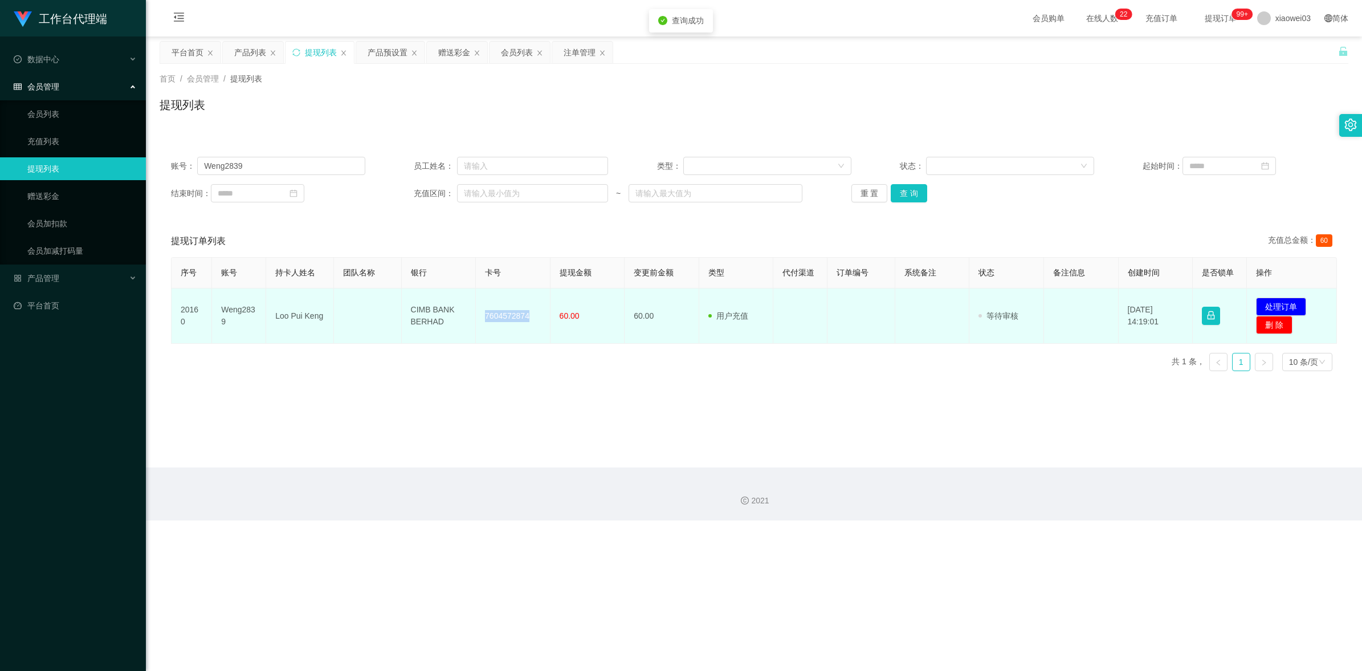
drag, startPoint x: 527, startPoint y: 315, endPoint x: 483, endPoint y: 318, distance: 44.5
click at [483, 318] on td "7604572874" at bounding box center [513, 315] width 75 height 55
copy td "7604572874"
drag, startPoint x: 454, startPoint y: 324, endPoint x: 412, endPoint y: 308, distance: 44.4
click at [412, 308] on td "CIMB BANK BERHAD" at bounding box center [439, 315] width 75 height 55
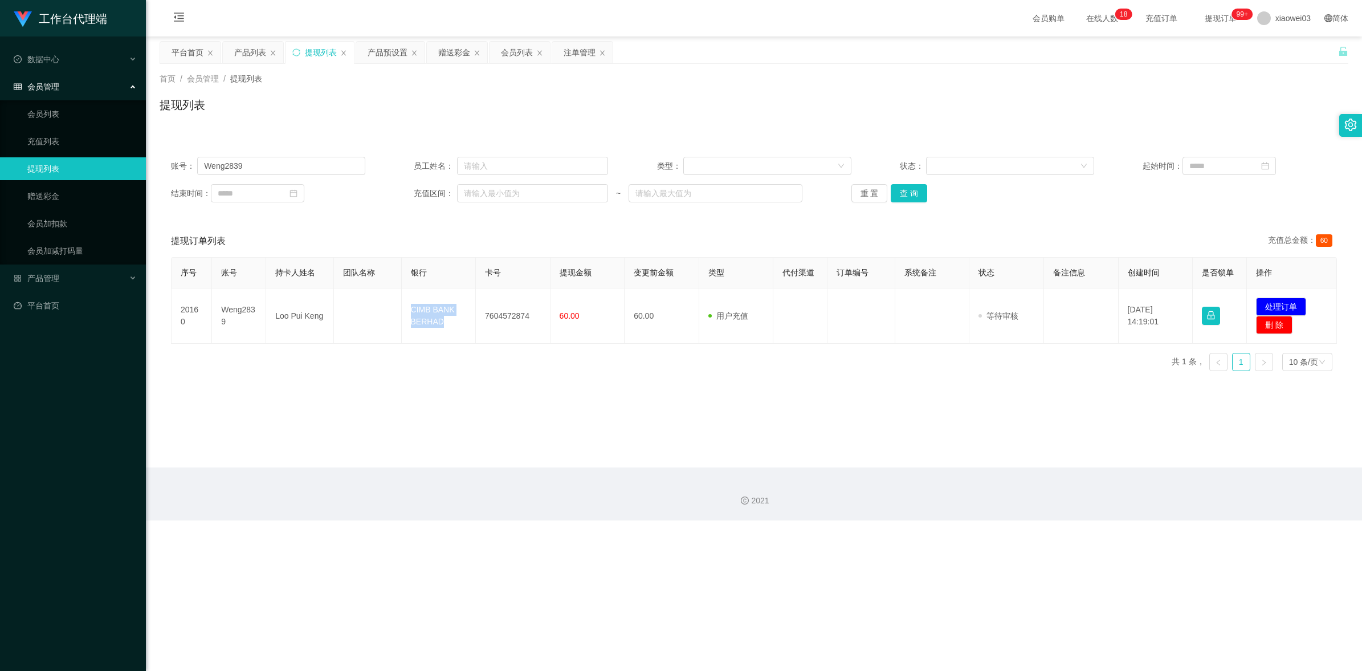
copy td "CIMB BANK BERHAD"
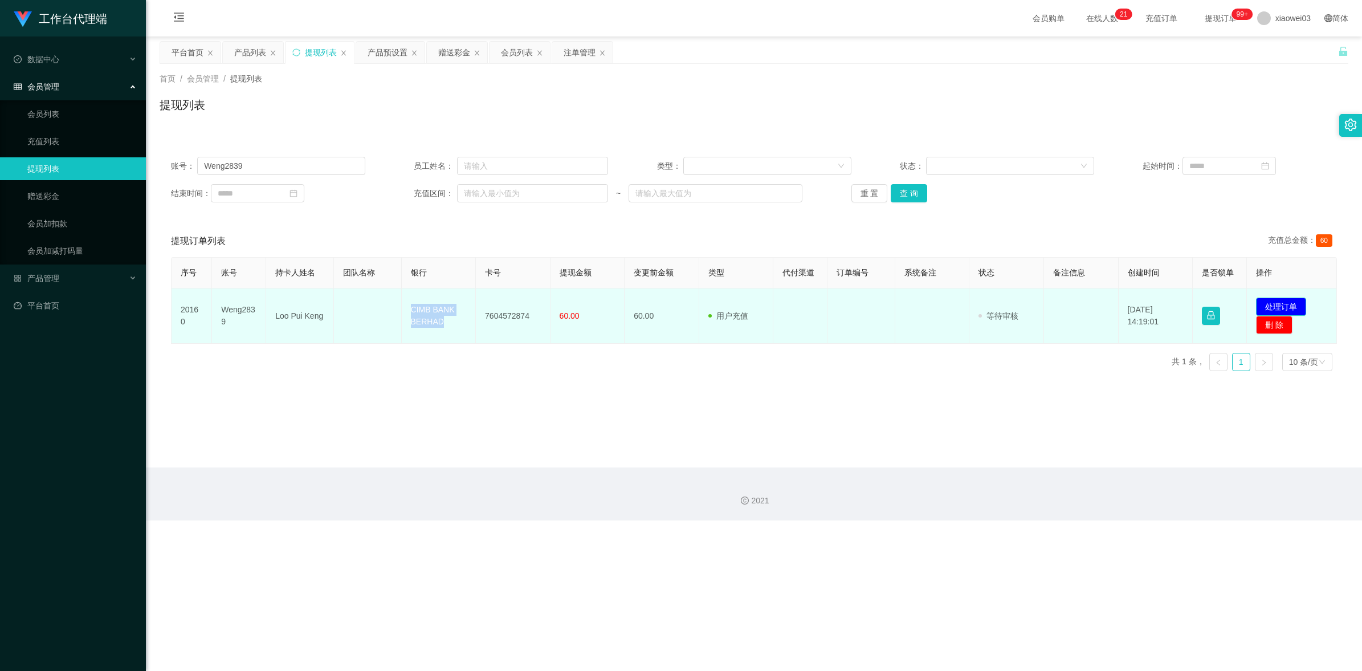
click at [1298, 308] on button "处理订单" at bounding box center [1281, 306] width 50 height 18
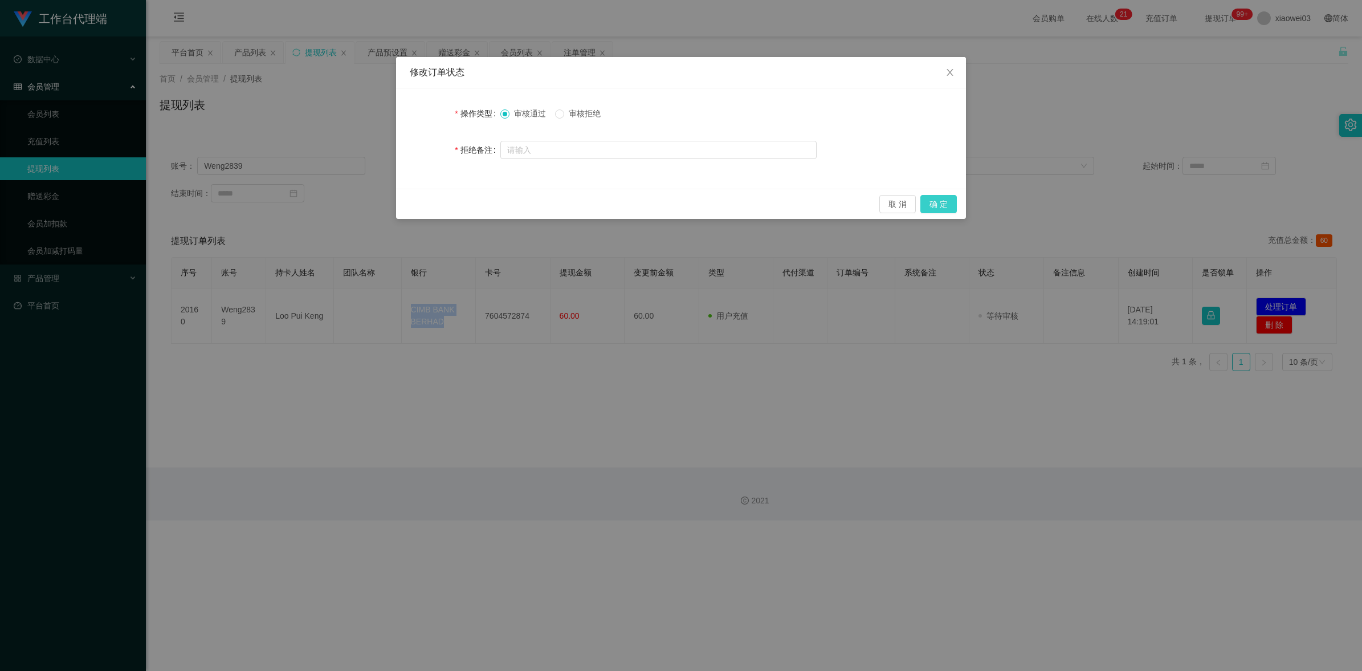
click at [946, 206] on button "确 定" at bounding box center [938, 204] width 36 height 18
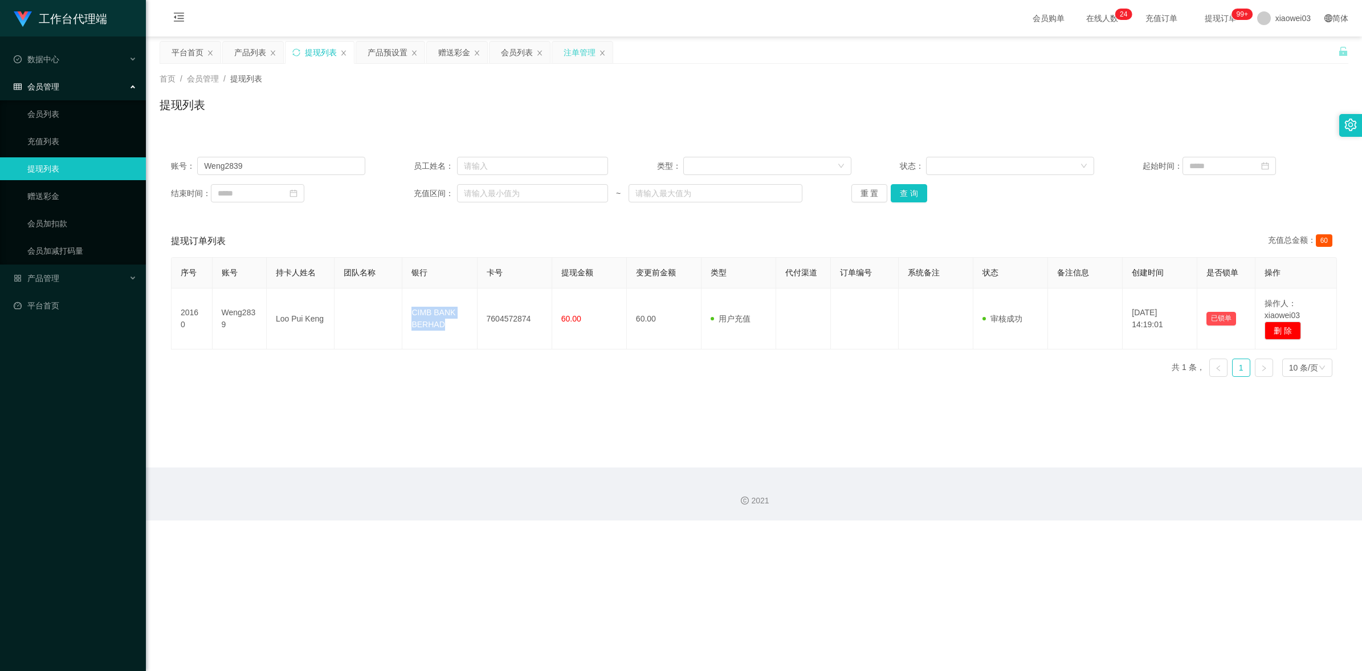
click at [587, 50] on div "注单管理" at bounding box center [580, 53] width 32 height 22
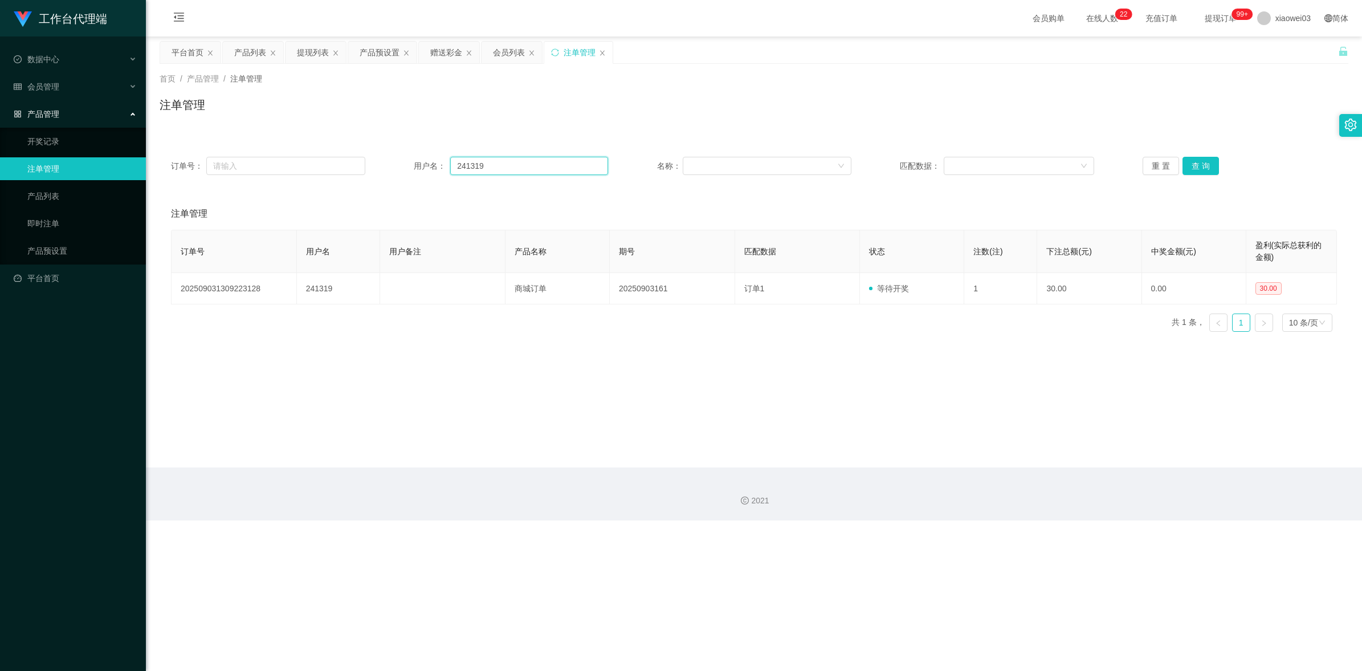
click at [595, 169] on input "241319" at bounding box center [529, 166] width 158 height 18
click at [595, 168] on input "241319" at bounding box center [529, 166] width 158 height 18
click at [1209, 169] on button "查 询" at bounding box center [1200, 166] width 36 height 18
drag, startPoint x: 981, startPoint y: 456, endPoint x: 1110, endPoint y: 308, distance: 196.3
click at [986, 454] on main "关闭左侧 关闭右侧 关闭其它 刷新页面 平台首页 产品列表 提现列表 产品预设置 赠送彩金 会员列表 注单管理 首页 / 产品管理 / 注单管理 / 注单管理…" at bounding box center [754, 251] width 1216 height 431
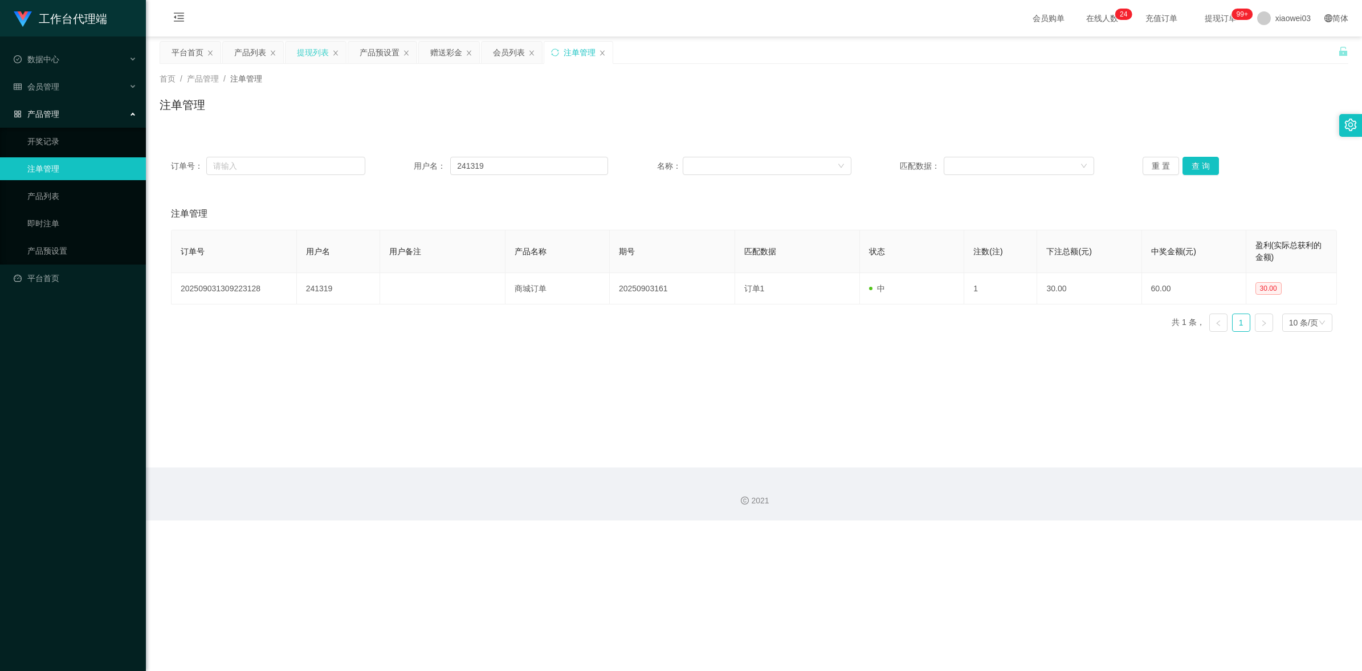
click at [311, 58] on div "提现列表" at bounding box center [313, 53] width 32 height 22
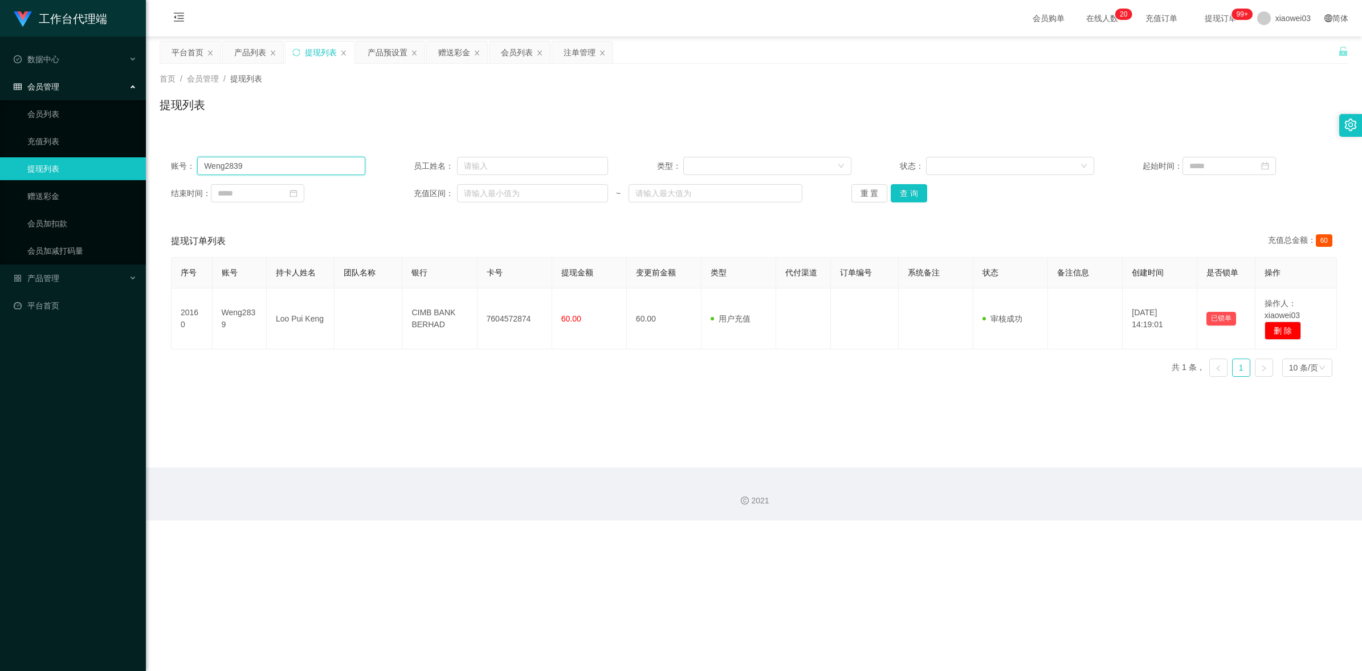
click at [337, 167] on input "Weng2839" at bounding box center [281, 166] width 168 height 18
paste input "nthao"
click at [911, 197] on button "查 询" at bounding box center [909, 193] width 36 height 18
click at [664, 436] on main "关闭左侧 关闭右侧 关闭其它 刷新页面 平台首页 产品列表 提现列表 产品预设置 赠送彩金 会员列表 注单管理 首页 / 会员管理 / 提现列表 / 提现列表…" at bounding box center [754, 251] width 1216 height 431
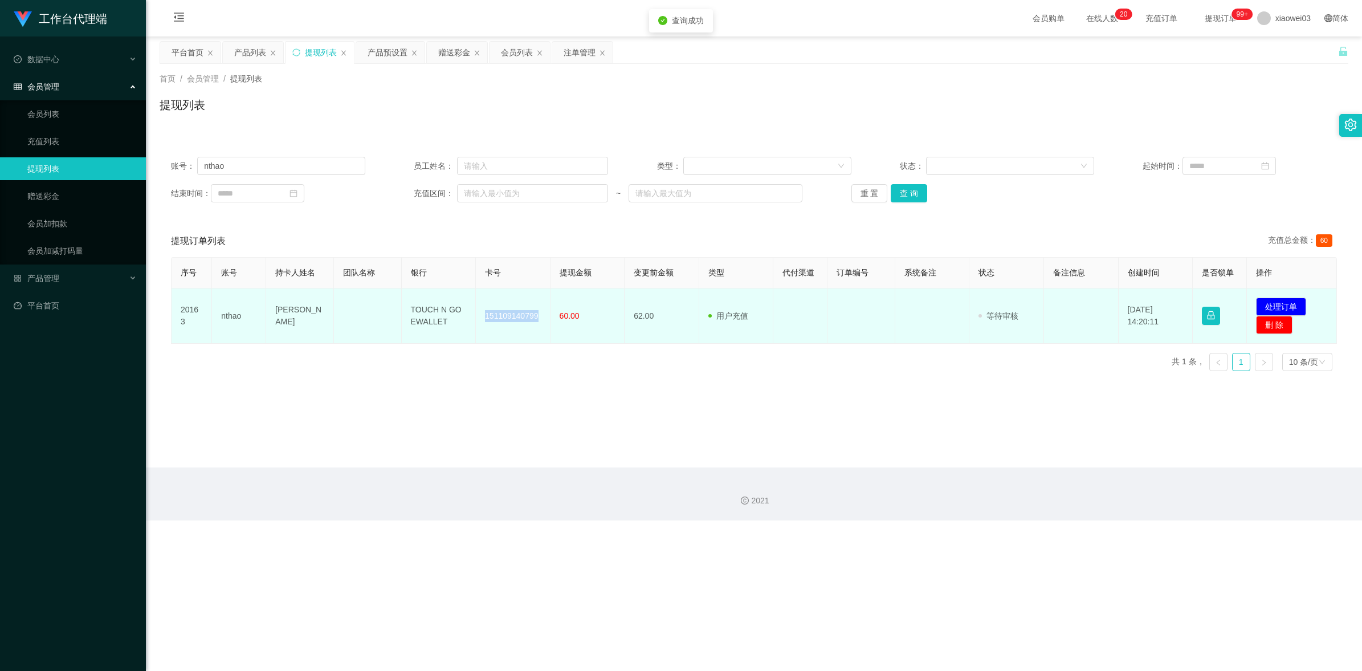
drag, startPoint x: 530, startPoint y: 316, endPoint x: 483, endPoint y: 314, distance: 46.8
click at [483, 314] on td "151109140799" at bounding box center [513, 315] width 75 height 55
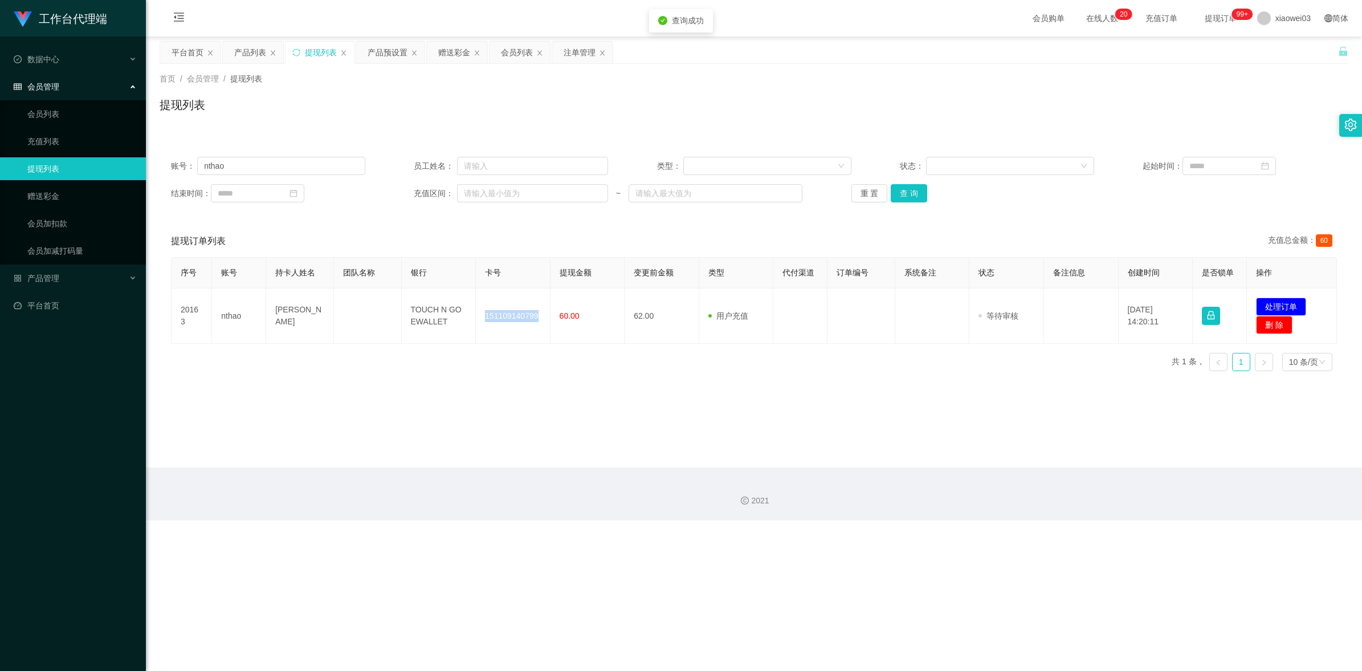
copy td "151109140799"
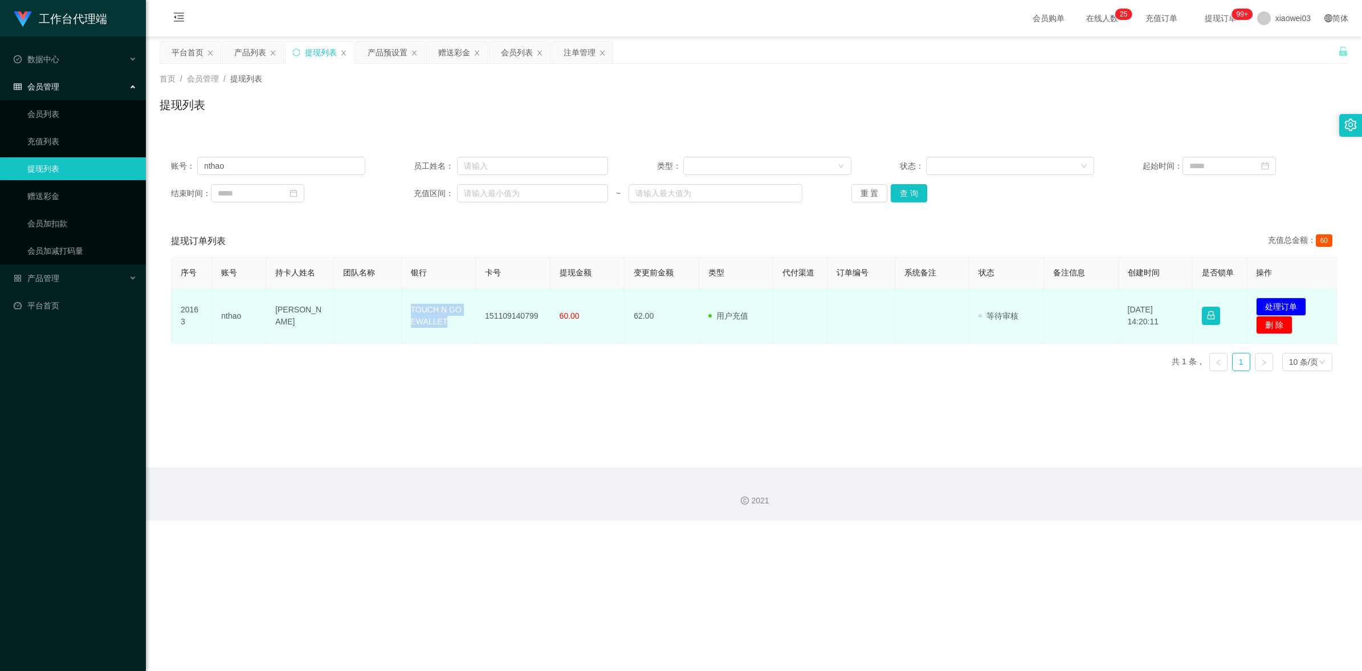
drag, startPoint x: 451, startPoint y: 323, endPoint x: 402, endPoint y: 299, distance: 54.8
click at [402, 299] on td "TOUCH N GO EWALLET" at bounding box center [439, 315] width 75 height 55
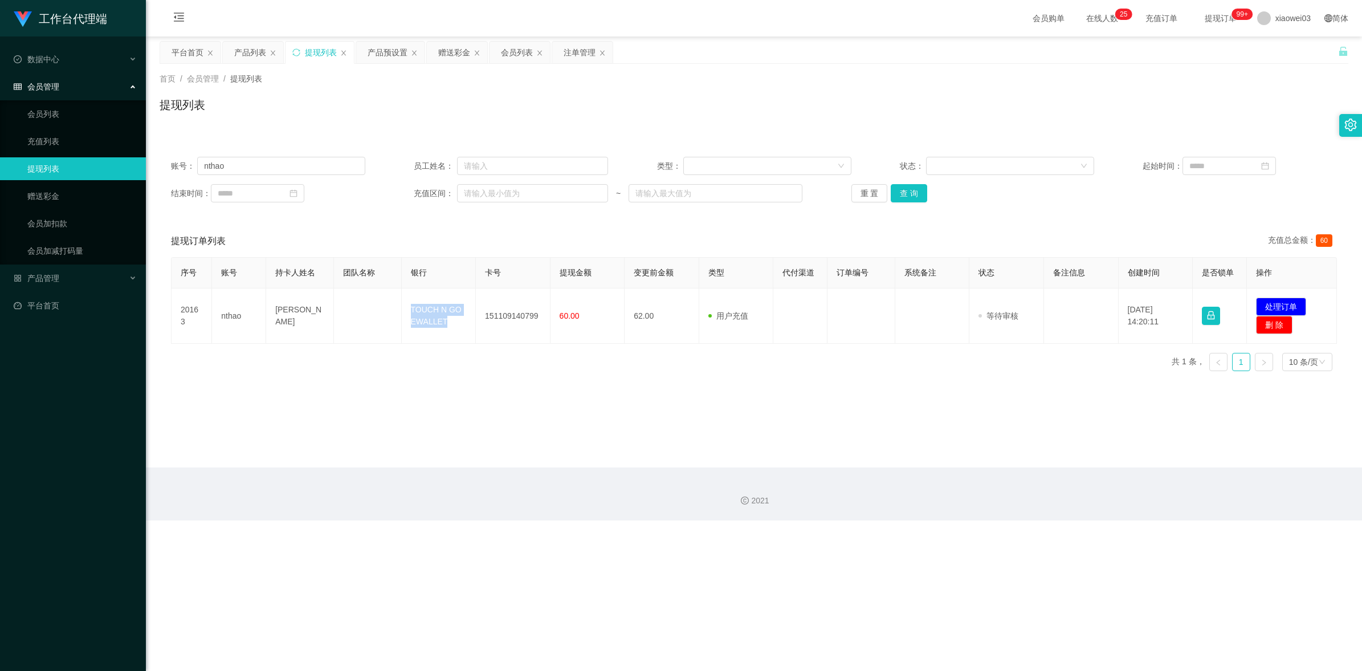
copy td "TOUCH N GO EWALLET"
click at [1275, 304] on button "处理订单" at bounding box center [1281, 306] width 50 height 18
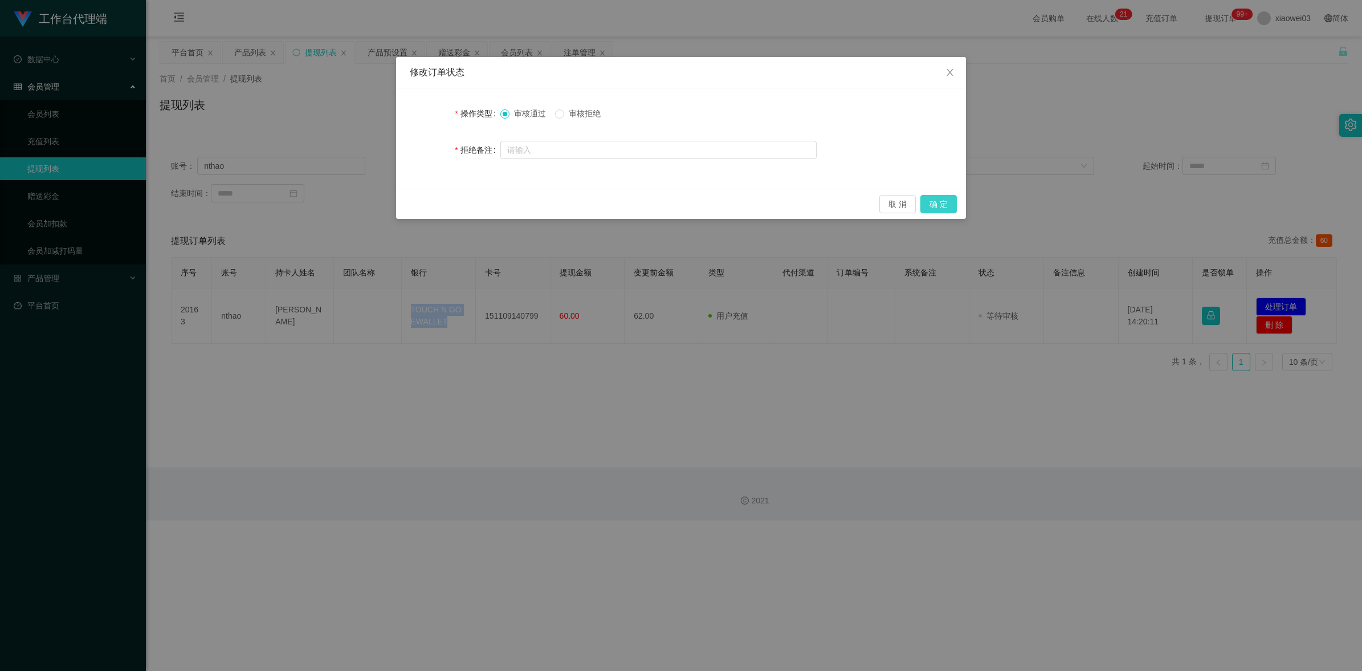
click at [944, 202] on button "确 定" at bounding box center [938, 204] width 36 height 18
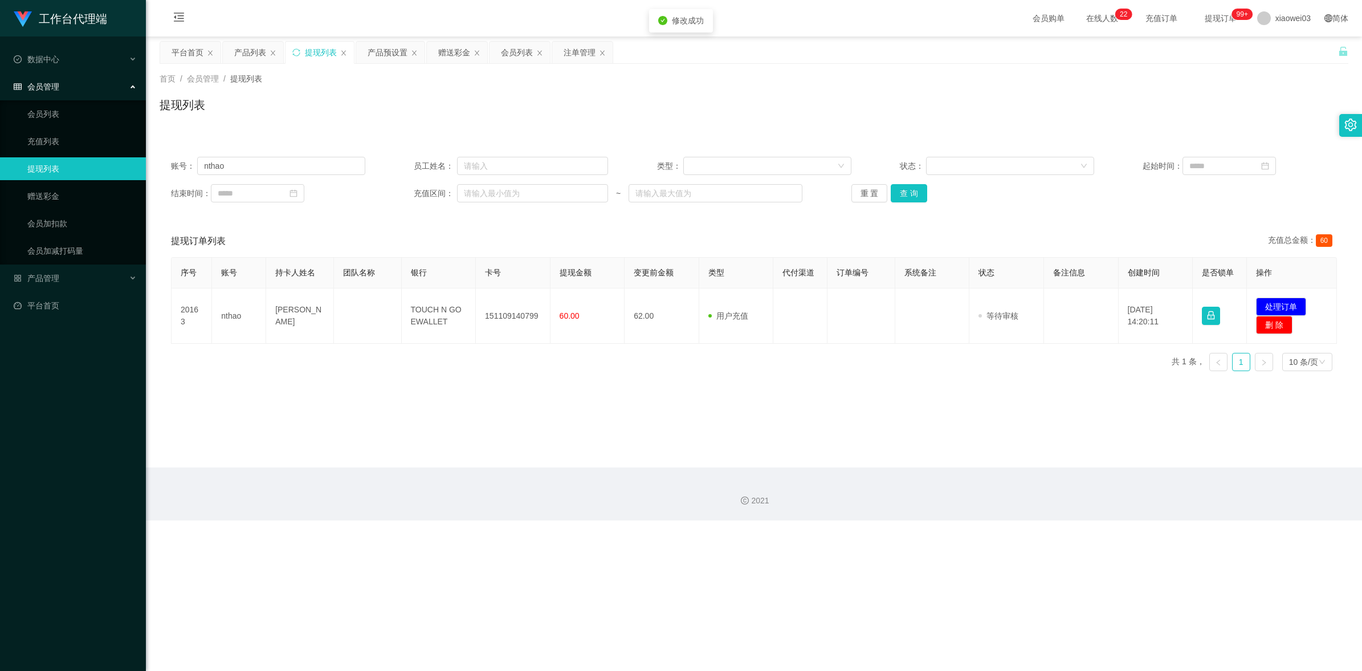
click at [682, 487] on div "修改订单状态 操作类型 审核通过 审核拒绝 拒绝备注 取 消 确 定" at bounding box center [681, 335] width 1362 height 671
click at [280, 157] on input "nthao" at bounding box center [281, 166] width 168 height 18
paste input "Wern"
click at [901, 192] on button "查 询" at bounding box center [909, 193] width 36 height 18
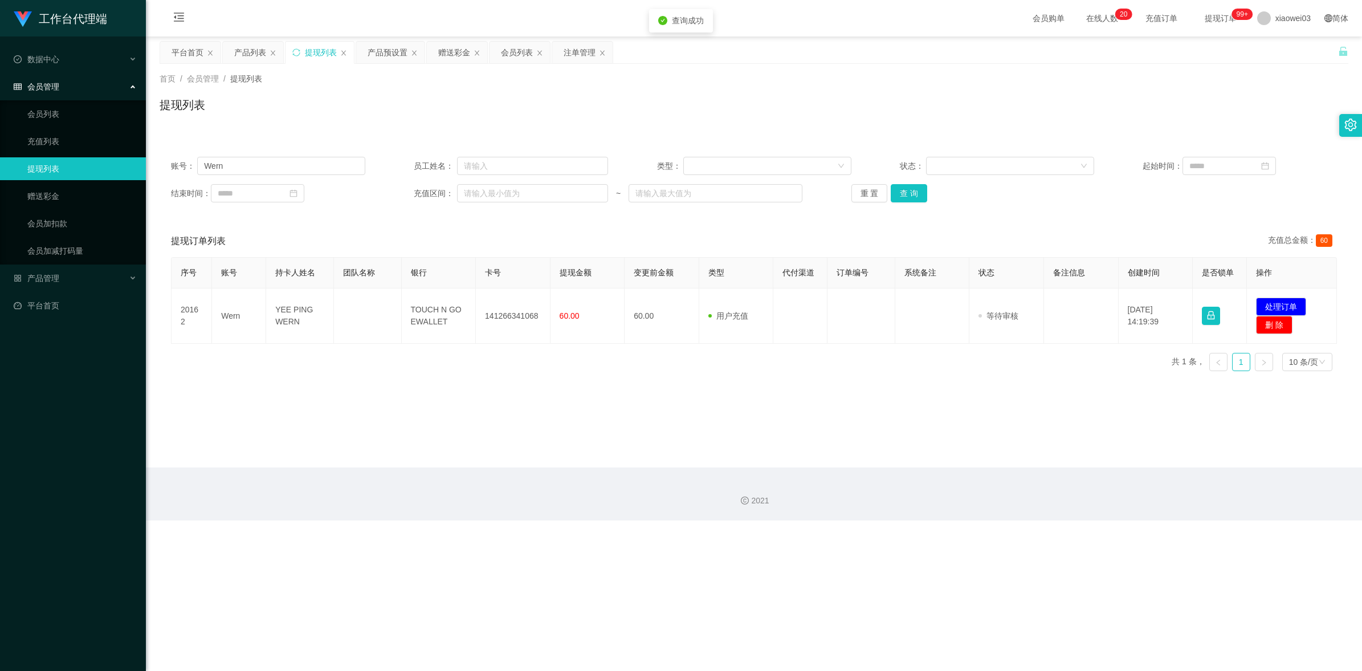
click at [647, 438] on main "关闭左侧 关闭右侧 关闭其它 刷新页面 平台首页 产品列表 提现列表 产品预设置 赠送彩金 会员列表 注单管理 首页 / 会员管理 / 提现列表 / 提现列表…" at bounding box center [754, 251] width 1216 height 431
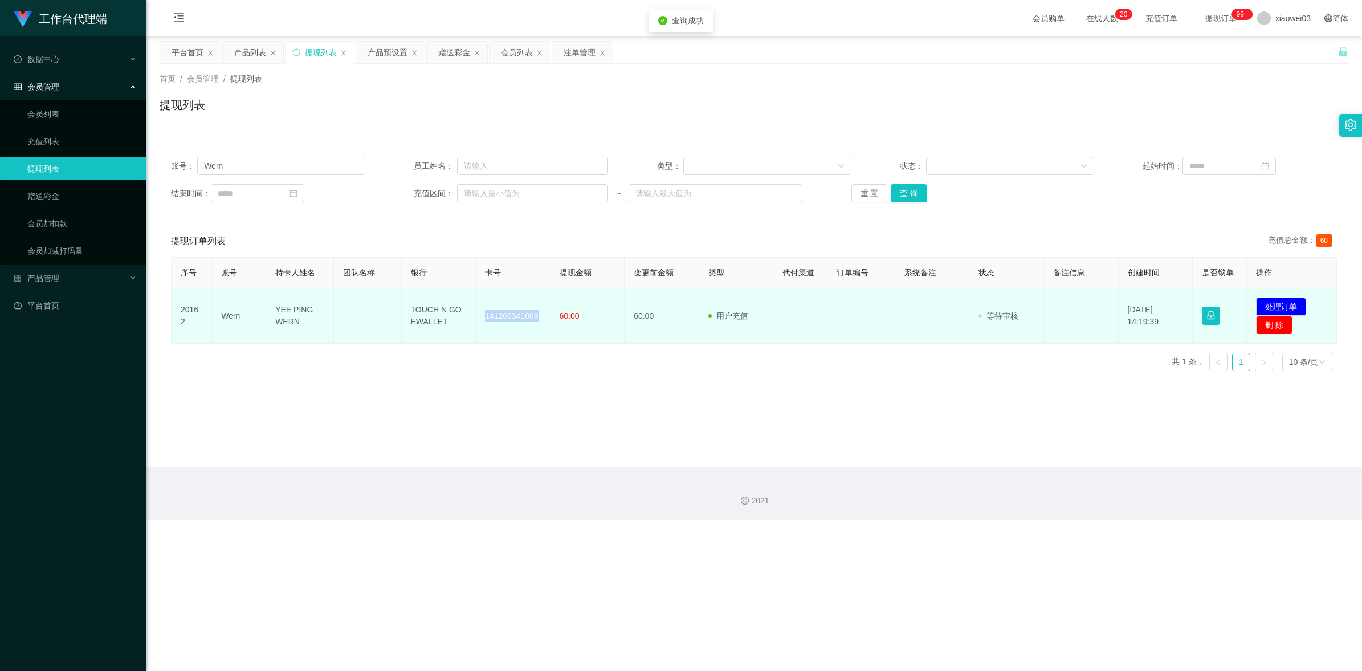
drag, startPoint x: 534, startPoint y: 316, endPoint x: 484, endPoint y: 305, distance: 50.9
click at [484, 305] on td "141266341068" at bounding box center [513, 315] width 75 height 55
drag, startPoint x: 451, startPoint y: 325, endPoint x: 409, endPoint y: 292, distance: 53.2
click at [409, 292] on td "TOUCH N GO EWALLET" at bounding box center [439, 315] width 75 height 55
click at [1286, 299] on button "处理订单" at bounding box center [1281, 306] width 50 height 18
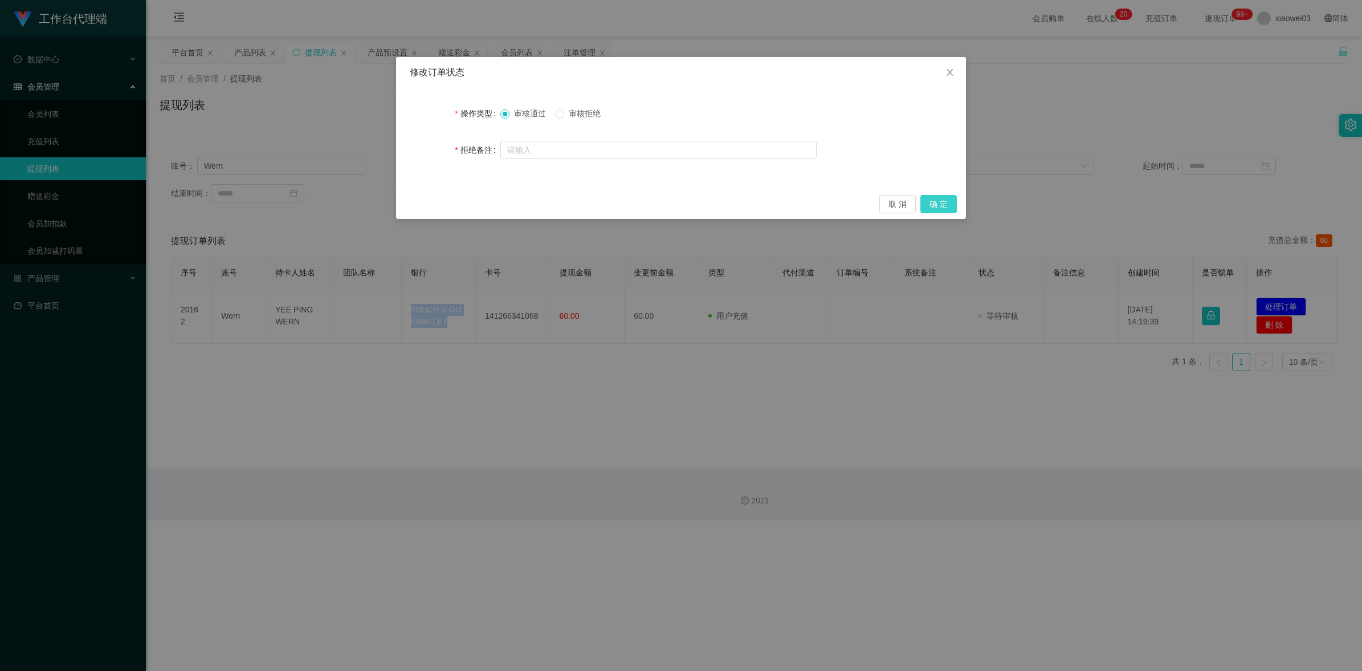
click at [950, 206] on button "确 定" at bounding box center [938, 204] width 36 height 18
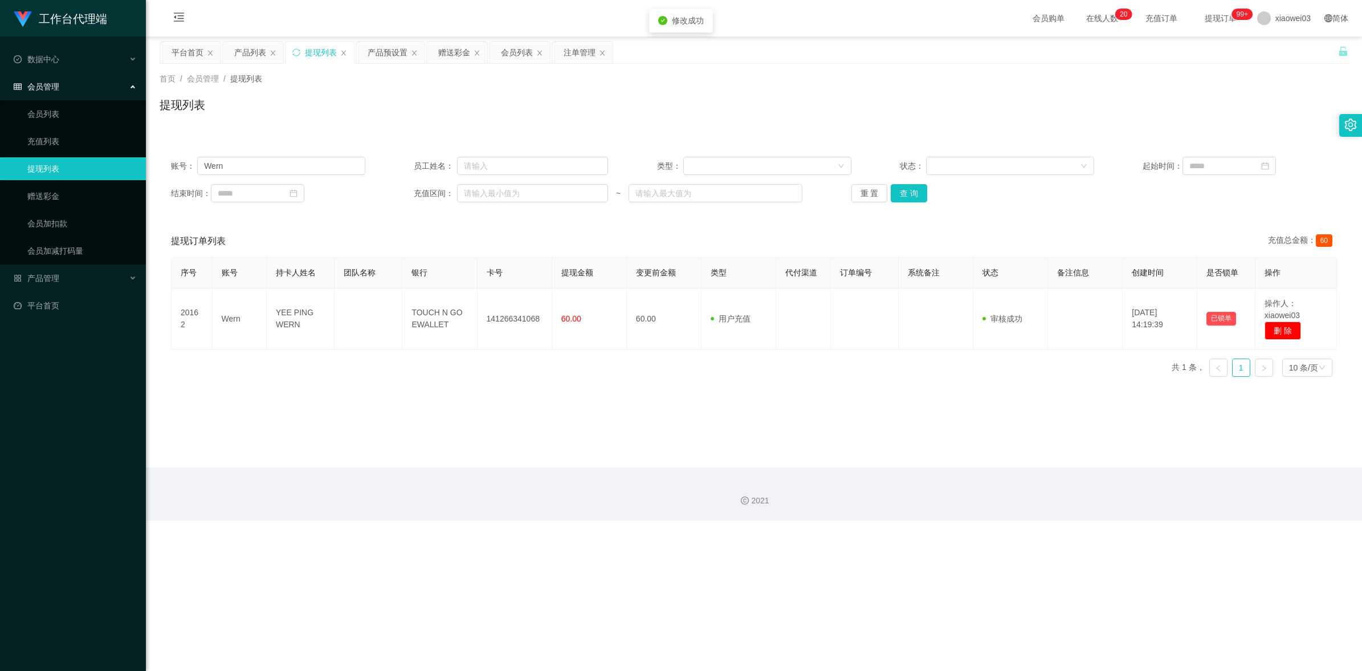
click at [957, 446] on div "修改订单状态 操作类型 审核通过 审核拒绝 拒绝备注 取 消 确 定" at bounding box center [681, 335] width 1362 height 671
click at [311, 157] on input "Wern" at bounding box center [281, 166] width 168 height 18
paste input "KCyee"
type input "KCyee"
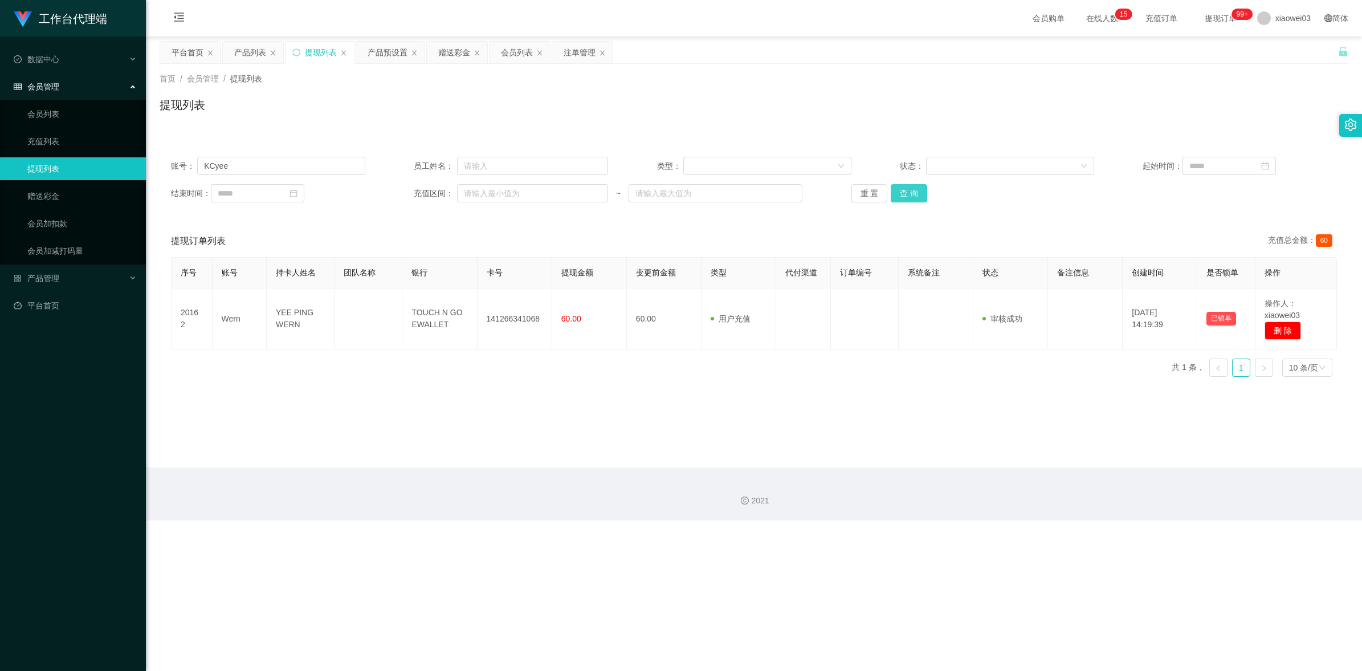
click at [915, 184] on button "查 询" at bounding box center [909, 193] width 36 height 18
click at [590, 380] on div "序号 账号 持卡人姓名 团队名称 银行 卡号 提现金额 变更前金额 类型 代付渠道 订单编号 系统备注 状态 备注信息 创建时间 是否锁单 操作 20167 …" at bounding box center [754, 318] width 1166 height 123
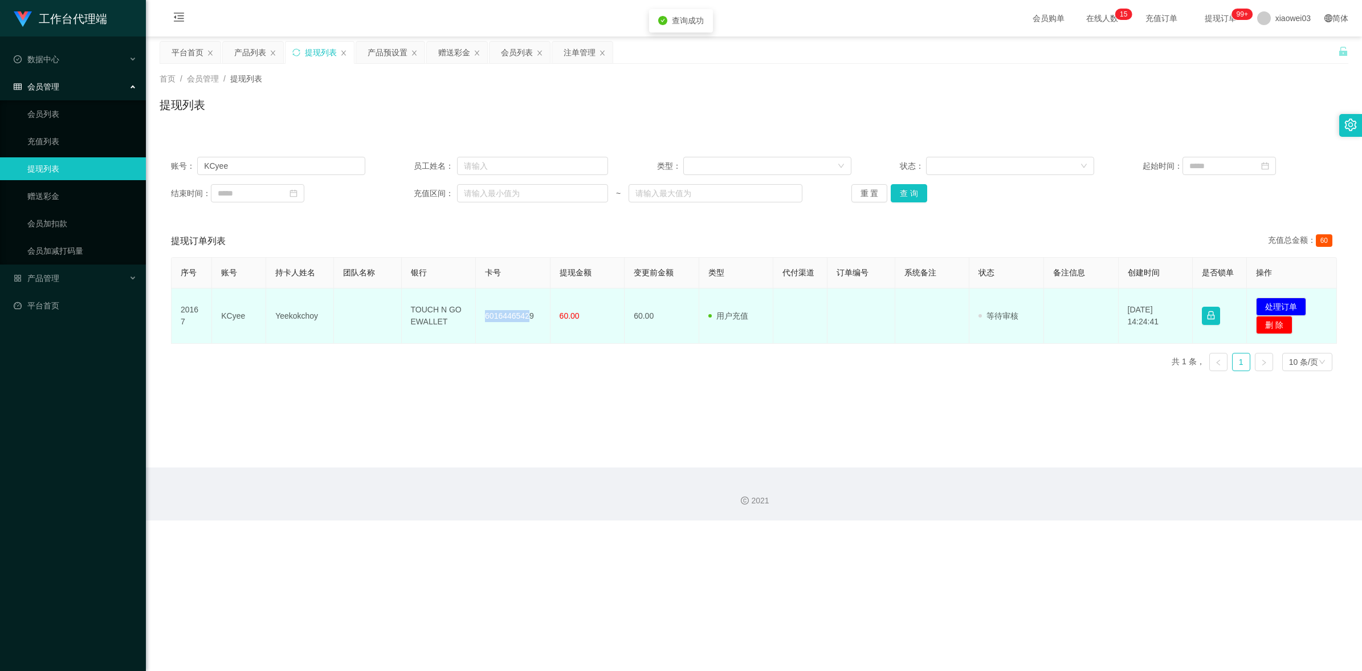
drag, startPoint x: 529, startPoint y: 314, endPoint x: 483, endPoint y: 311, distance: 46.3
click at [483, 311] on td "60164465429" at bounding box center [513, 315] width 75 height 55
drag, startPoint x: 483, startPoint y: 311, endPoint x: 510, endPoint y: 334, distance: 36.0
click at [510, 334] on td "60164465429" at bounding box center [513, 315] width 75 height 55
drag, startPoint x: 532, startPoint y: 315, endPoint x: 480, endPoint y: 311, distance: 51.5
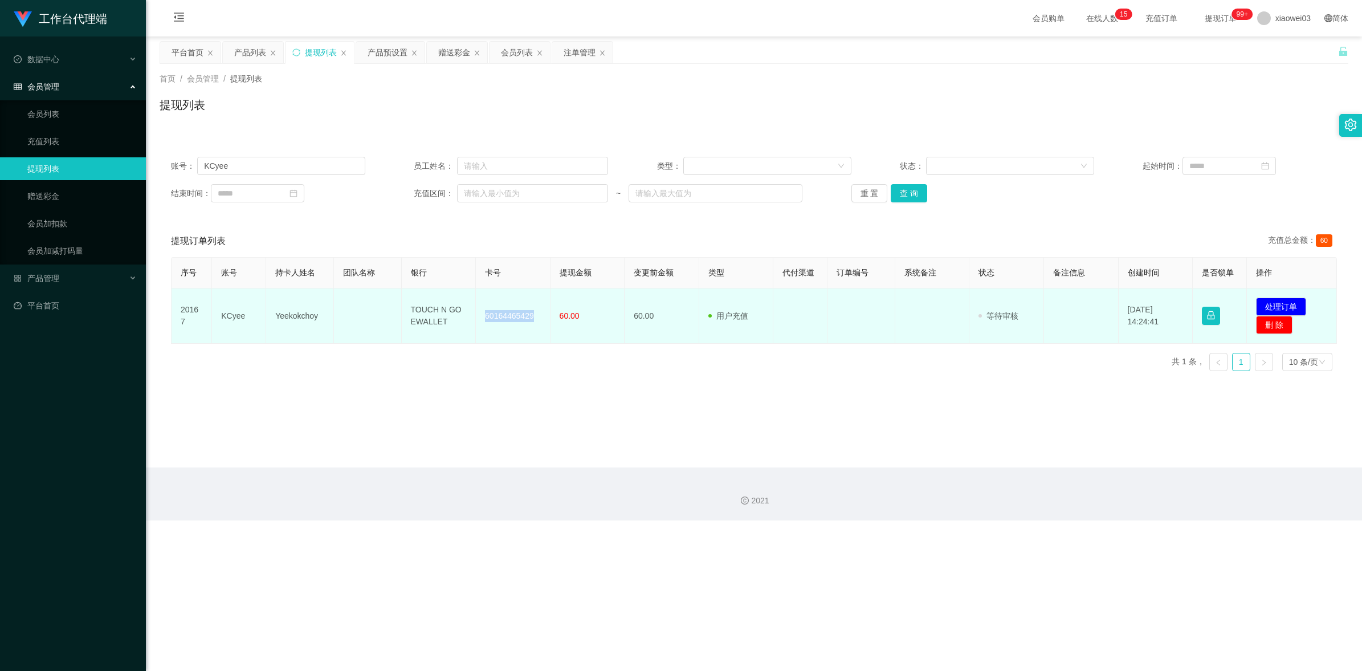
click at [480, 311] on td "60164465429" at bounding box center [513, 315] width 75 height 55
drag, startPoint x: 454, startPoint y: 329, endPoint x: 403, endPoint y: 304, distance: 57.3
click at [403, 304] on td "TOUCH N GO EWALLET" at bounding box center [439, 315] width 75 height 55
click at [1289, 307] on button "处理订单" at bounding box center [1281, 306] width 50 height 18
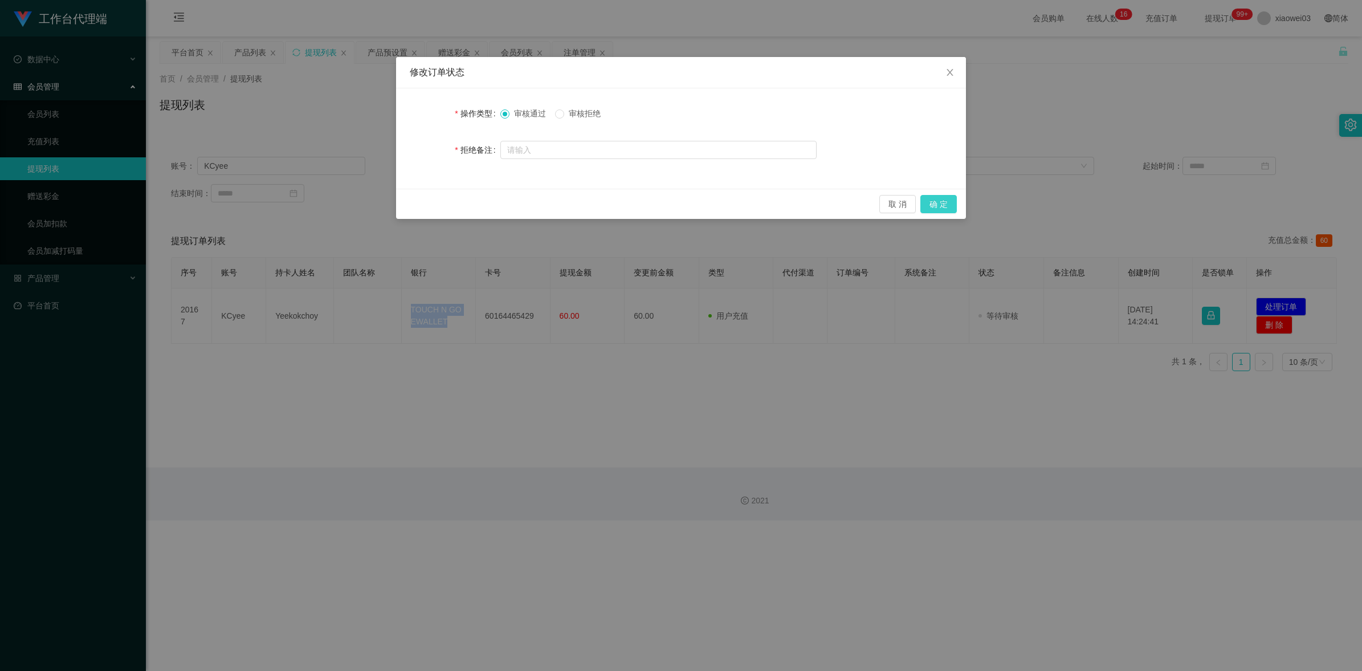
click at [933, 204] on button "确 定" at bounding box center [938, 204] width 36 height 18
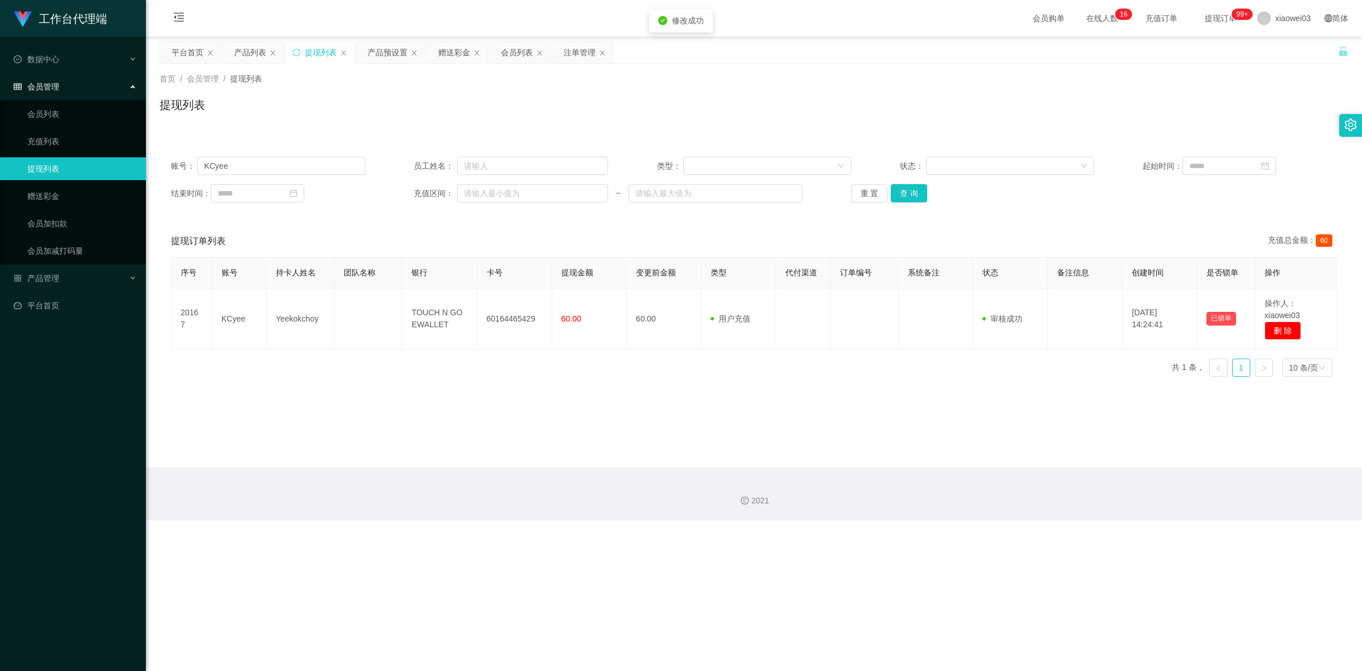
drag, startPoint x: 958, startPoint y: 339, endPoint x: 1129, endPoint y: 160, distance: 247.9
click at [959, 339] on div "工作台代理端 数据中心 会员管理 会员列表 充值列表 提现列表 赠送彩金 会员加扣款 会员加减打码量 产品管理 开奖记录 注单管理 产品列表 即时注单 产品预…" at bounding box center [681, 335] width 1362 height 671
click at [859, 194] on button "重 置" at bounding box center [869, 193] width 36 height 18
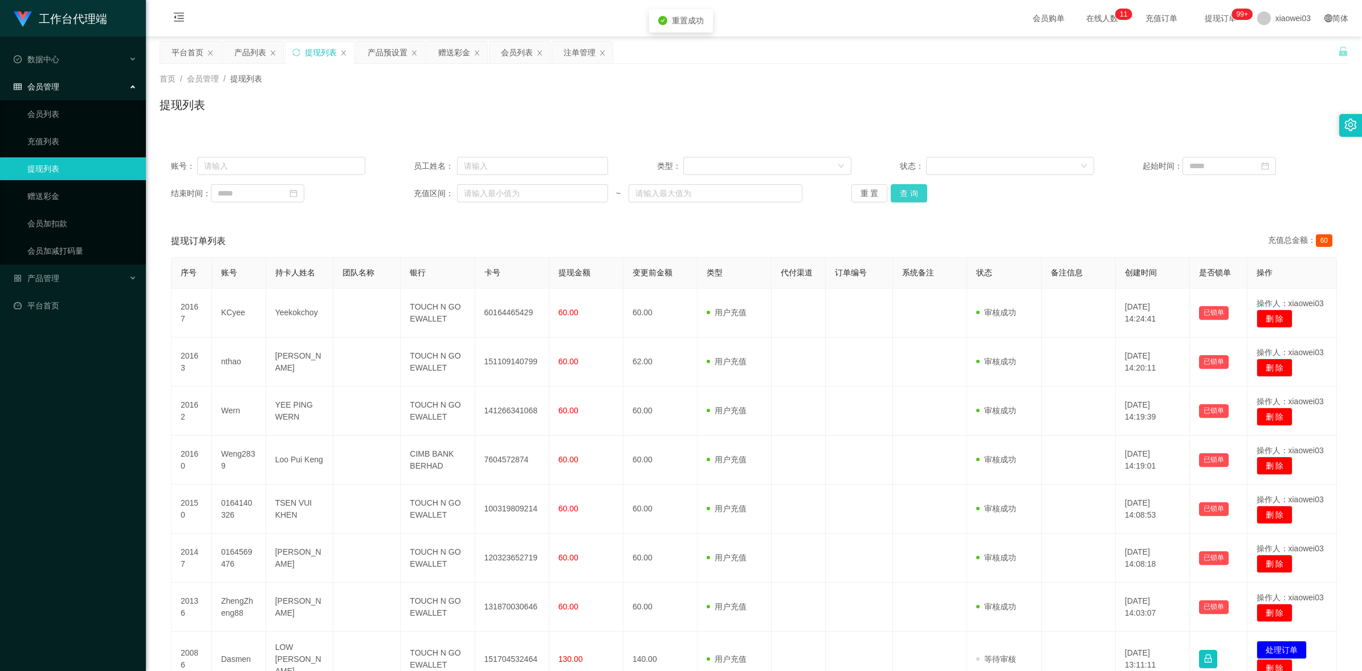
click at [908, 198] on button "查 询" at bounding box center [909, 193] width 36 height 18
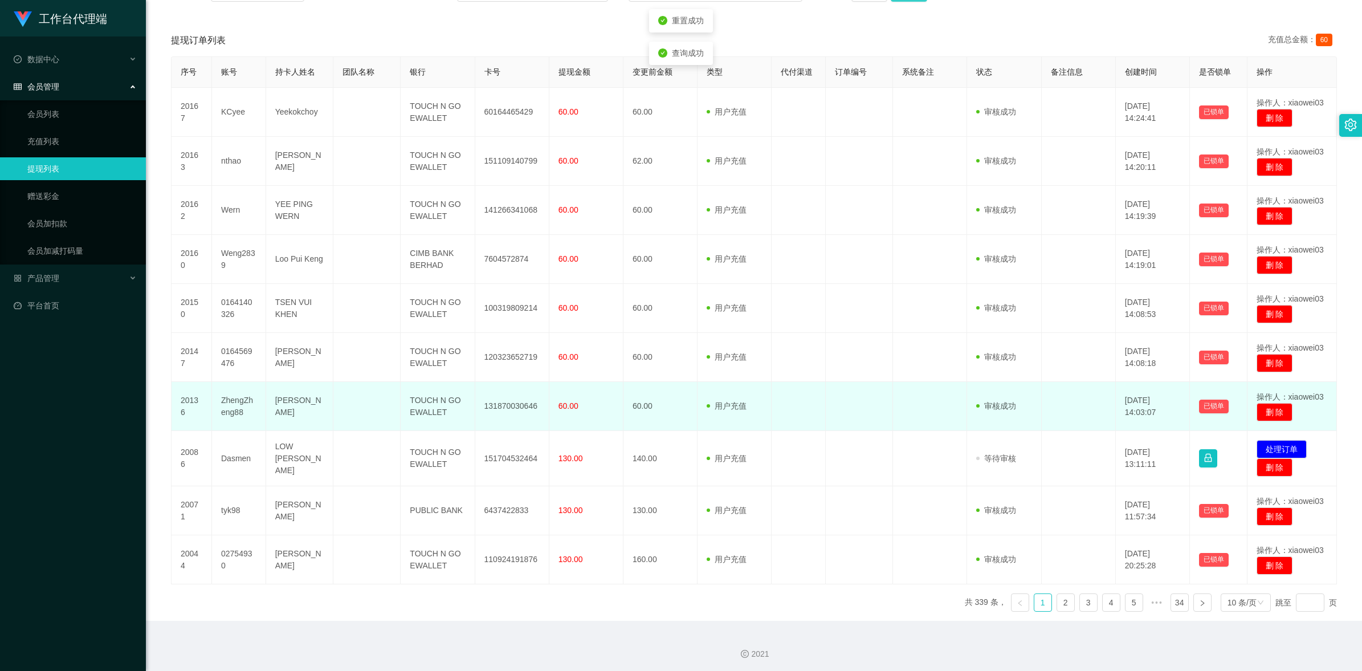
scroll to position [205, 0]
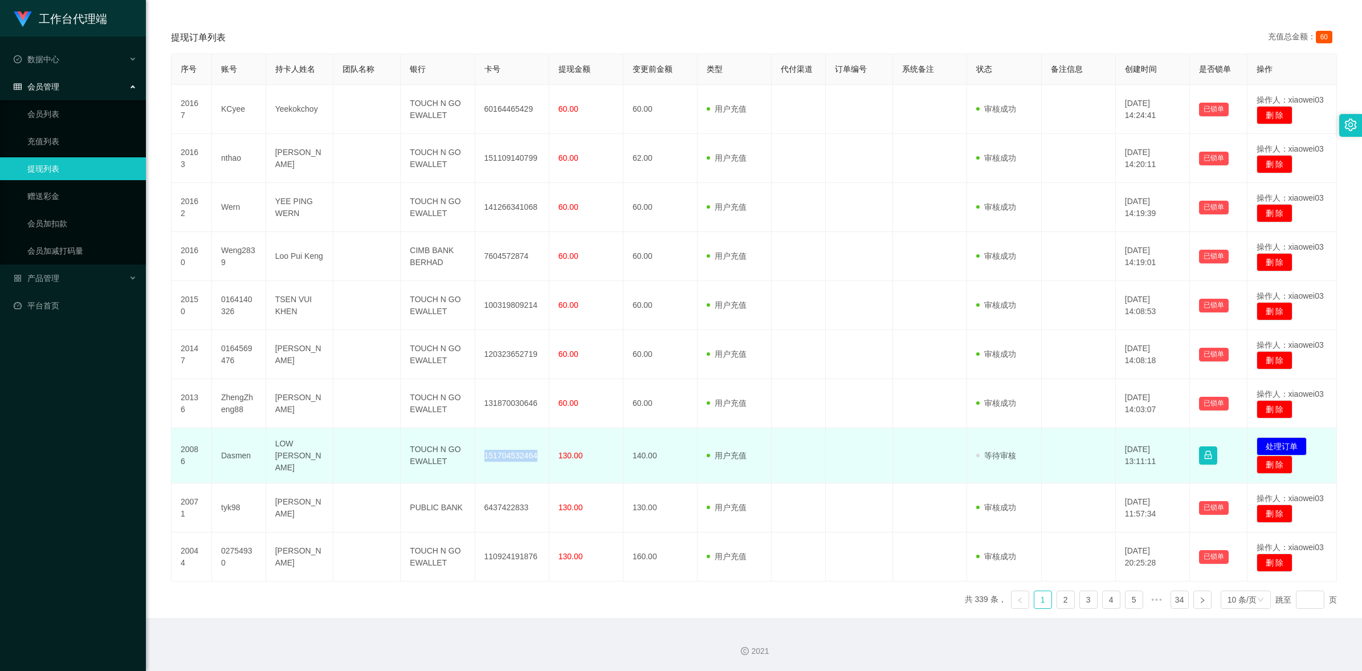
drag, startPoint x: 536, startPoint y: 456, endPoint x: 479, endPoint y: 454, distance: 57.0
click at [479, 454] on td "151704532464" at bounding box center [512, 455] width 74 height 55
click at [1290, 437] on button "处理订单" at bounding box center [1281, 446] width 50 height 18
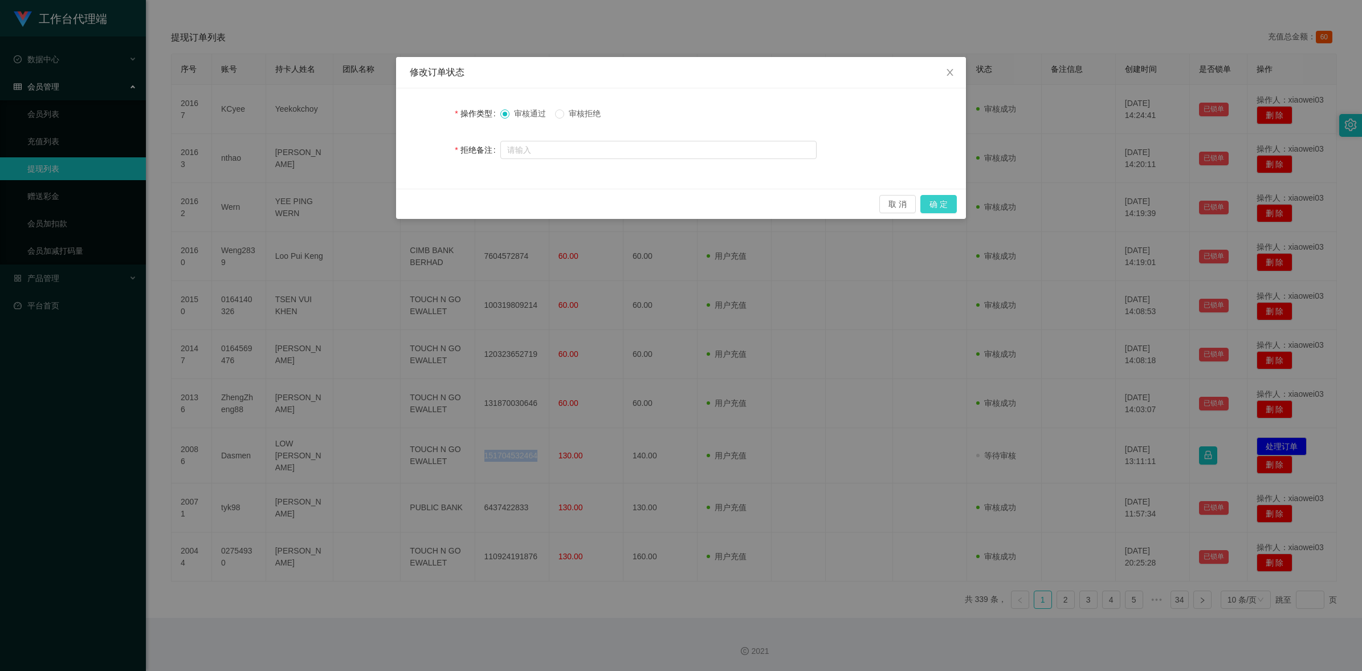
click at [942, 204] on button "确 定" at bounding box center [938, 204] width 36 height 18
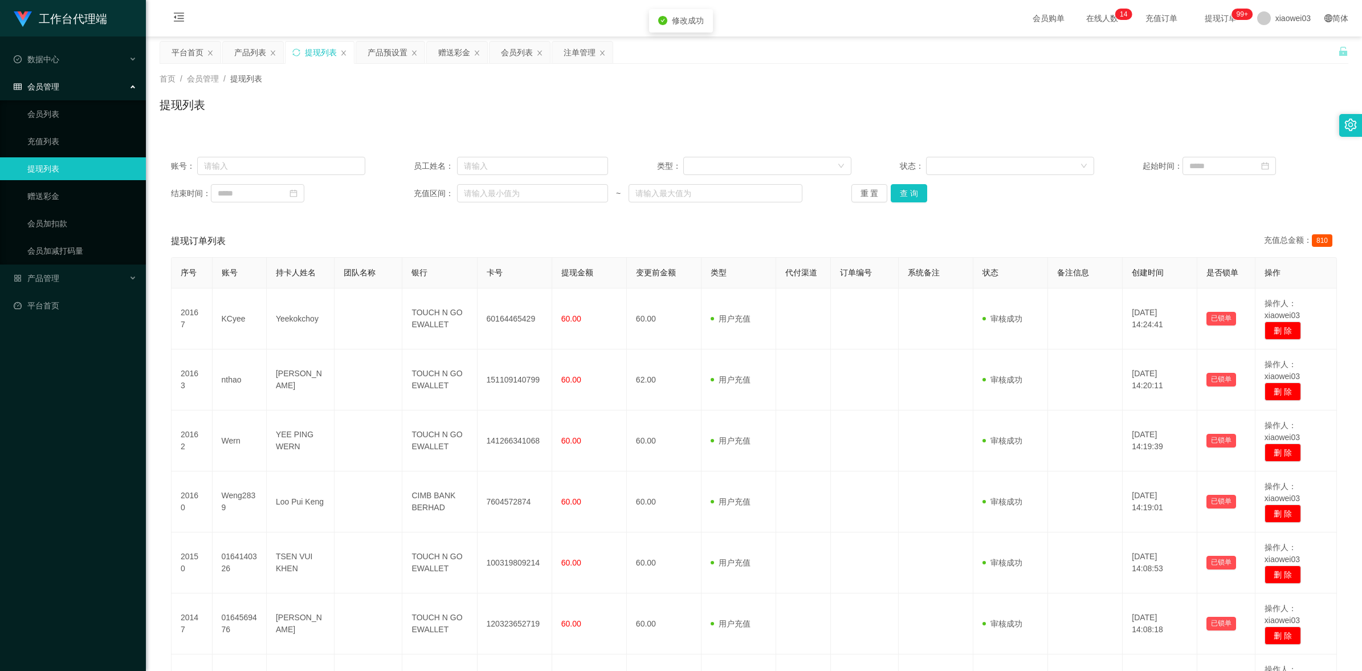
scroll to position [0, 0]
click at [922, 198] on button "查 询" at bounding box center [909, 193] width 36 height 18
click at [872, 190] on button "重 置" at bounding box center [869, 193] width 36 height 18
click at [919, 191] on button "查 询" at bounding box center [909, 193] width 36 height 18
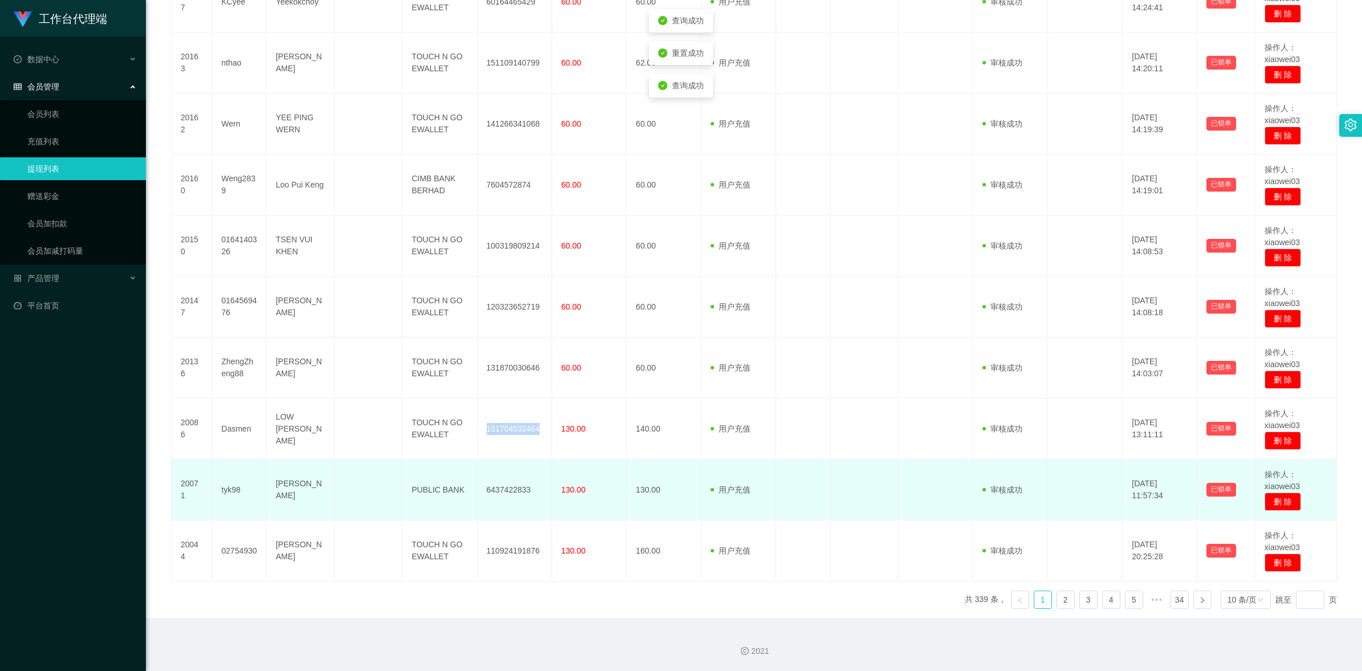
scroll to position [318, 0]
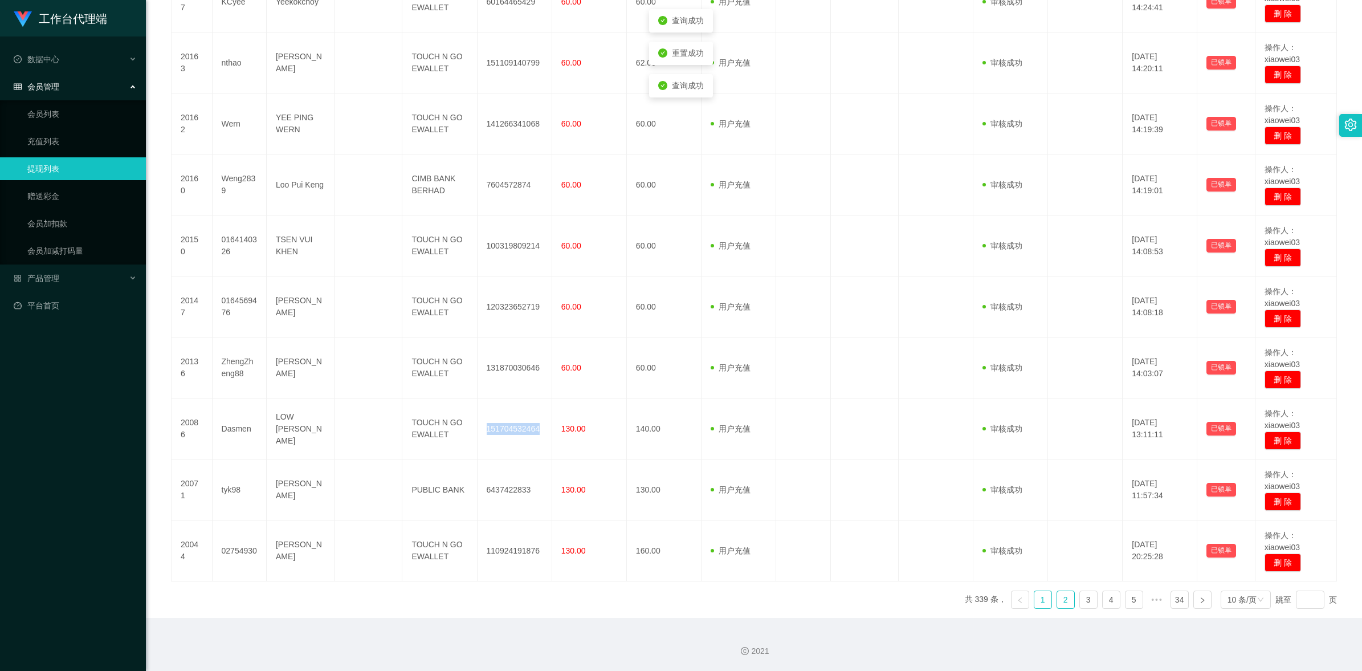
click at [1058, 598] on link "2" at bounding box center [1065, 599] width 17 height 17
click at [1042, 603] on link "1" at bounding box center [1042, 599] width 17 height 17
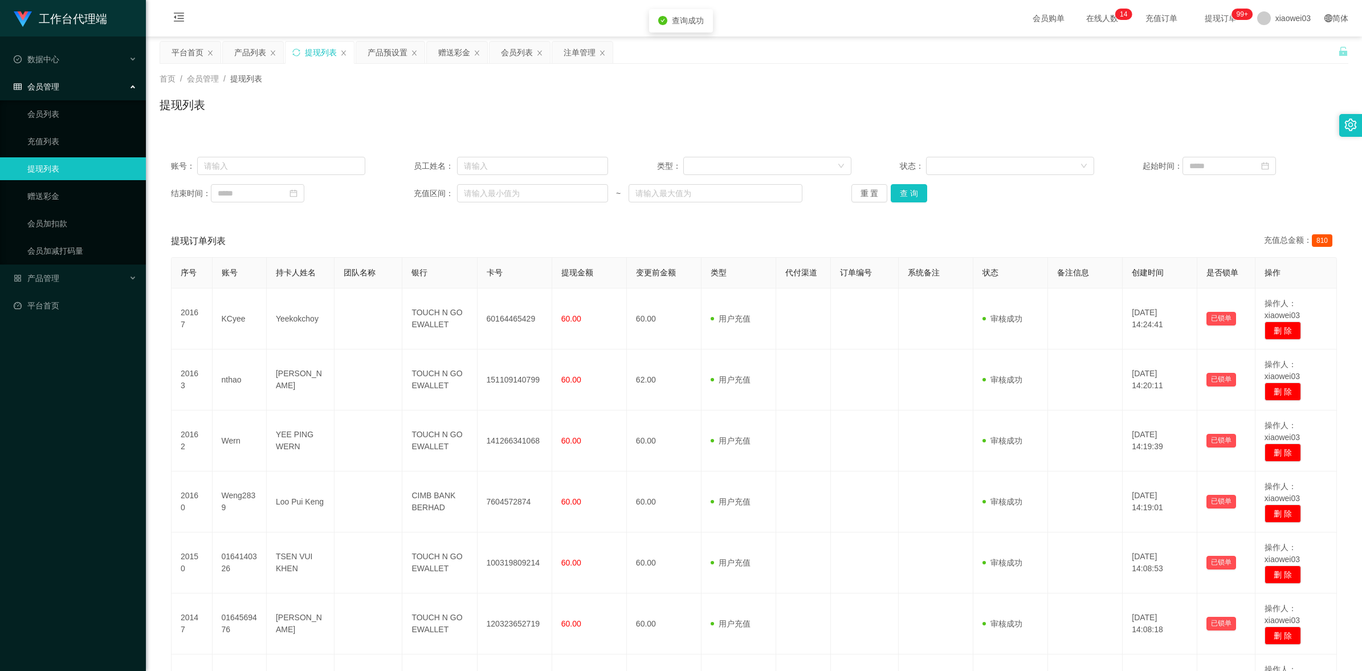
scroll to position [0, 0]
click at [280, 173] on input "text" at bounding box center [281, 166] width 168 height 18
click at [300, 166] on input "text" at bounding box center [281, 166] width 168 height 18
paste input "zhaoxun12925"
click at [915, 191] on button "查 询" at bounding box center [909, 193] width 36 height 18
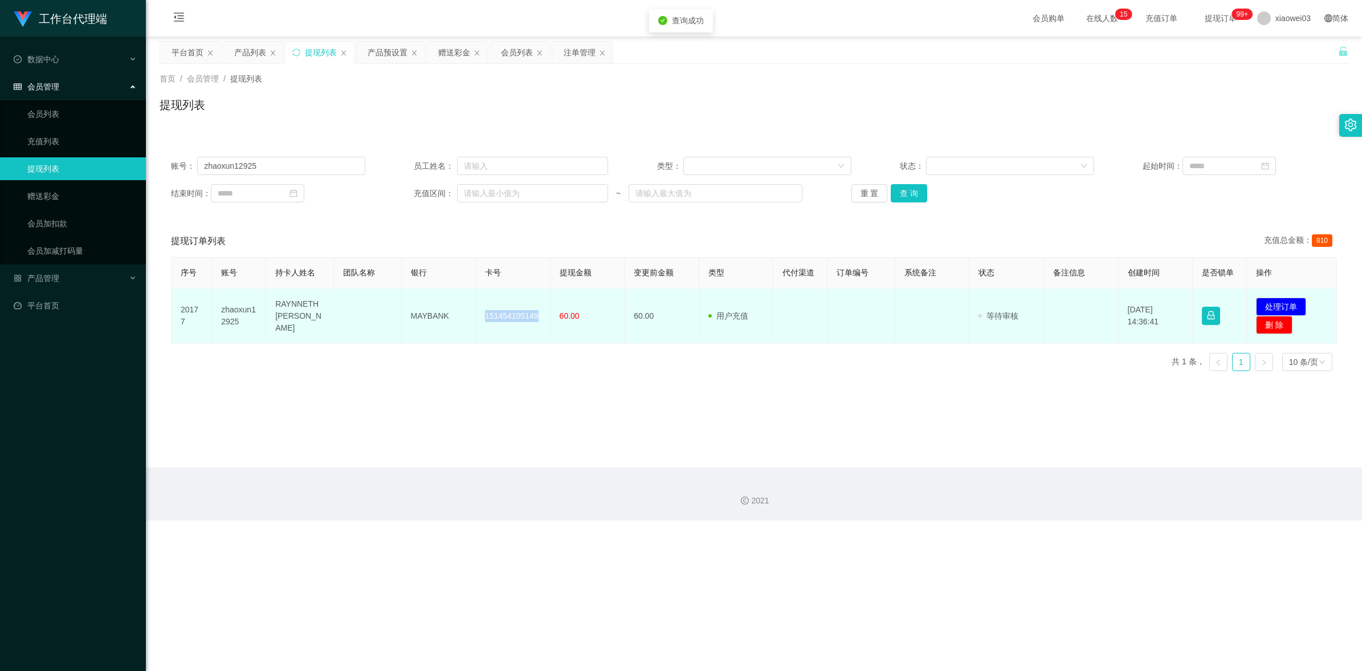
drag, startPoint x: 499, startPoint y: 320, endPoint x: 479, endPoint y: 317, distance: 20.2
click at [479, 317] on td "151454105149" at bounding box center [513, 315] width 75 height 55
click at [439, 329] on td "MAYBANK" at bounding box center [439, 315] width 75 height 55
drag, startPoint x: 454, startPoint y: 316, endPoint x: 400, endPoint y: 311, distance: 54.4
click at [400, 311] on tr "20177 zhaoxun12925 RAYNNETH [PERSON_NAME] MAYBANK 151454105149 60.00 60.00 用户充值…" at bounding box center [754, 315] width 1165 height 55
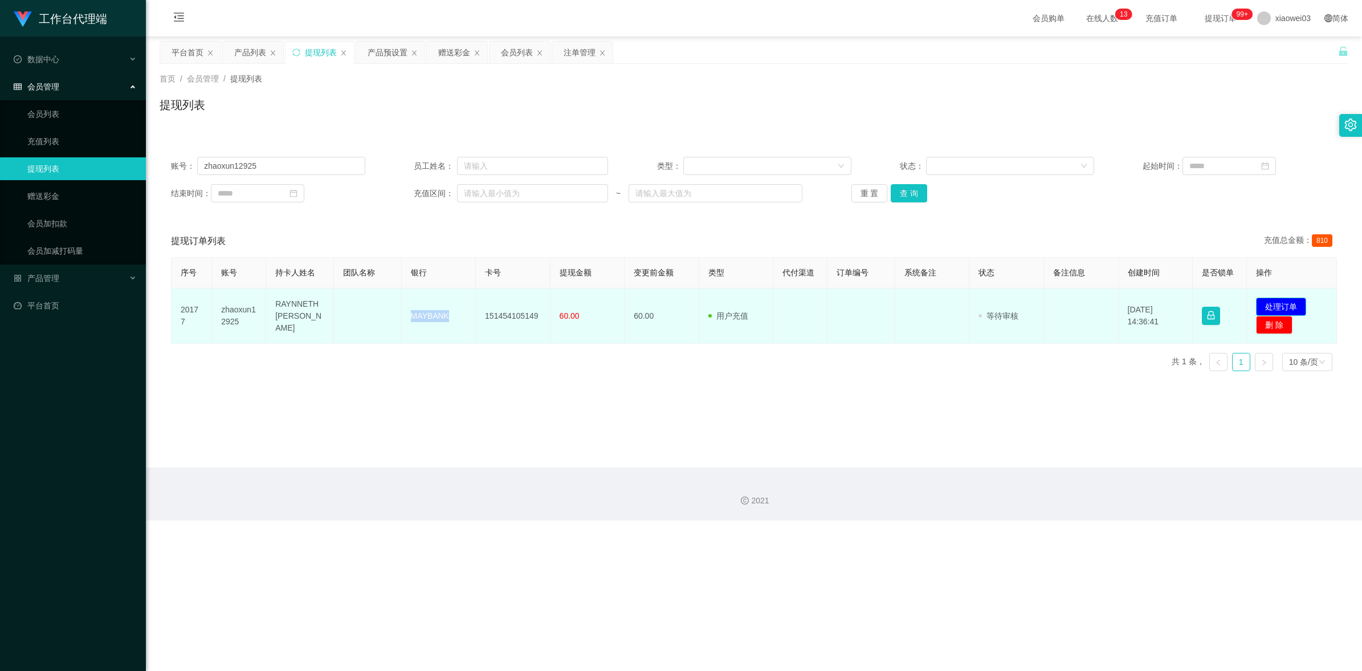
click at [1269, 303] on button "处理订单" at bounding box center [1281, 306] width 50 height 18
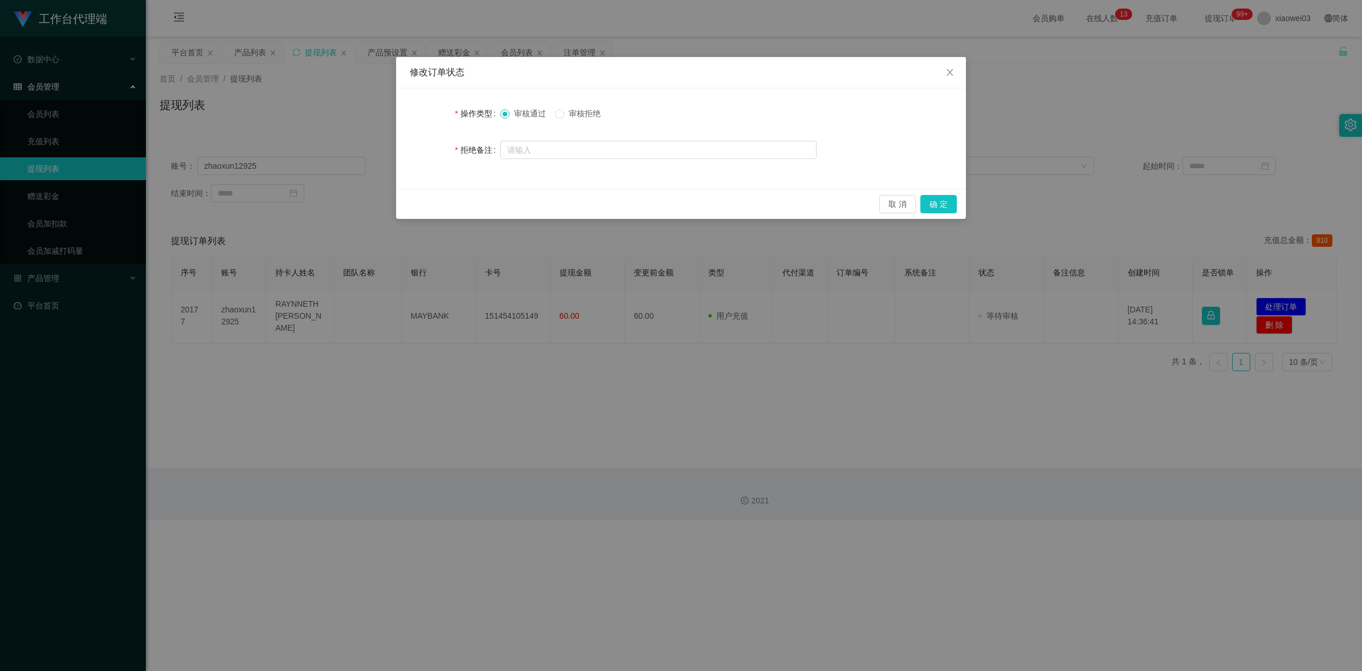
click at [957, 199] on div "取 消 确 定" at bounding box center [681, 204] width 570 height 30
click at [947, 201] on button "确 定" at bounding box center [938, 204] width 36 height 18
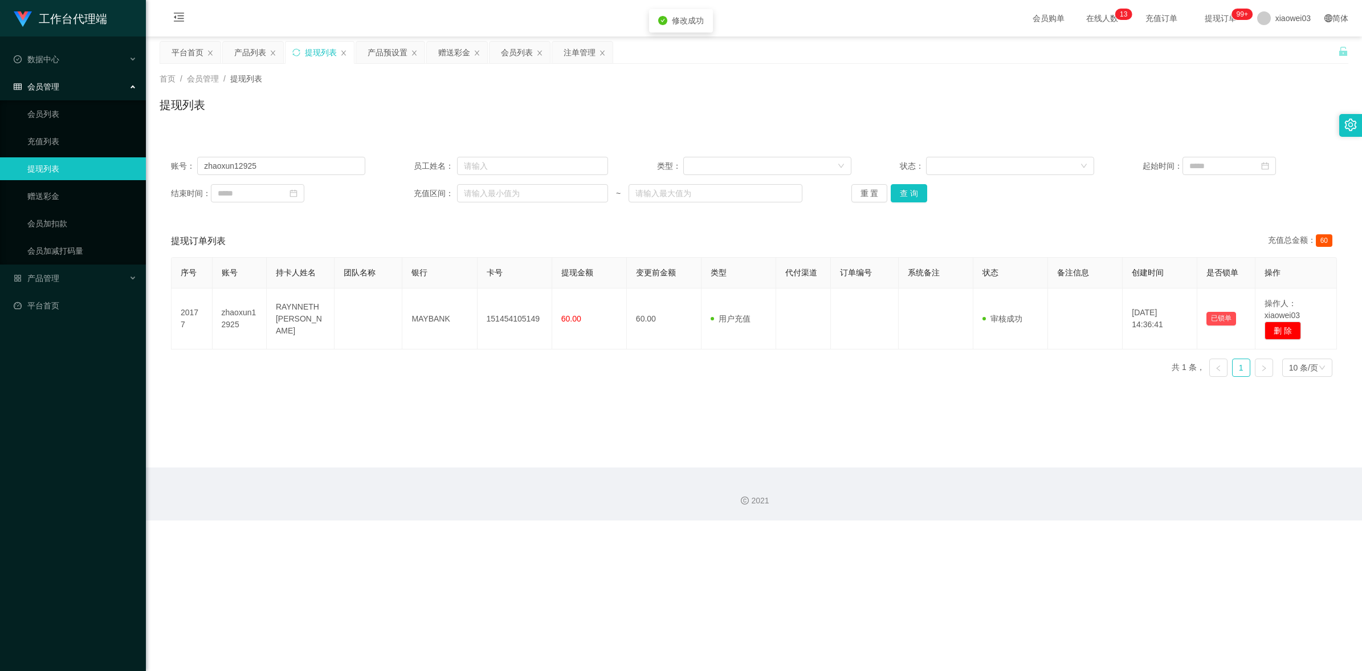
click at [776, 448] on main "关闭左侧 关闭右侧 关闭其它 刷新页面 平台首页 产品列表 提现列表 产品预设置 赠送彩金 会员列表 注单管理 首页 / 会员管理 / 提现列表 / 提现列表…" at bounding box center [754, 251] width 1216 height 431
click at [275, 170] on input "zhaoxun12925" at bounding box center [281, 166] width 168 height 18
paste input "241319"
type input "241319"
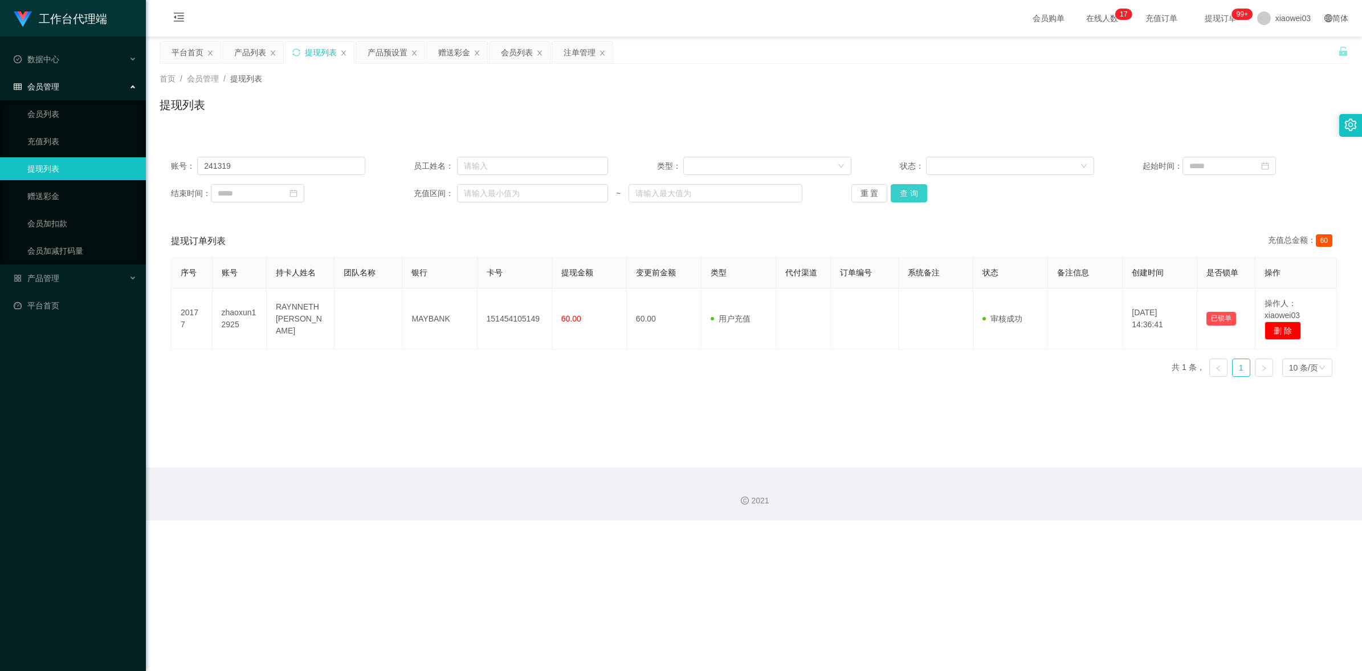
click at [913, 191] on button "查 询" at bounding box center [909, 193] width 36 height 18
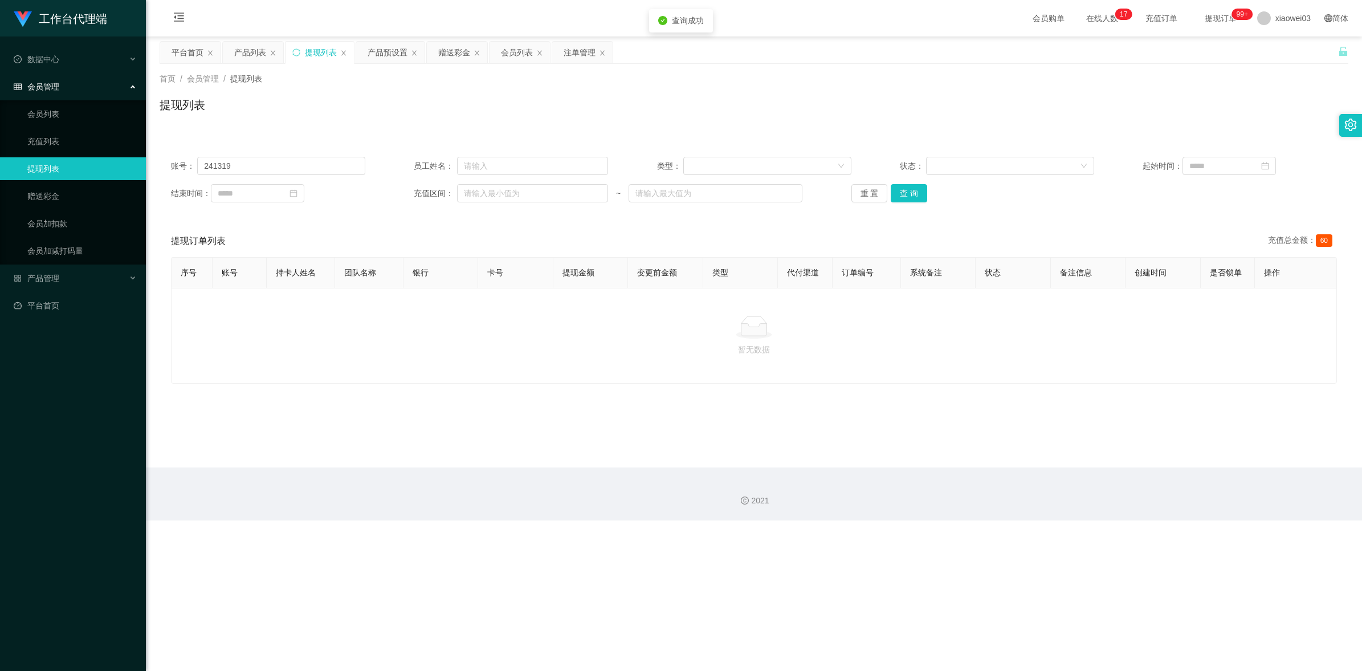
click at [558, 495] on div "2021" at bounding box center [754, 501] width 1198 height 12
click at [448, 54] on div "赠送彩金" at bounding box center [454, 53] width 32 height 22
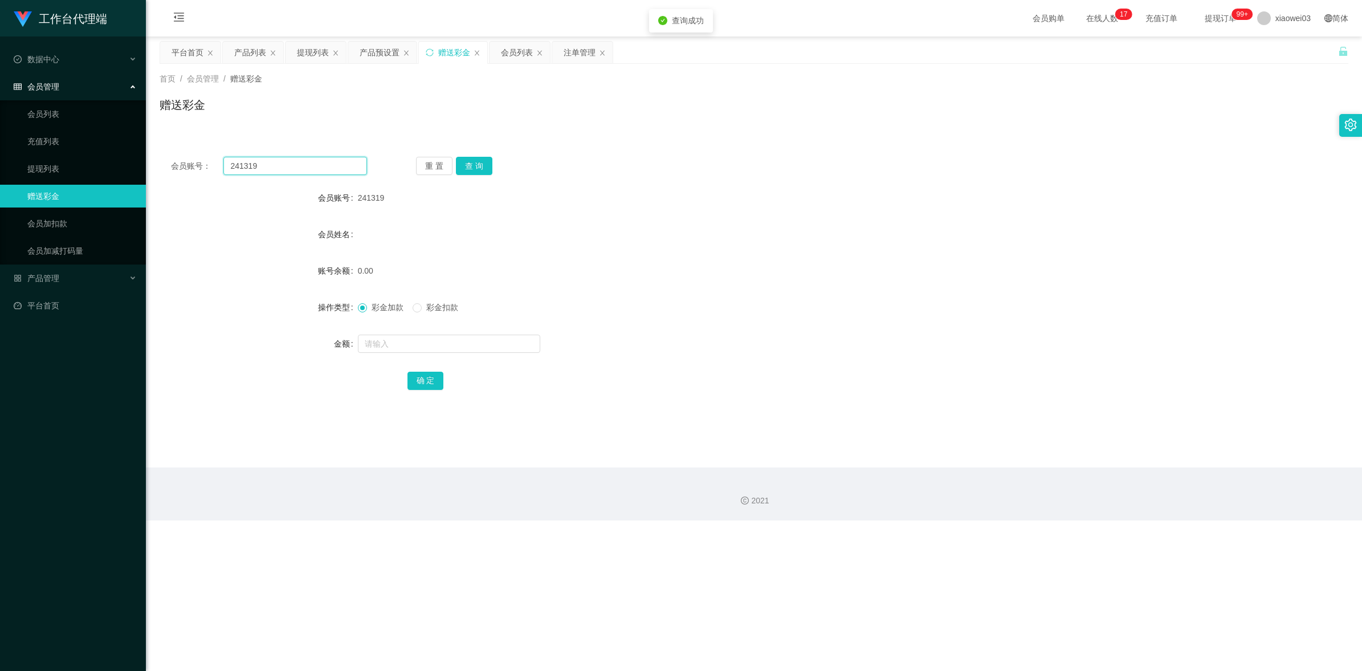
click at [319, 172] on input "241319" at bounding box center [295, 166] width 144 height 18
click at [471, 162] on button "查 询" at bounding box center [474, 166] width 36 height 18
click at [576, 334] on div at bounding box center [704, 343] width 693 height 23
click at [420, 305] on label "彩金扣款" at bounding box center [438, 307] width 50 height 12
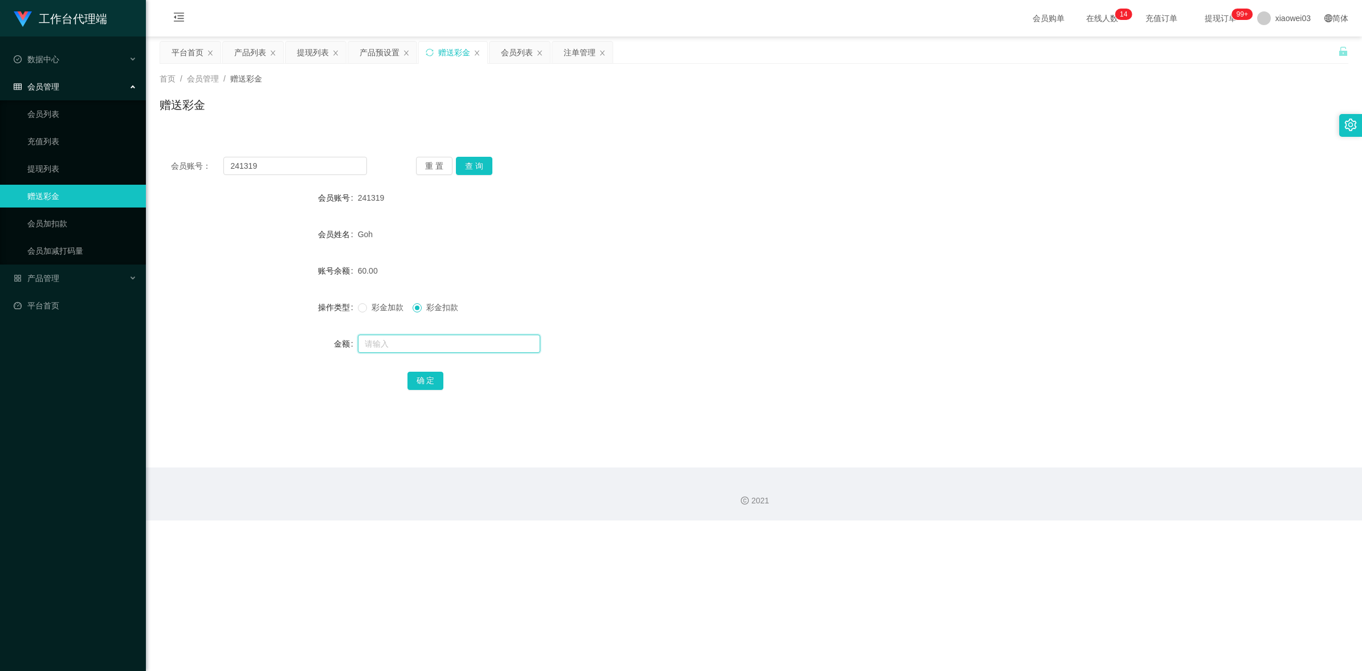
click at [411, 334] on input "text" at bounding box center [449, 343] width 182 height 18
type input "60"
click at [436, 382] on button "确 定" at bounding box center [425, 381] width 36 height 18
click at [938, 305] on div "彩金加款 彩金扣款" at bounding box center [704, 307] width 693 height 23
click at [287, 171] on input "241319" at bounding box center [295, 166] width 144 height 18
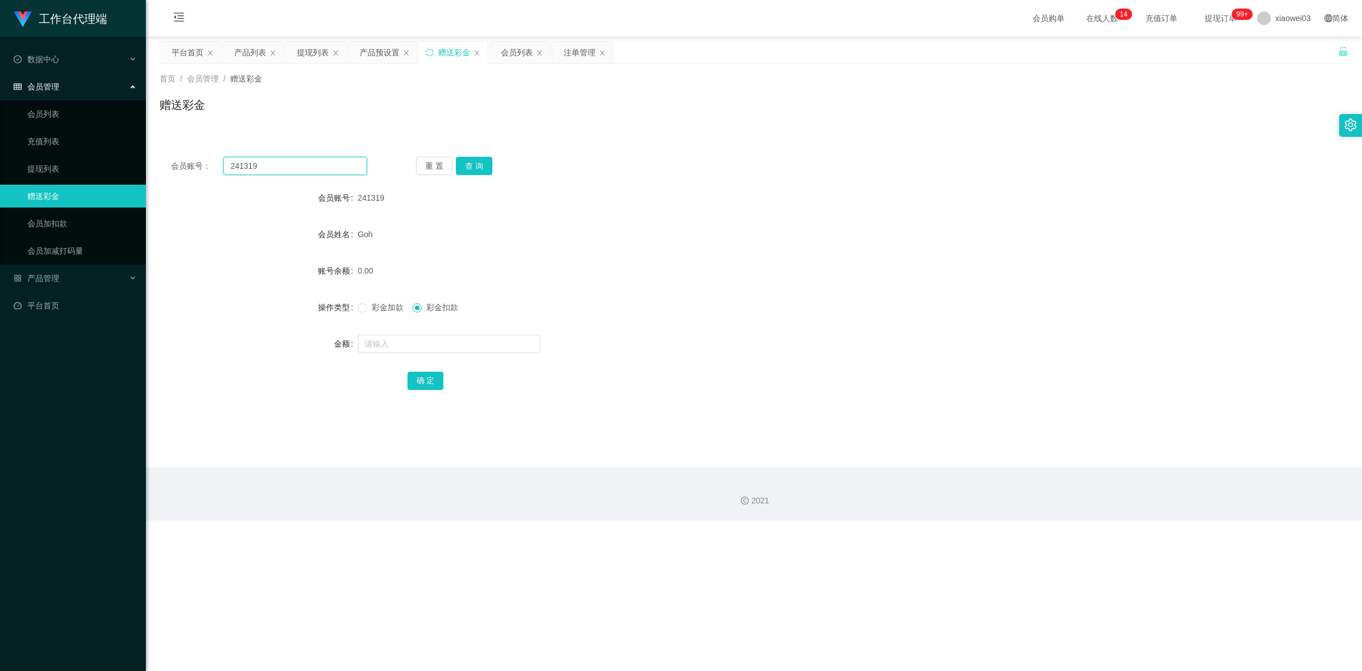
click at [287, 171] on input "241319" at bounding box center [295, 166] width 144 height 18
click at [317, 56] on div "提现列表" at bounding box center [313, 53] width 32 height 22
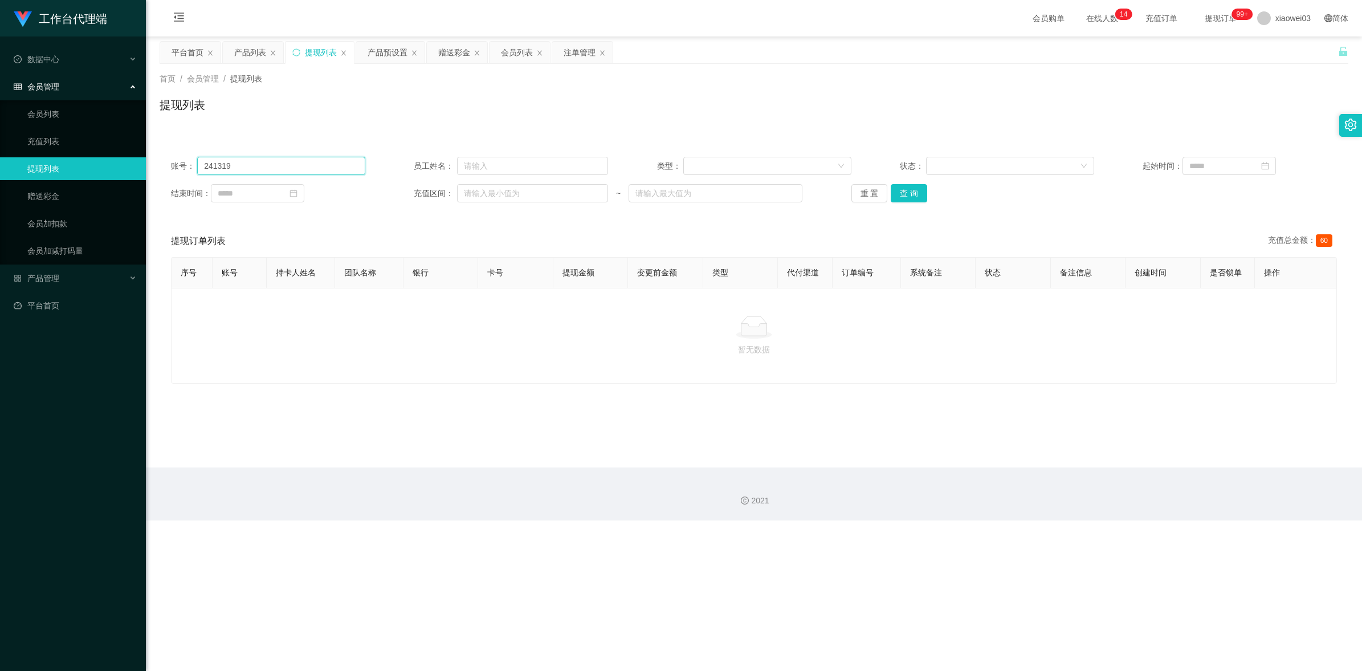
click at [305, 174] on input "241319" at bounding box center [281, 166] width 168 height 18
drag, startPoint x: 620, startPoint y: 219, endPoint x: 628, endPoint y: 221, distance: 8.1
click at [621, 219] on div "账号： 员工姓名： 类型： 状态： 起始时间： 结束时间： 充值区间： ~ 重 置 查 询 提现订单列表 充值总金额： 60 序号 账号 持卡人姓名 团队名称…" at bounding box center [754, 264] width 1189 height 238
click at [909, 194] on button "查 询" at bounding box center [909, 193] width 36 height 18
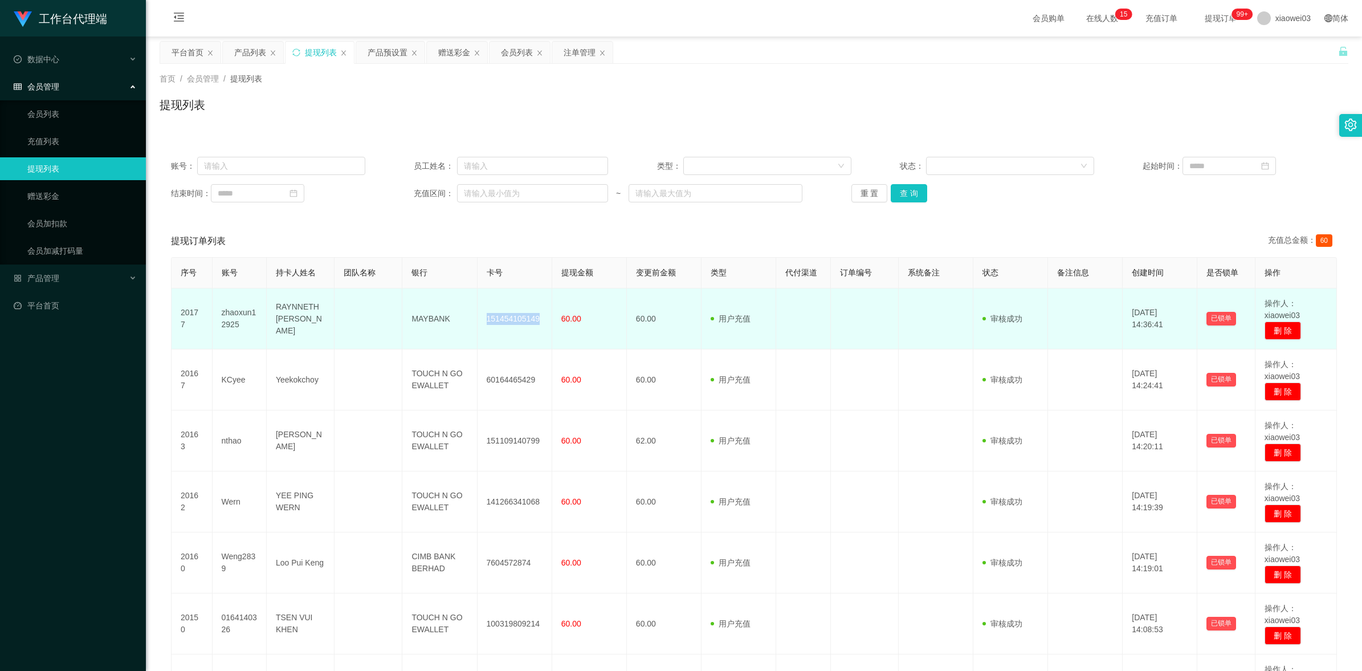
drag, startPoint x: 533, startPoint y: 320, endPoint x: 476, endPoint y: 320, distance: 57.6
click at [476, 320] on tr "20177 zhaoxun12925 RAYNNETH [PERSON_NAME] MAYBANK 151454105149 60.00 60.00 用户充值…" at bounding box center [754, 318] width 1165 height 61
drag, startPoint x: 476, startPoint y: 320, endPoint x: 488, endPoint y: 346, distance: 28.8
click at [488, 346] on td "151454105149" at bounding box center [515, 318] width 75 height 61
drag, startPoint x: 536, startPoint y: 315, endPoint x: 478, endPoint y: 306, distance: 59.4
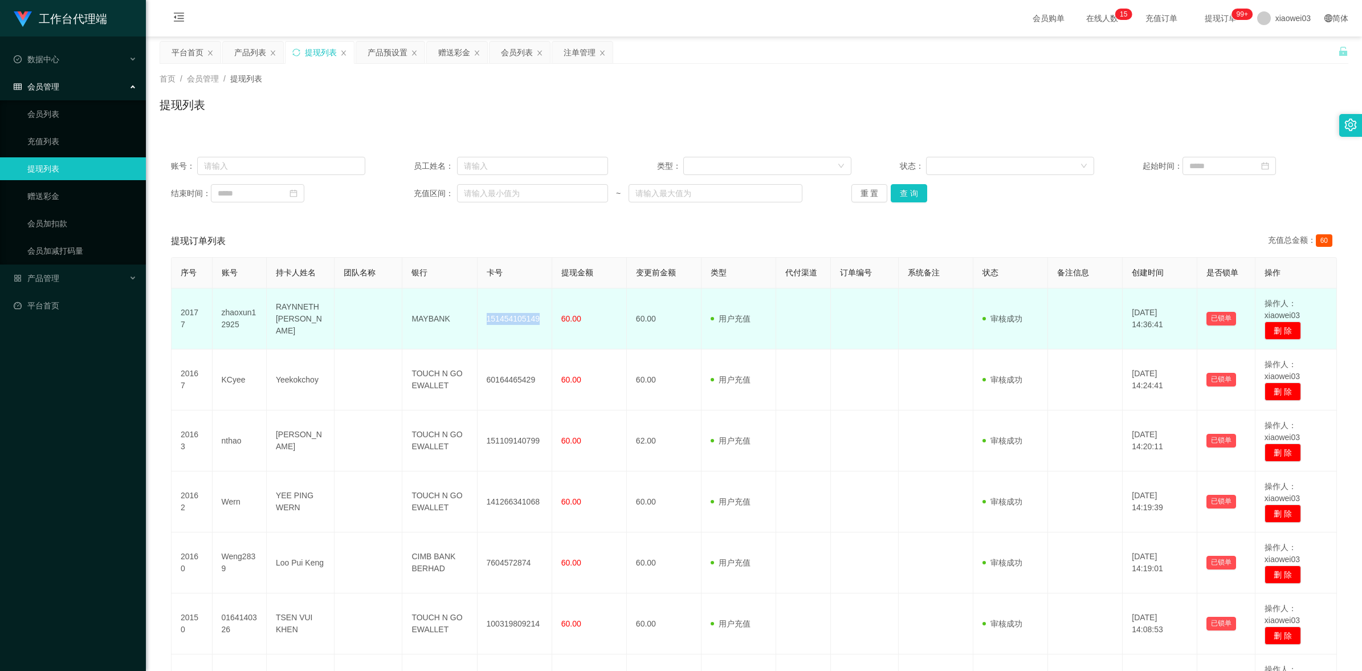
click at [478, 306] on td "151454105149" at bounding box center [515, 318] width 75 height 61
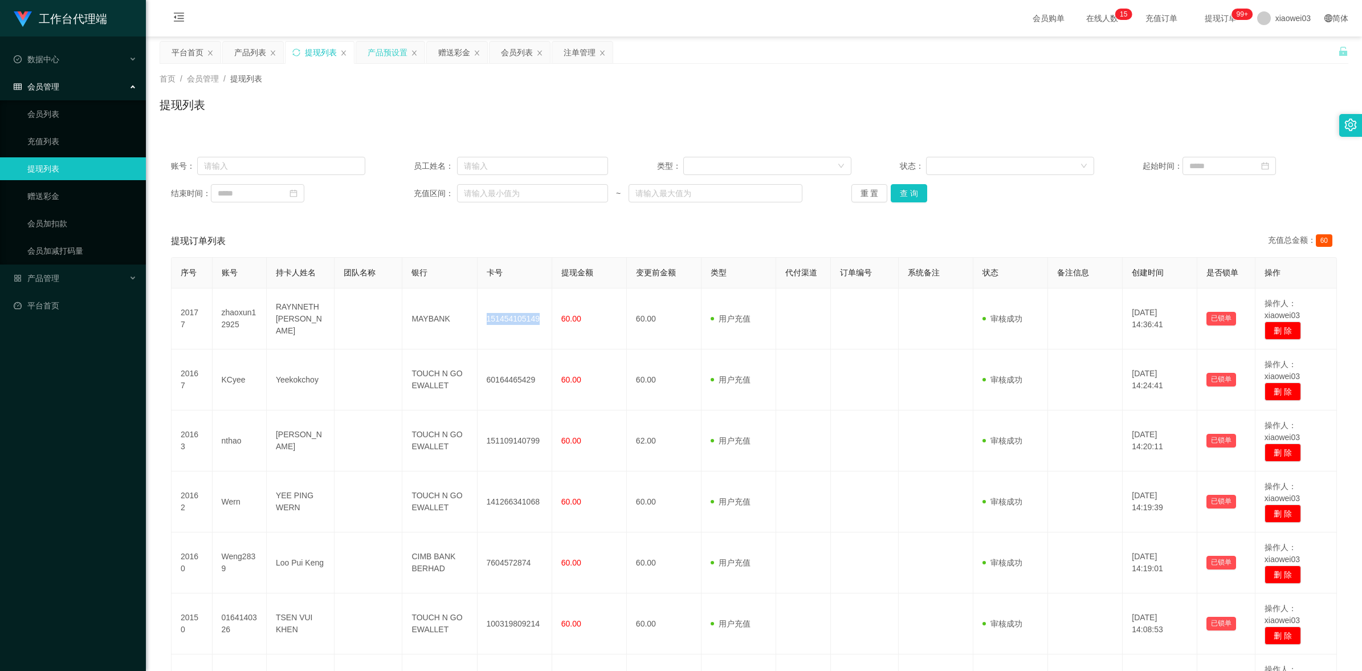
click at [374, 52] on div "产品预设置" at bounding box center [388, 53] width 40 height 22
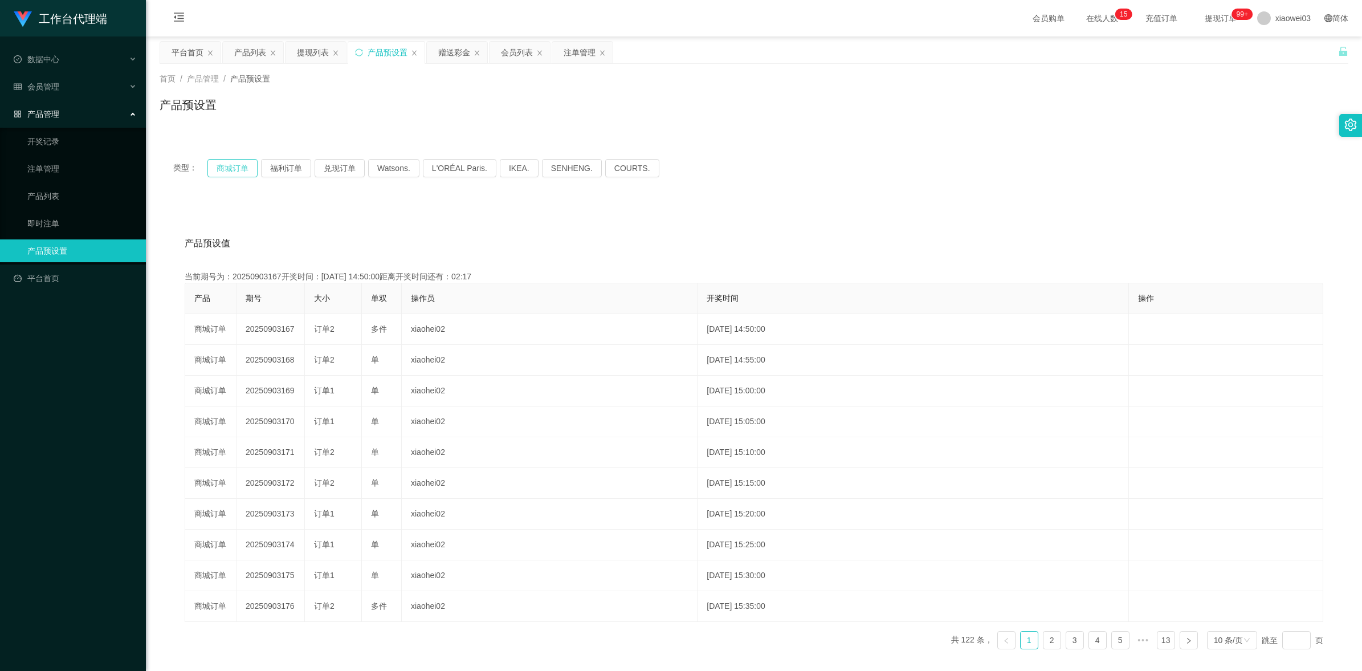
click at [230, 169] on button "商城订单" at bounding box center [232, 168] width 50 height 18
click at [739, 247] on div "产品预设值 添加期号" at bounding box center [754, 243] width 1139 height 32
click at [325, 47] on div "提现列表" at bounding box center [313, 53] width 32 height 22
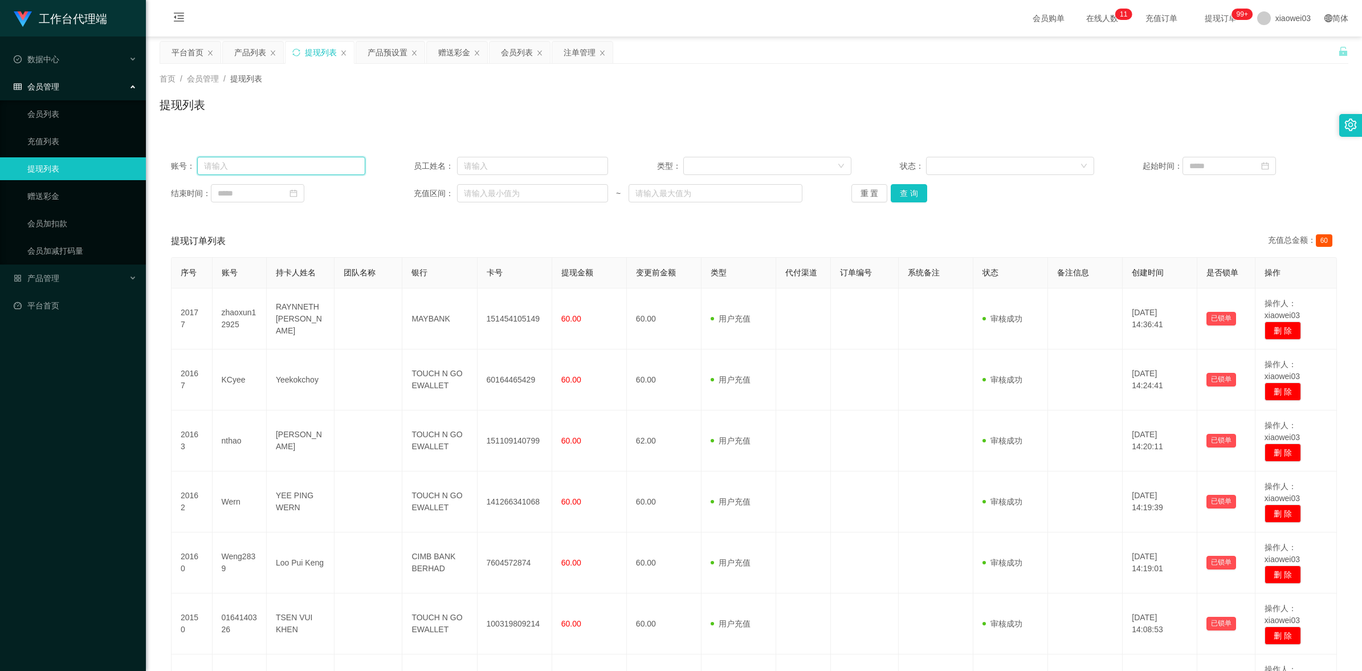
click at [300, 172] on input "text" at bounding box center [281, 166] width 168 height 18
paste input "ZhengZheng88"
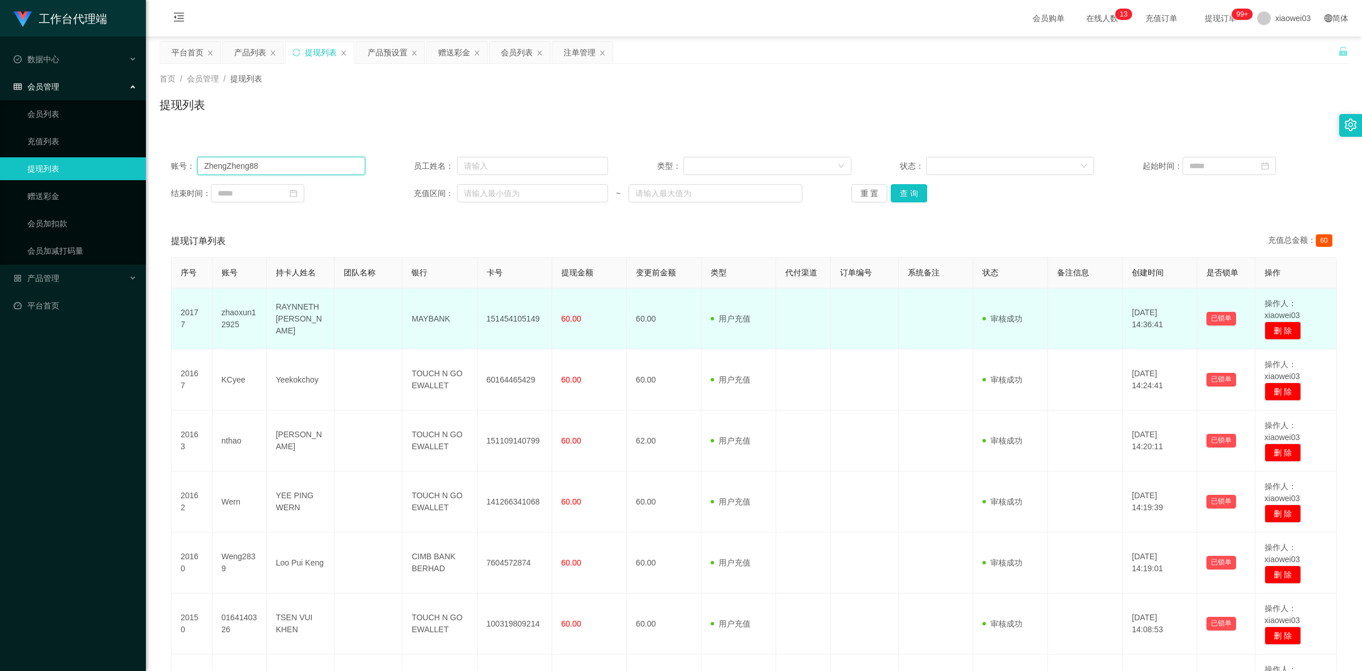
type input "ZhengZheng88"
click at [238, 329] on td "zhaoxun12925" at bounding box center [240, 318] width 54 height 61
drag, startPoint x: 236, startPoint y: 328, endPoint x: 218, endPoint y: 309, distance: 26.2
click at [218, 309] on td "zhaoxun12925" at bounding box center [240, 318] width 54 height 61
click at [266, 338] on tr "20177 zhaoxun12925 RAYNNETH [PERSON_NAME] MAYBANK 151454105149 60.00 60.00 用户充值…" at bounding box center [754, 318] width 1165 height 61
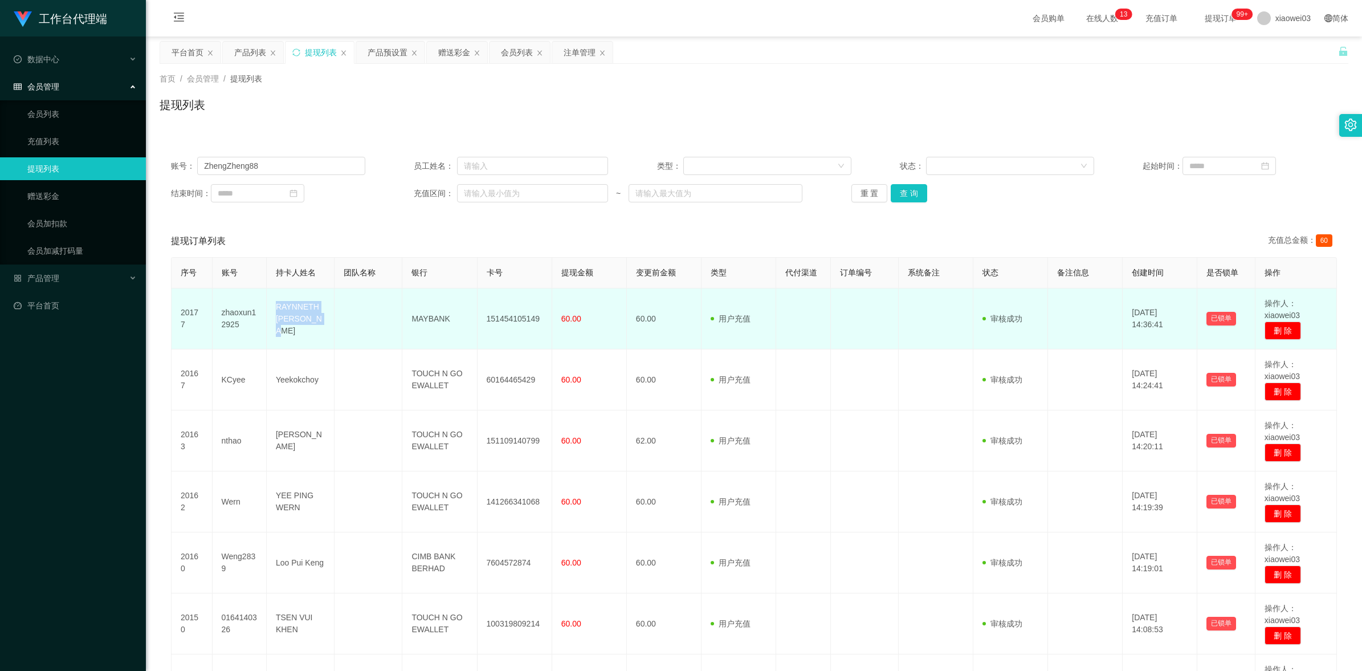
click at [244, 337] on td "zhaoxun12925" at bounding box center [240, 318] width 54 height 61
drag, startPoint x: 243, startPoint y: 320, endPoint x: 219, endPoint y: 303, distance: 28.9
click at [219, 303] on td "zhaoxun12925" at bounding box center [240, 318] width 54 height 61
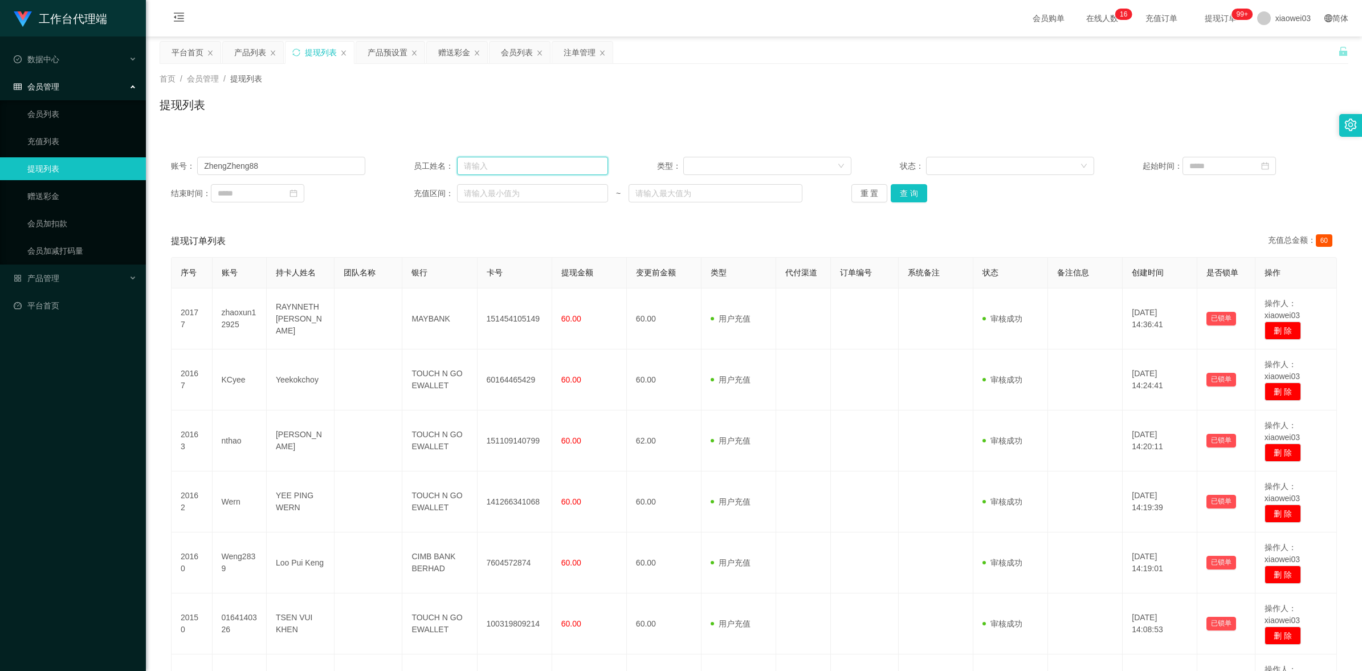
click at [537, 165] on input "text" at bounding box center [532, 166] width 151 height 18
paste input "151454102149"
drag, startPoint x: 465, startPoint y: 166, endPoint x: 436, endPoint y: 166, distance: 28.5
click at [436, 166] on div "员工姓名： 151454102149" at bounding box center [511, 166] width 194 height 18
click at [548, 158] on input "151454102149" at bounding box center [532, 166] width 151 height 18
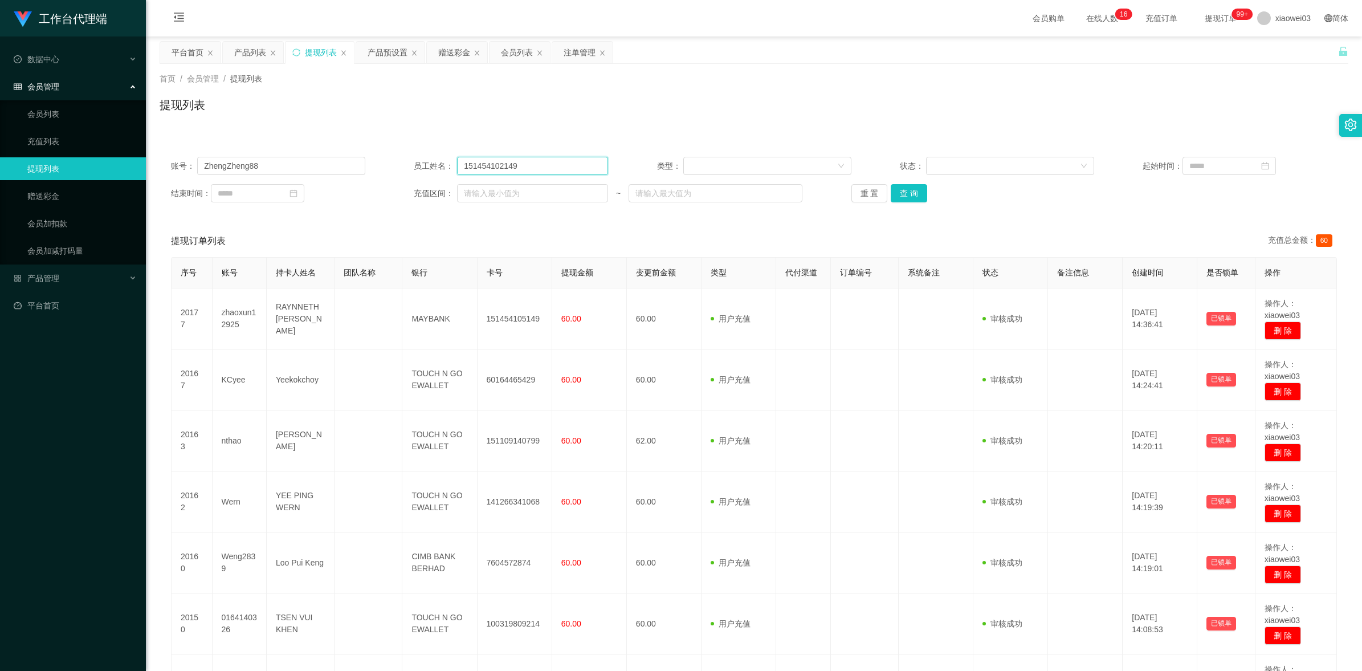
click at [548, 158] on input "151454102149" at bounding box center [532, 166] width 151 height 18
type input "151454102149"
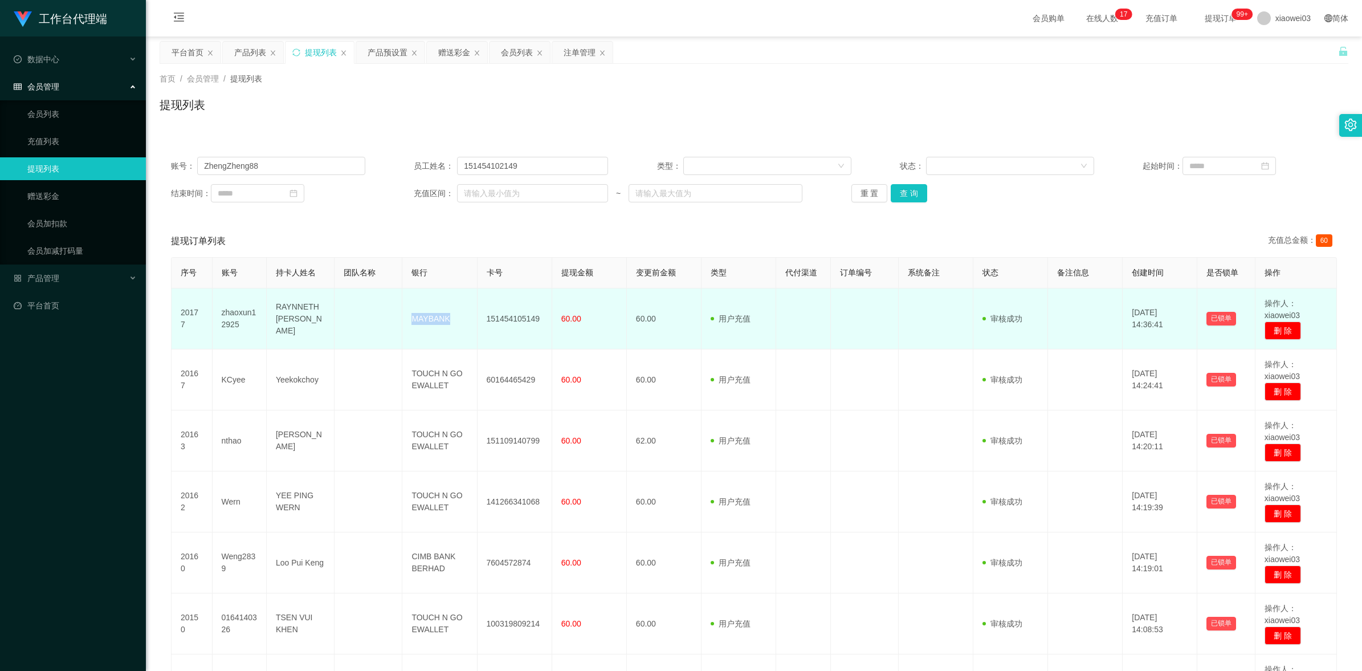
drag, startPoint x: 448, startPoint y: 317, endPoint x: 410, endPoint y: 312, distance: 37.9
click at [410, 312] on td "MAYBANK" at bounding box center [439, 318] width 75 height 61
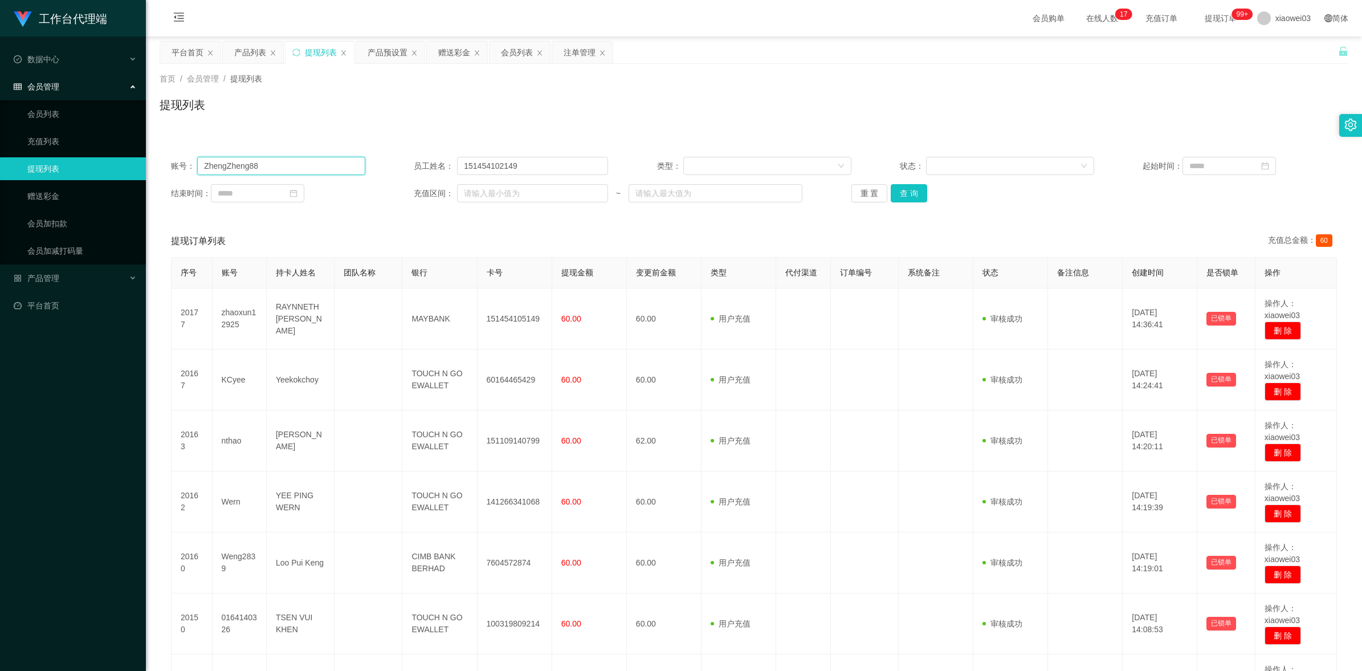
click at [329, 165] on input "ZhengZheng88" at bounding box center [281, 166] width 168 height 18
paste input "Yl"
type input "Yl"
drag, startPoint x: 584, startPoint y: 161, endPoint x: 401, endPoint y: 154, distance: 183.6
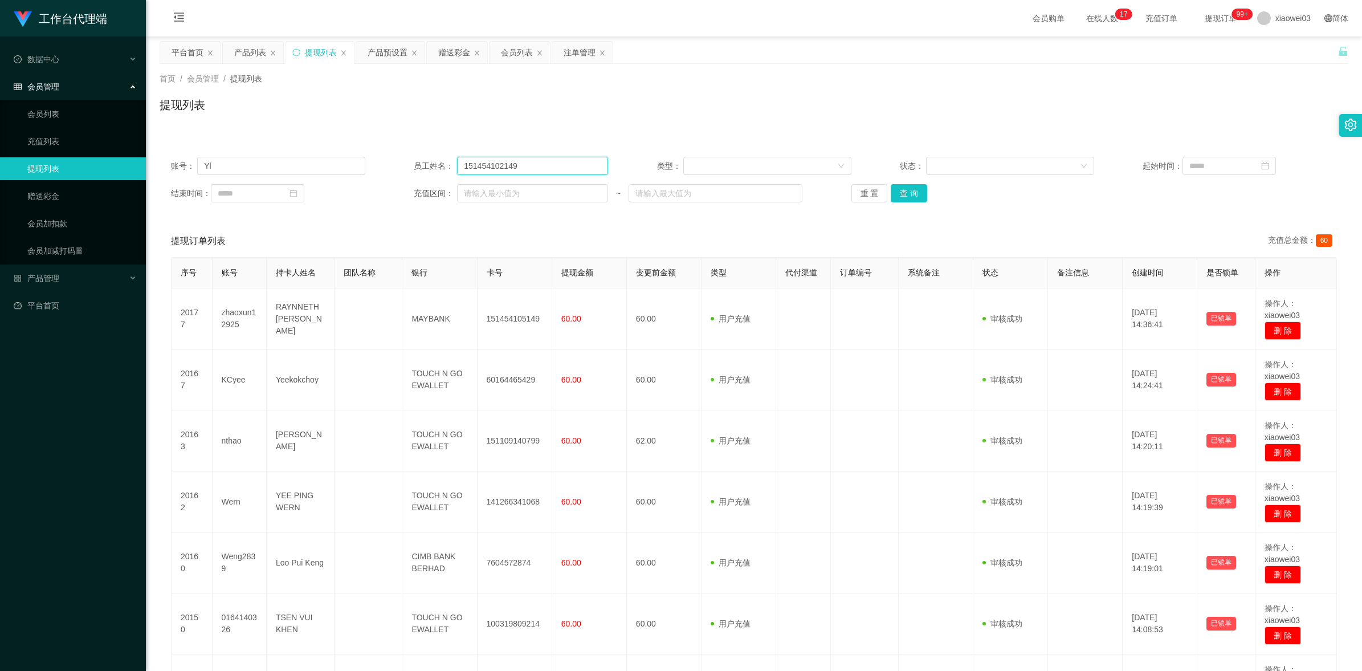
click at [401, 154] on div "账号： Yl 员工姓名： 151454102149 类型： 状态： 起始时间： 结束时间： 充值区间： ~ 重 置 查 询" at bounding box center [754, 179] width 1189 height 68
drag, startPoint x: 302, startPoint y: 164, endPoint x: 166, endPoint y: 154, distance: 136.5
click at [166, 154] on div "账号： Yl 员工姓名： 类型： 状态： 起始时间： 结束时间： 充值区间： ~ 重 置 查 询" at bounding box center [754, 179] width 1189 height 68
click at [401, 137] on div "账号： 员工姓名： 类型： 状态： 起始时间： 结束时间： 充值区间： ~ 重 置 查 询 提现订单列表 充值总金额： 60 序号 账号 持卡人姓名 团队名称…" at bounding box center [754, 533] width 1189 height 803
click at [355, 50] on div "平台首页 产品列表 提现列表 产品预设置 赠送彩金 会员列表 注单管理" at bounding box center [387, 60] width 455 height 39
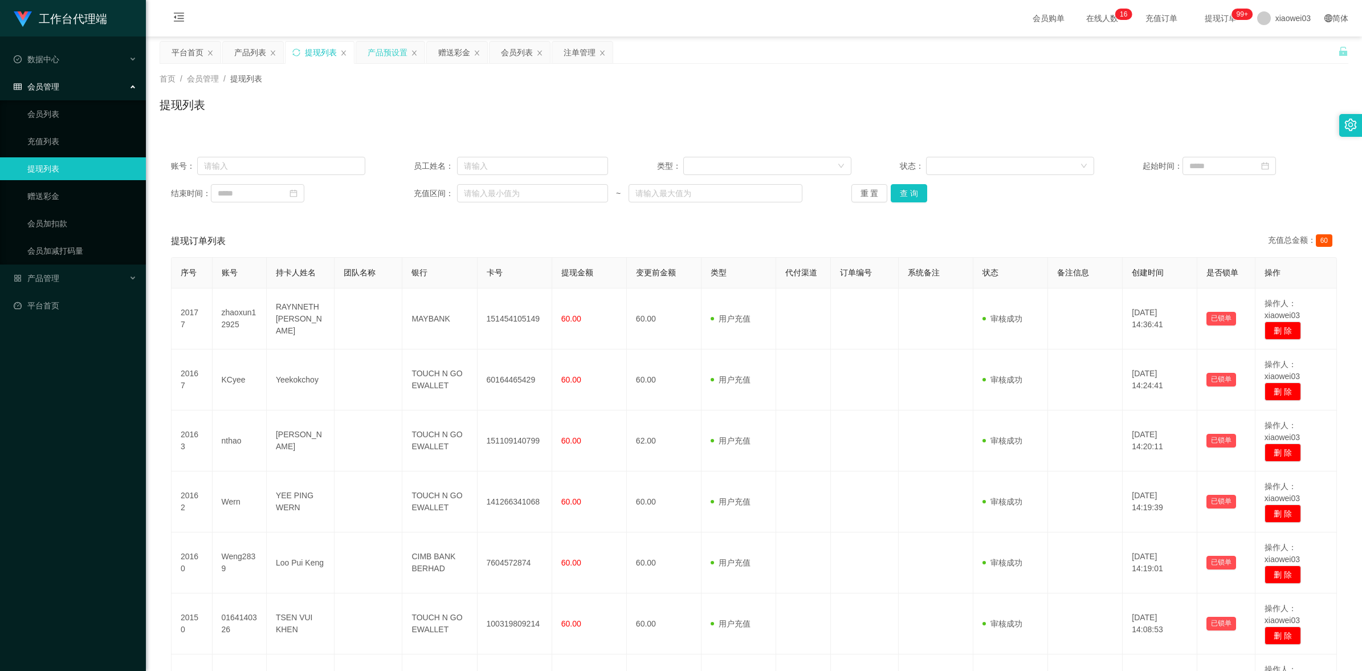
click at [378, 52] on div "产品预设置" at bounding box center [388, 53] width 40 height 22
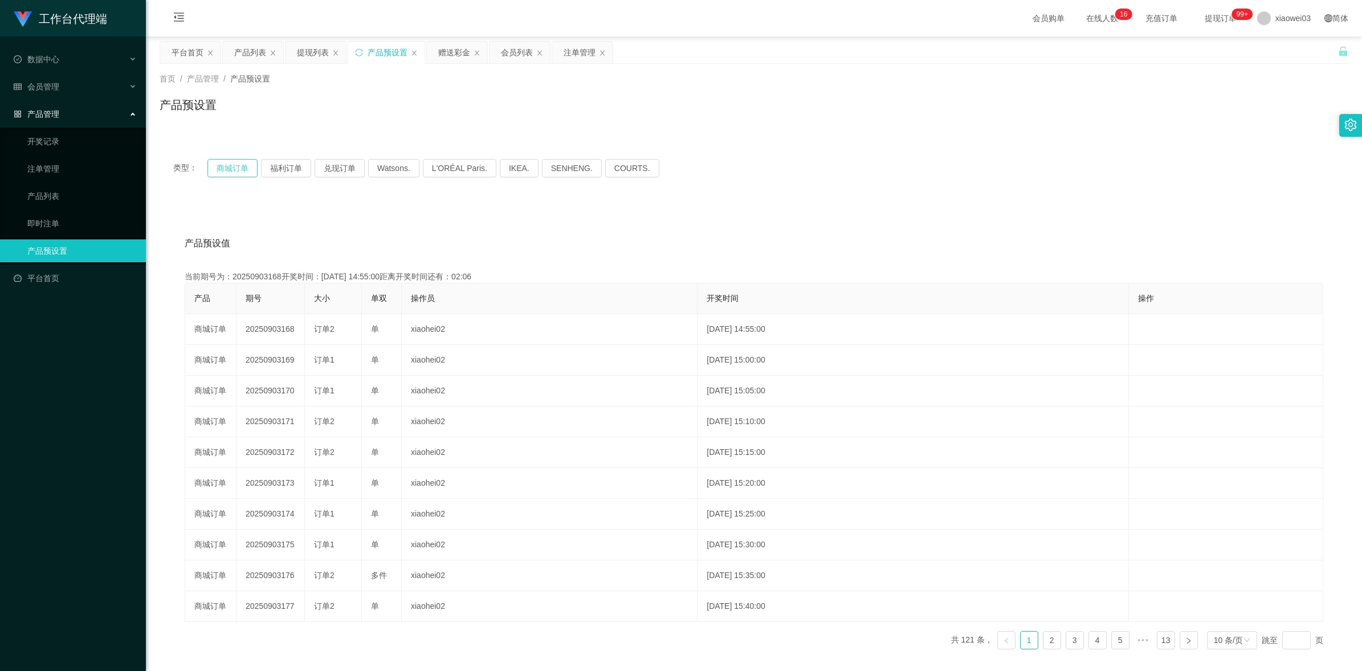
click at [238, 160] on button "商城订单" at bounding box center [232, 168] width 50 height 18
click at [542, 250] on div "产品预设值 添加期号" at bounding box center [754, 243] width 1139 height 32
click at [571, 52] on div "注单管理" at bounding box center [580, 53] width 32 height 22
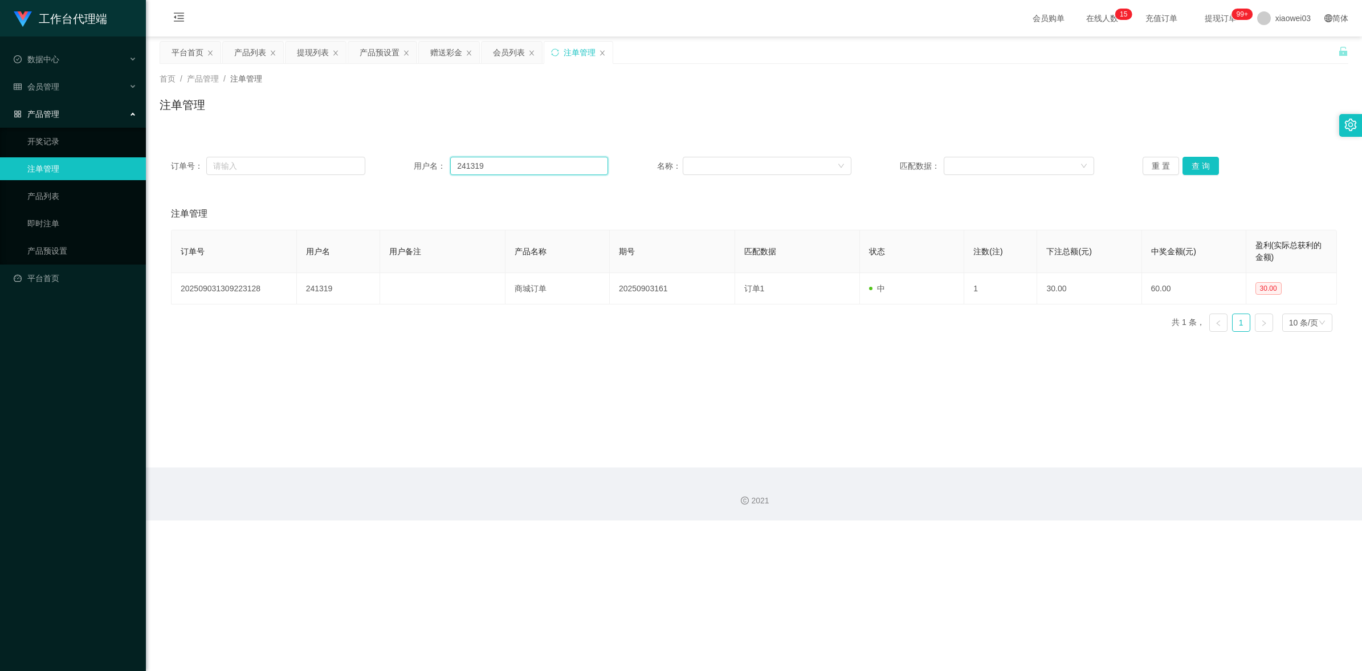
click at [570, 164] on input "241319" at bounding box center [529, 166] width 158 height 18
paste input "Yl"
type input "Yl"
click at [1212, 164] on button "查 询" at bounding box center [1200, 166] width 36 height 18
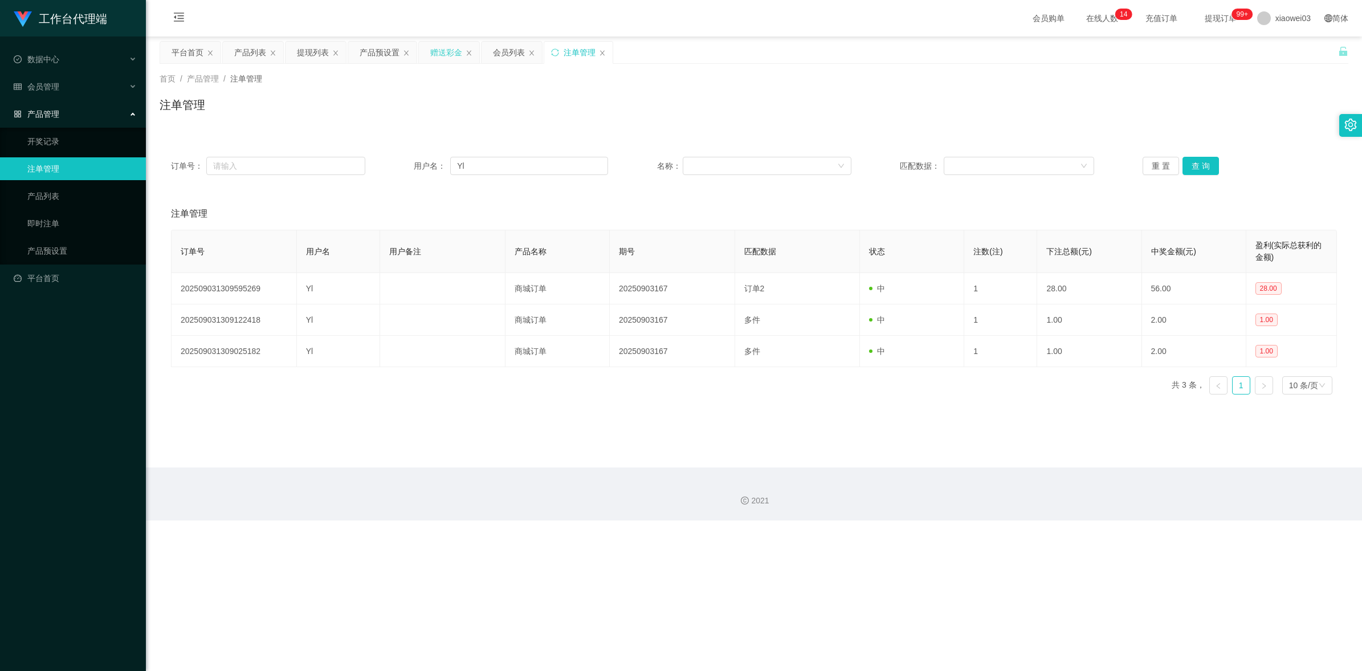
click at [451, 46] on div "赠送彩金" at bounding box center [446, 53] width 32 height 22
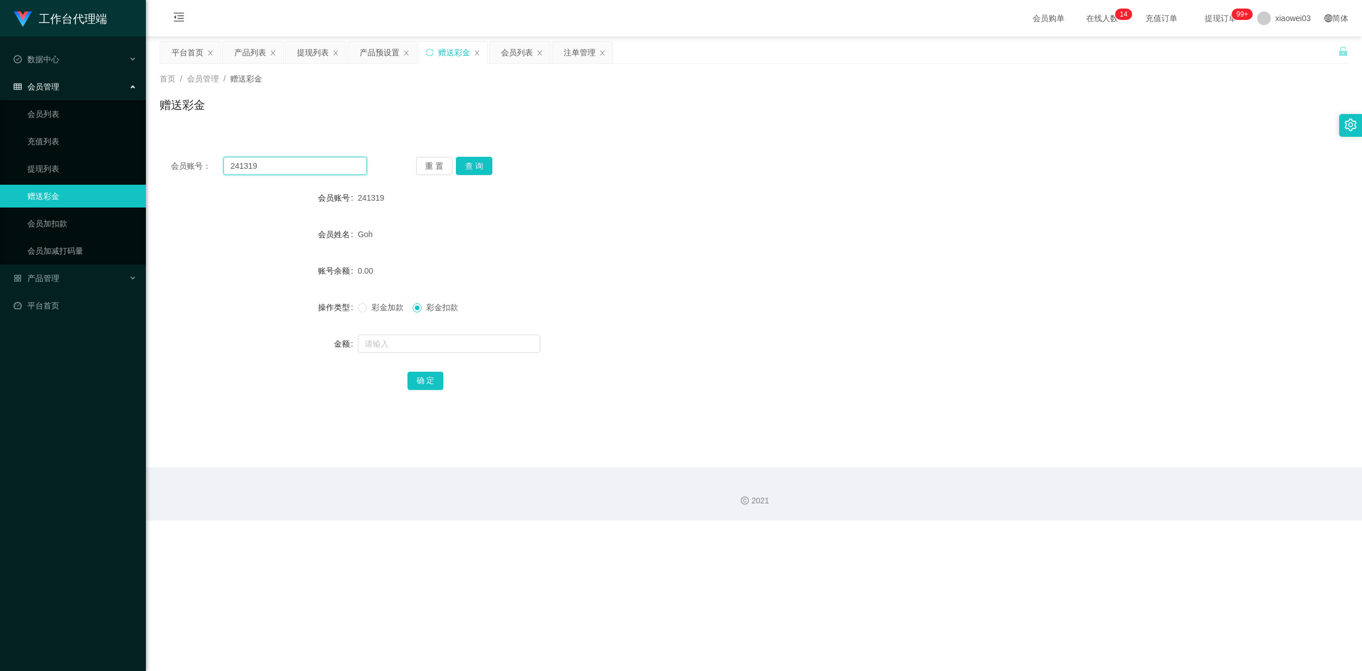
drag, startPoint x: 295, startPoint y: 173, endPoint x: 315, endPoint y: 170, distance: 20.7
click at [295, 173] on input "241319" at bounding box center [295, 166] width 144 height 18
click at [315, 170] on input "241319" at bounding box center [295, 166] width 144 height 18
click at [320, 175] on div "会员账号： 241319 重 置 查 询 会员账号 241319 会员姓名 Goh 账号余额 0.00 操作类型 彩金加款 彩金扣款 金额 确 定" at bounding box center [754, 280] width 1189 height 271
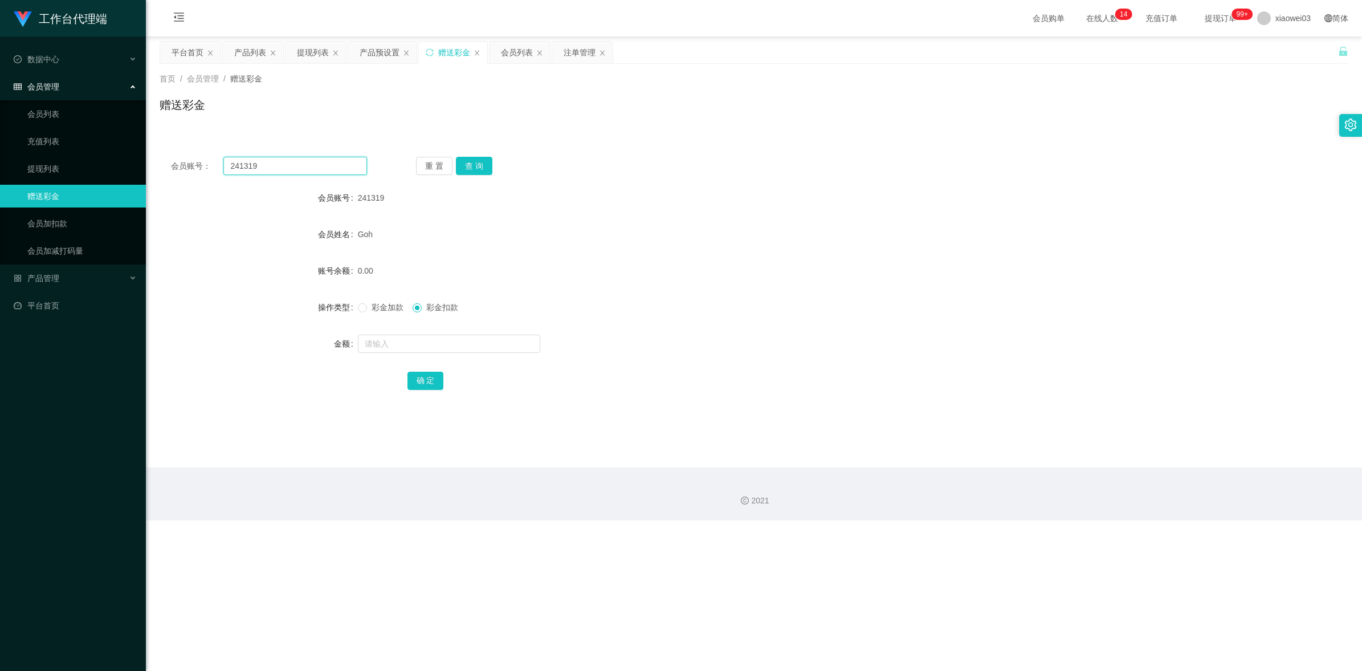
drag, startPoint x: 320, startPoint y: 175, endPoint x: 327, endPoint y: 163, distance: 13.8
click at [327, 163] on input "241319" at bounding box center [295, 166] width 144 height 18
paste input "Yl"
type input "Yl"
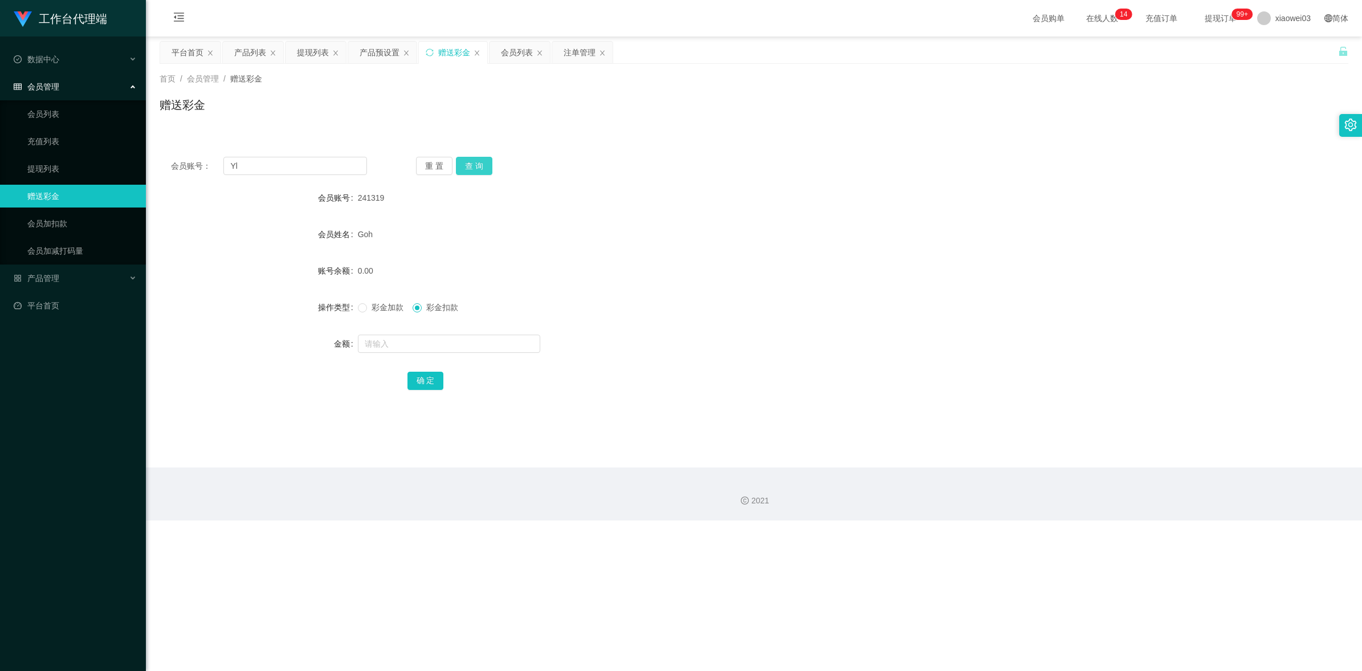
drag, startPoint x: 480, startPoint y: 160, endPoint x: 511, endPoint y: 167, distance: 31.7
click at [480, 160] on button "查 询" at bounding box center [474, 166] width 36 height 18
click at [764, 263] on div "60.00" at bounding box center [704, 270] width 693 height 23
click at [300, 169] on input "Yl" at bounding box center [295, 166] width 144 height 18
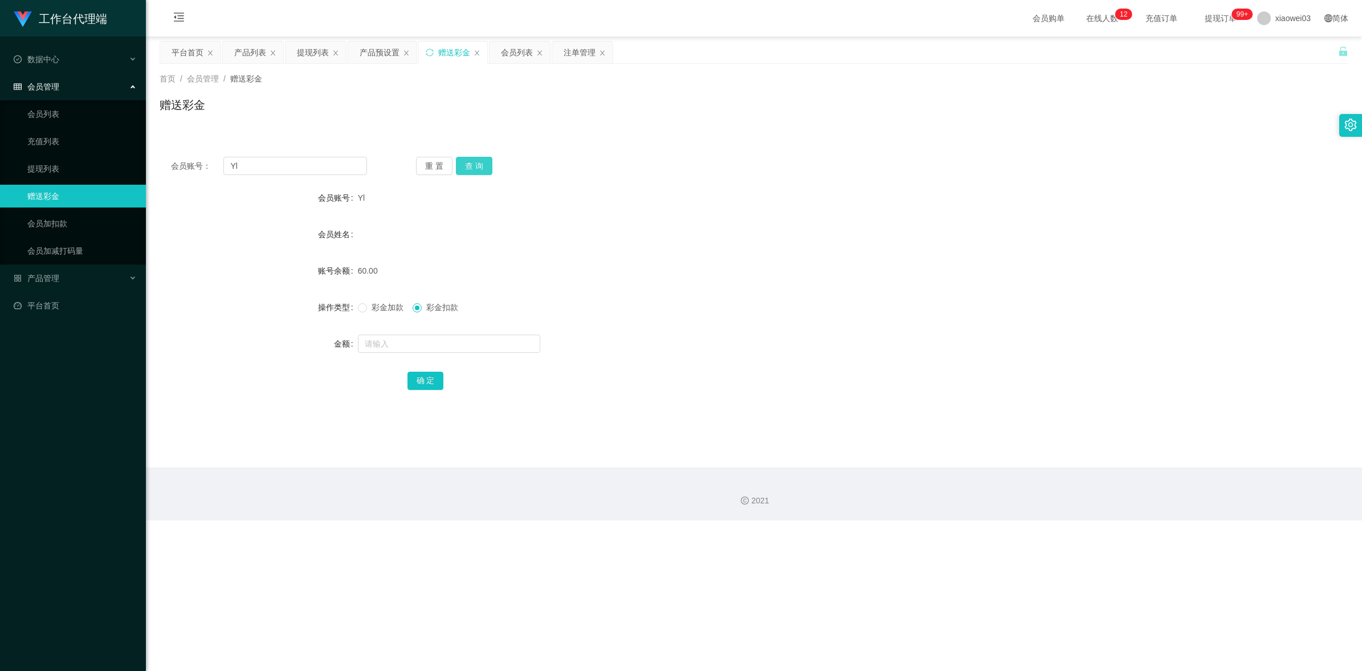
click at [475, 164] on button "查 询" at bounding box center [474, 166] width 36 height 18
click at [630, 207] on div "Yl" at bounding box center [704, 197] width 693 height 23
click at [311, 51] on div "提现列表" at bounding box center [313, 53] width 32 height 22
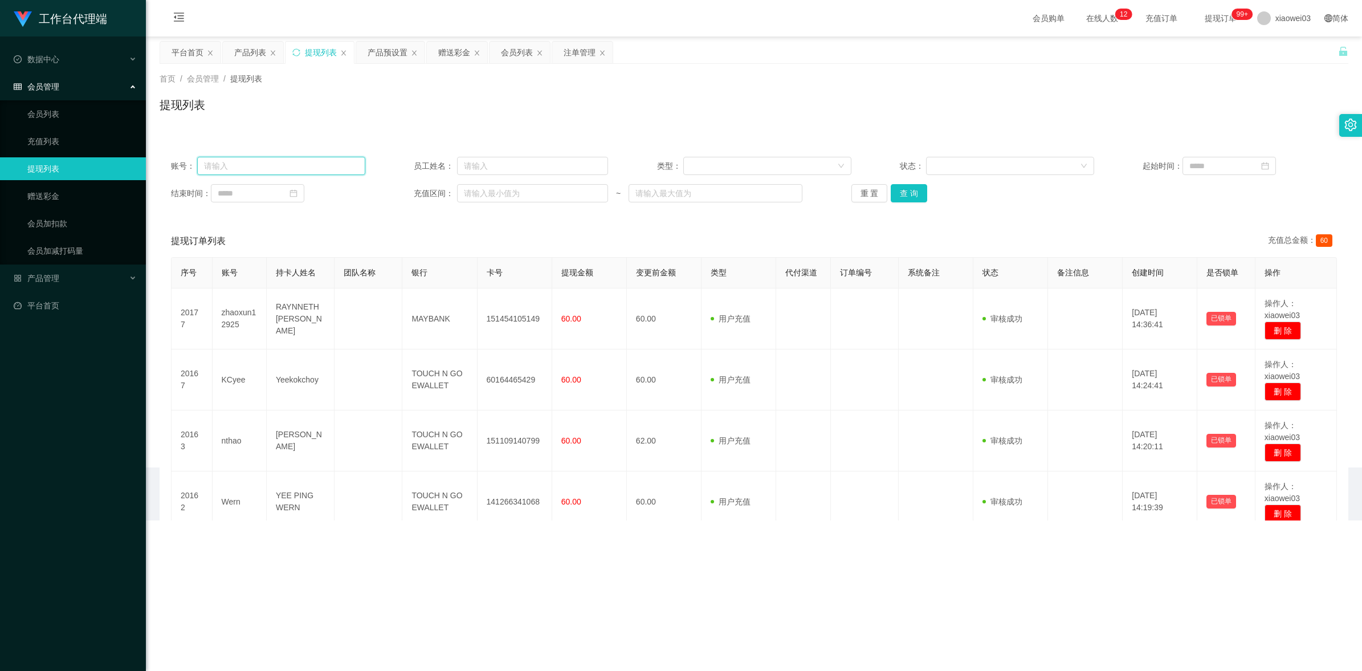
click at [317, 167] on input "text" at bounding box center [281, 166] width 168 height 18
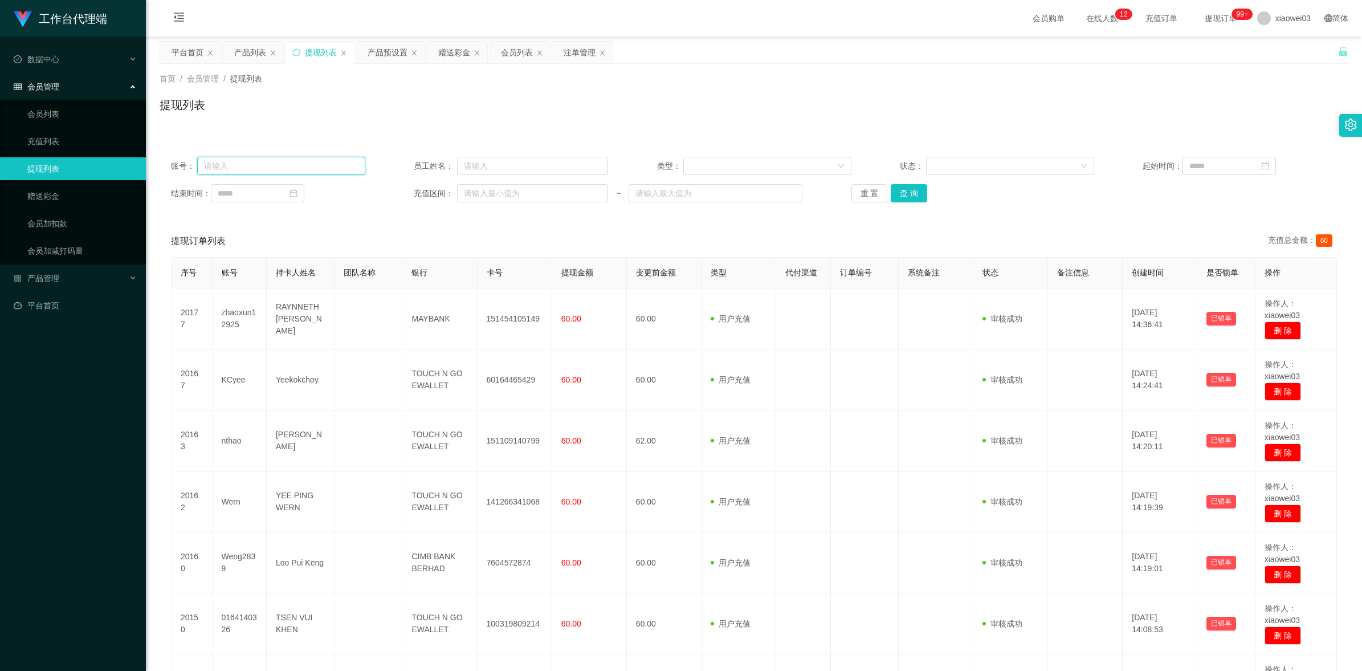
click at [317, 167] on input "text" at bounding box center [281, 166] width 168 height 18
paste input "Yl"
type input "Yl"
click at [916, 191] on button "查 询" at bounding box center [909, 193] width 36 height 18
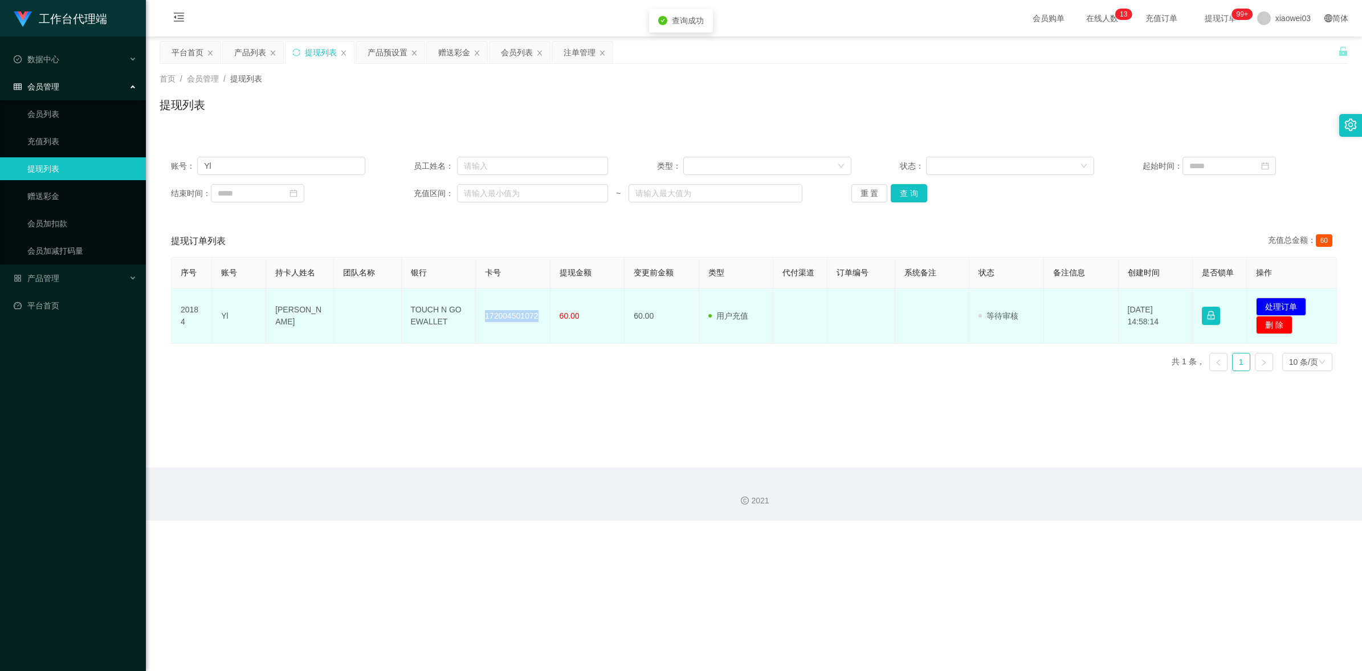
drag, startPoint x: 537, startPoint y: 314, endPoint x: 486, endPoint y: 312, distance: 51.3
click at [486, 312] on td "172004501072" at bounding box center [513, 315] width 75 height 55
click at [515, 326] on td "172004501072" at bounding box center [513, 315] width 75 height 55
drag, startPoint x: 455, startPoint y: 325, endPoint x: 411, endPoint y: 299, distance: 50.6
click at [411, 299] on td "TOUCH N GO EWALLET" at bounding box center [439, 315] width 75 height 55
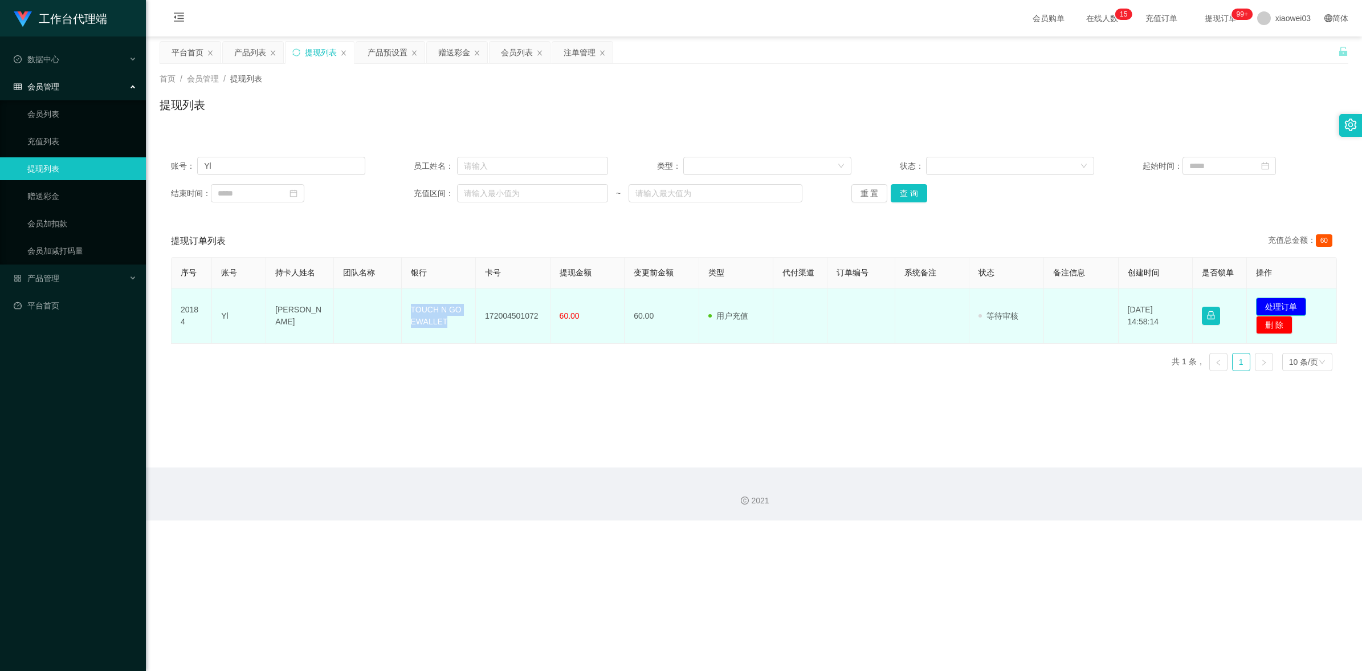
click at [1283, 302] on button "处理订单" at bounding box center [1281, 306] width 50 height 18
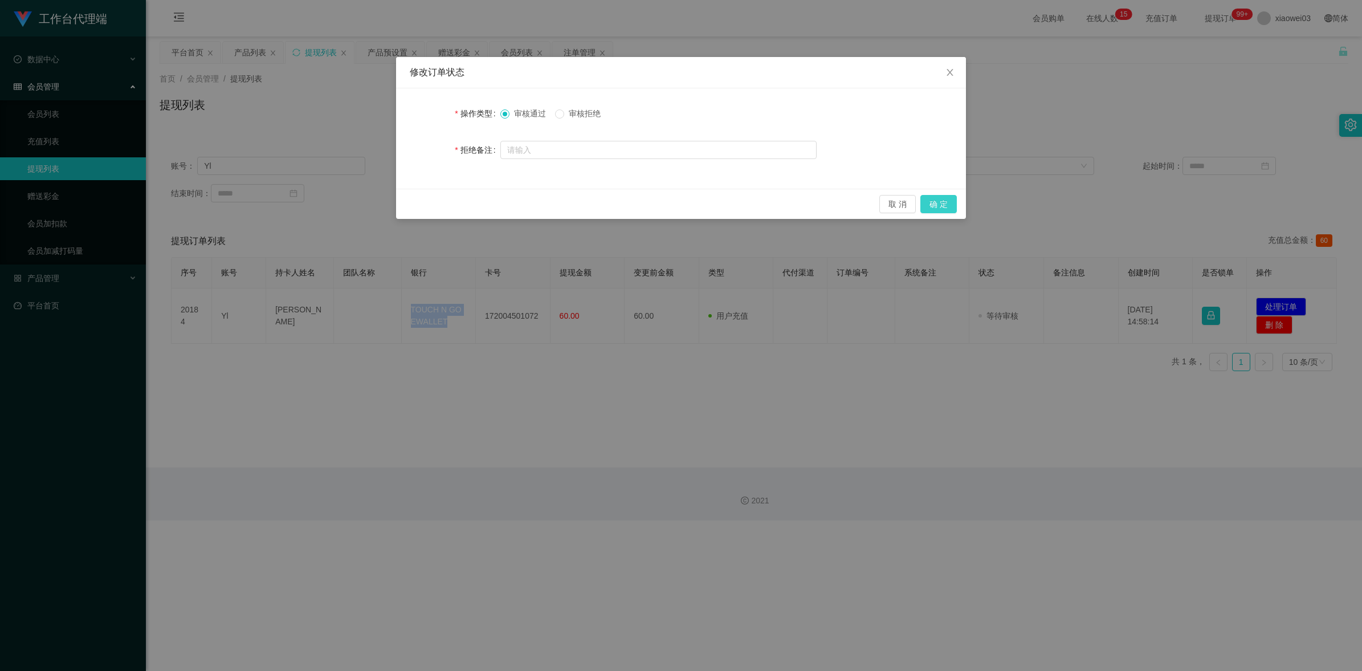
click at [942, 205] on button "确 定" at bounding box center [938, 204] width 36 height 18
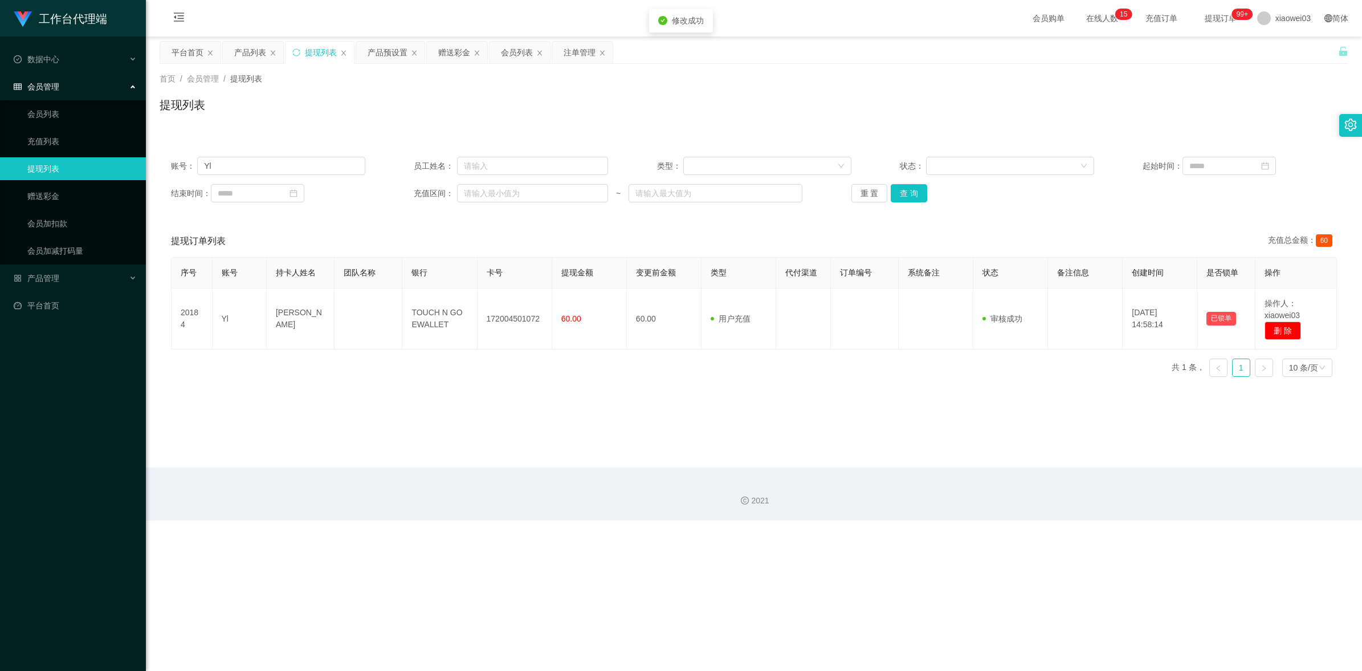
drag, startPoint x: 811, startPoint y: 493, endPoint x: 818, endPoint y: 486, distance: 10.5
click at [818, 486] on div "工作台代理端 数据中心 会员管理 会员列表 充值列表 提现列表 赠送彩金 会员加扣款 会员加减打码量 产品管理 开奖记录 注单管理 产品列表 即时注单 产品预…" at bounding box center [681, 335] width 1362 height 671
